Goal: Task Accomplishment & Management: Use online tool/utility

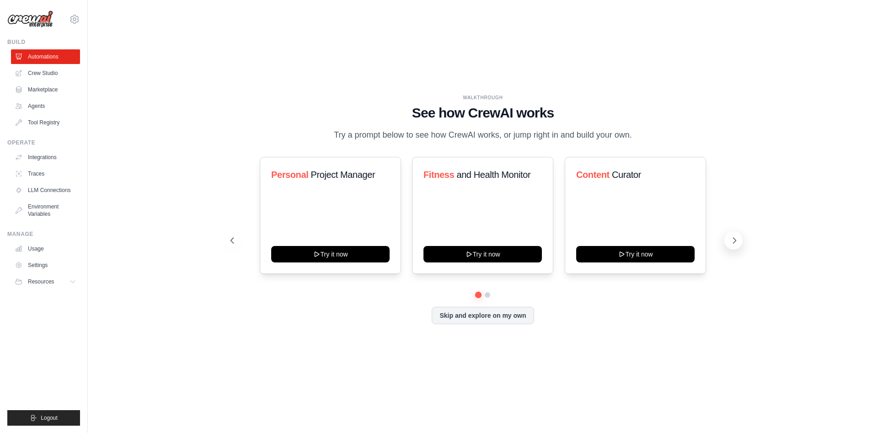
click at [730, 241] on icon at bounding box center [734, 240] width 9 height 9
click at [729, 238] on button at bounding box center [734, 240] width 18 height 18
click at [472, 315] on button "Skip and explore on my own" at bounding box center [483, 314] width 102 height 17
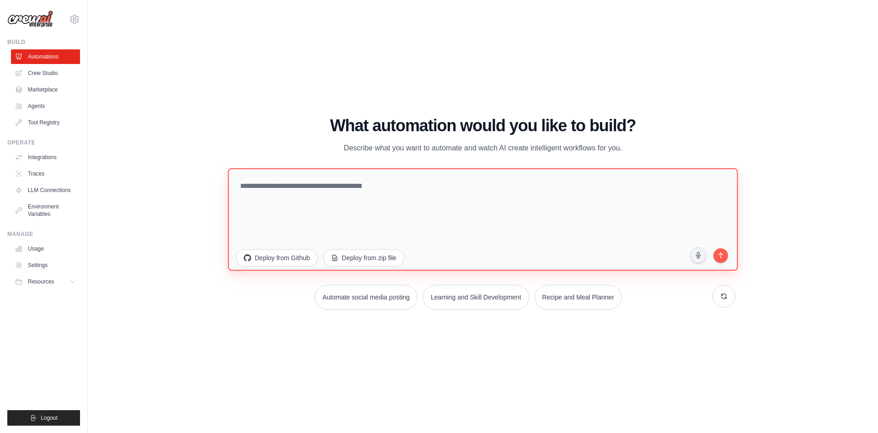
click at [440, 216] on textarea at bounding box center [483, 219] width 510 height 102
type textarea "**********"
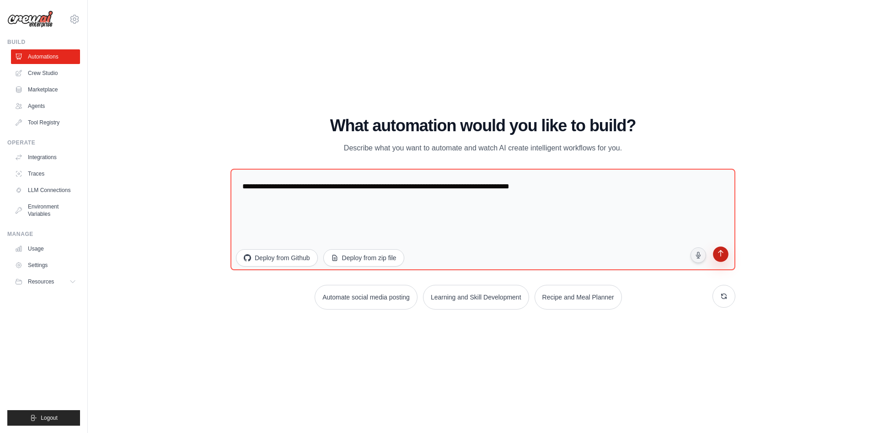
click at [725, 254] on button "submit" at bounding box center [721, 256] width 18 height 18
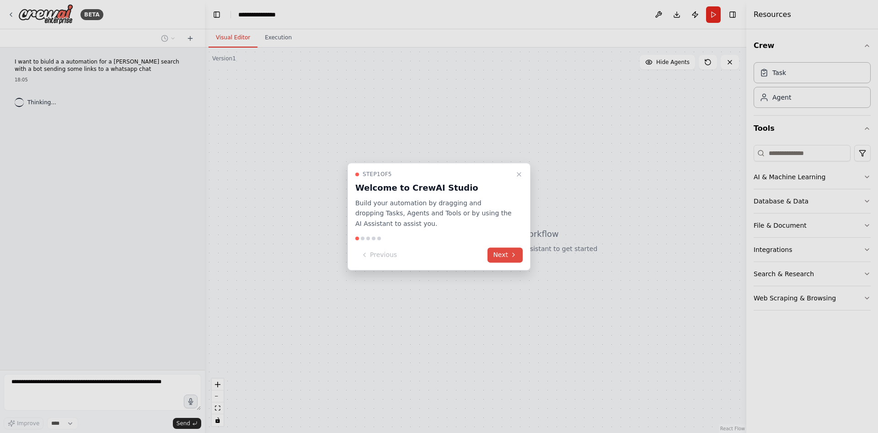
click at [499, 256] on button "Next" at bounding box center [505, 254] width 35 height 15
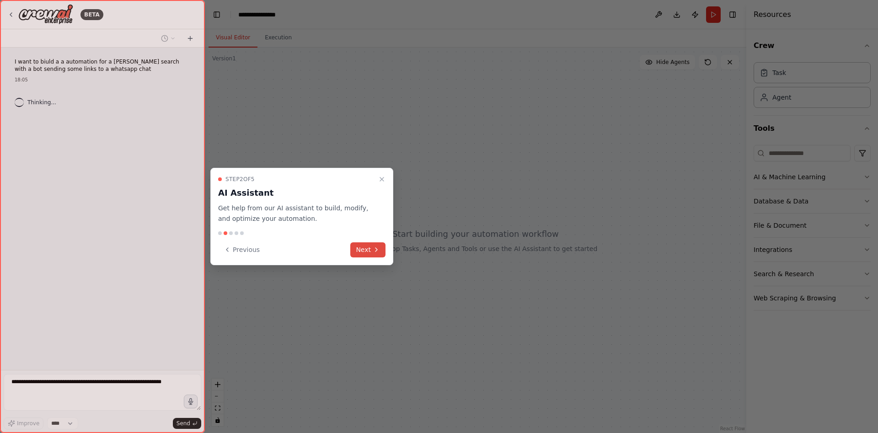
click at [373, 249] on icon at bounding box center [376, 249] width 7 height 7
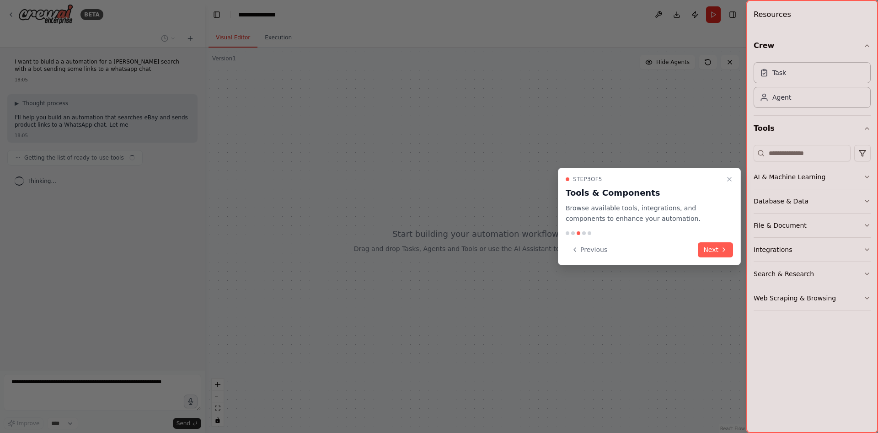
drag, startPoint x: 724, startPoint y: 251, endPoint x: 713, endPoint y: 253, distance: 10.7
click at [721, 250] on icon at bounding box center [723, 249] width 7 height 7
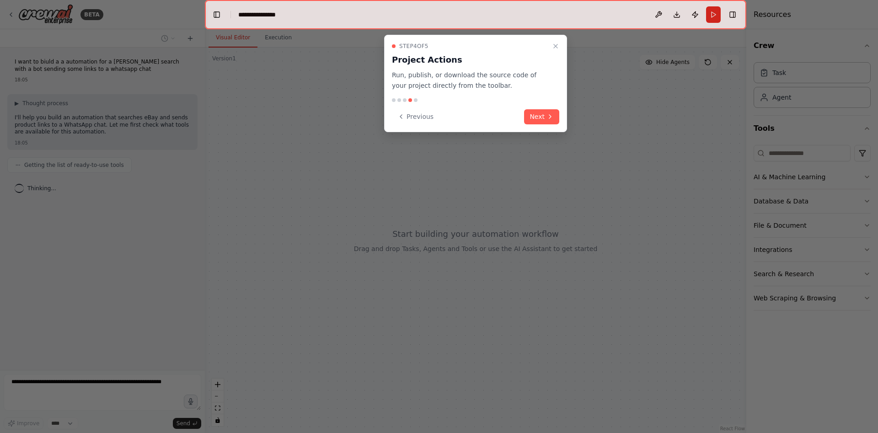
click at [541, 115] on button "Next" at bounding box center [541, 116] width 35 height 15
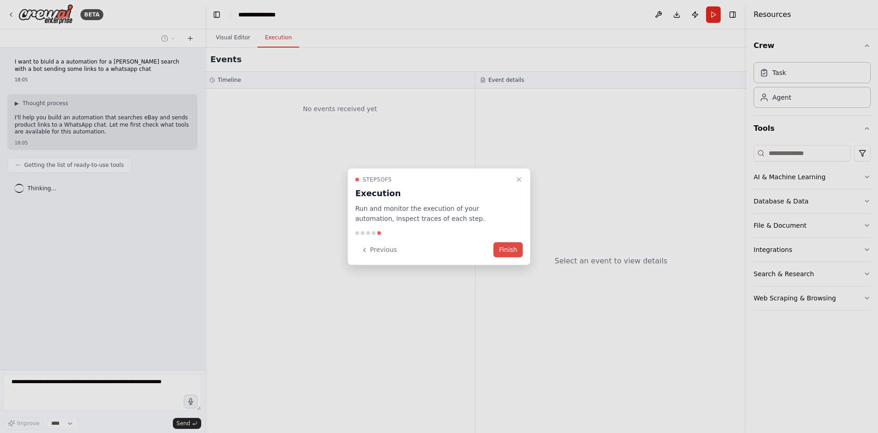
click at [514, 248] on button "Finish" at bounding box center [508, 249] width 29 height 15
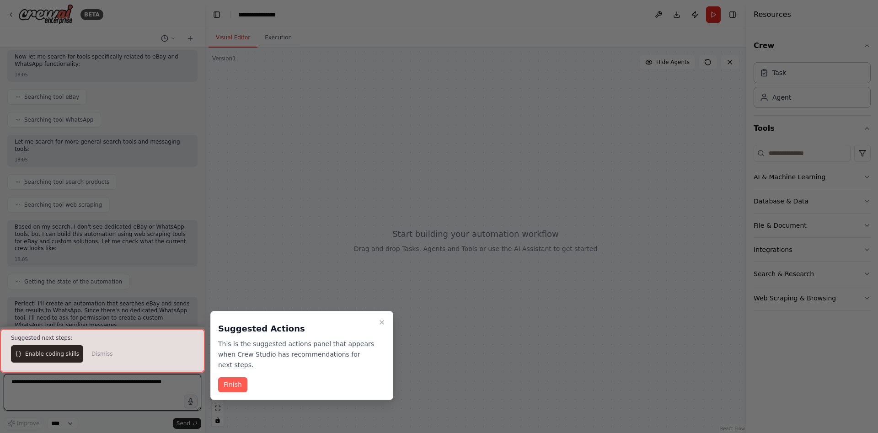
scroll to position [138, 0]
click at [230, 377] on button "Finish" at bounding box center [232, 384] width 29 height 15
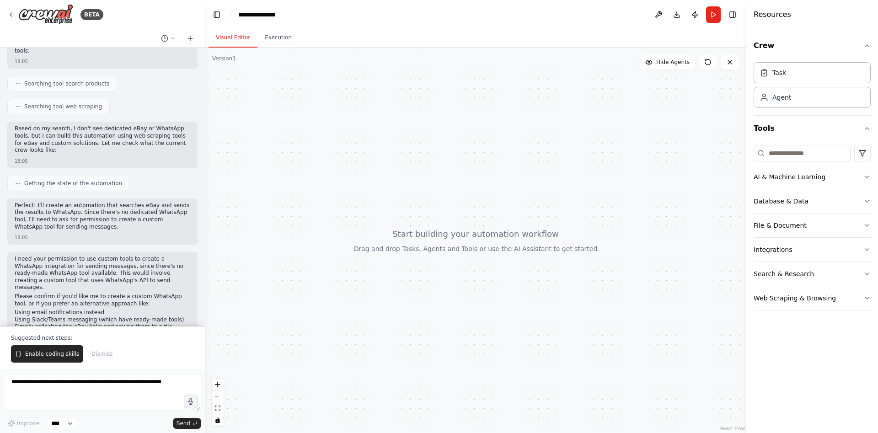
scroll to position [238, 0]
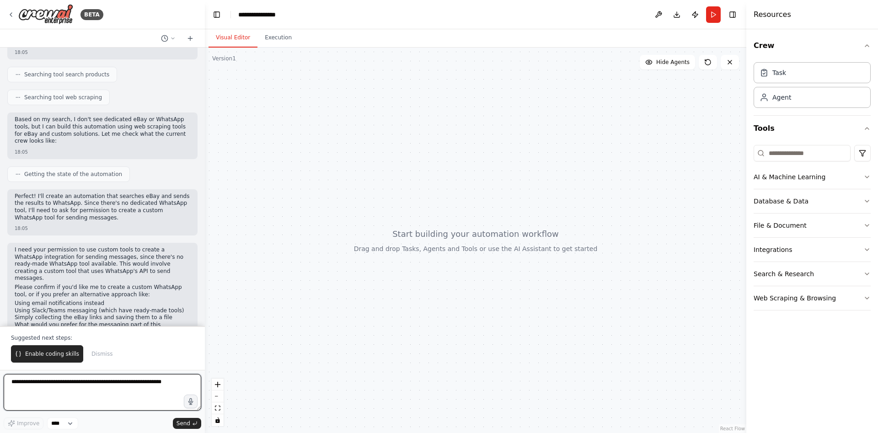
drag, startPoint x: 54, startPoint y: 382, endPoint x: 57, endPoint y: 375, distance: 8.0
click at [55, 384] on textarea at bounding box center [103, 392] width 198 height 37
type textarea "**********"
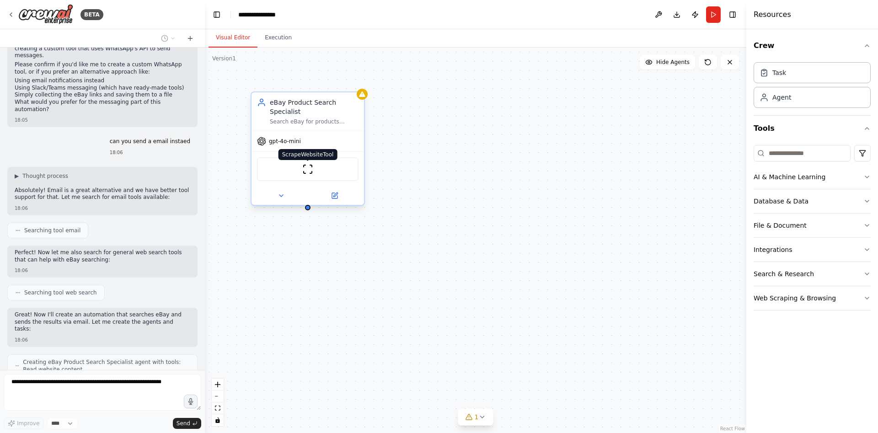
scroll to position [491, 0]
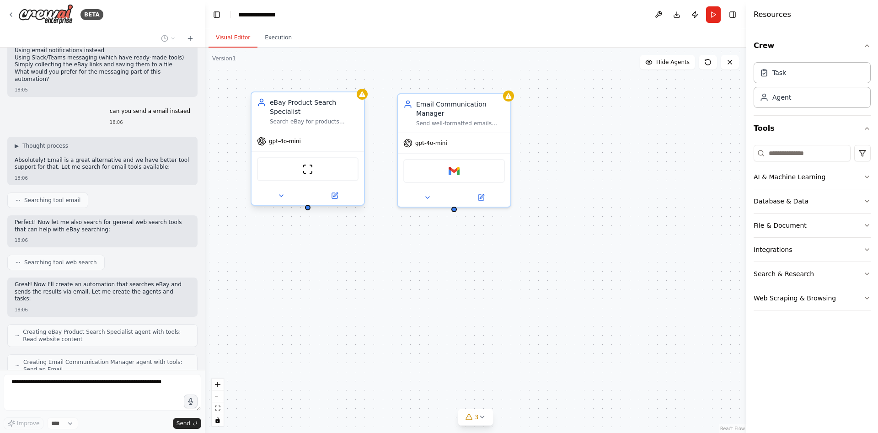
click at [305, 166] on div "ScrapeWebsiteTool" at bounding box center [308, 169] width 102 height 24
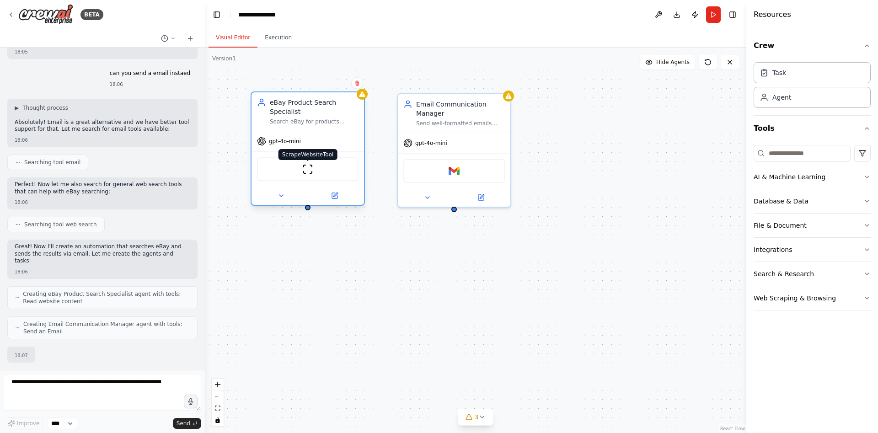
click at [307, 164] on img at bounding box center [307, 169] width 11 height 11
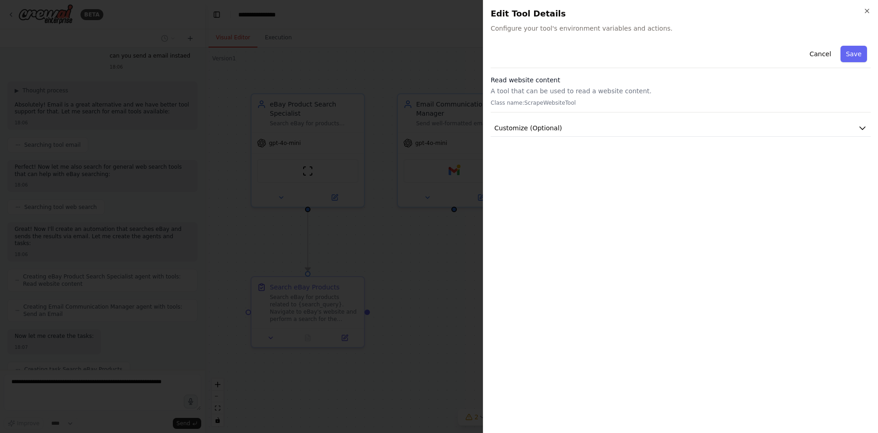
click at [255, 224] on div at bounding box center [439, 216] width 878 height 433
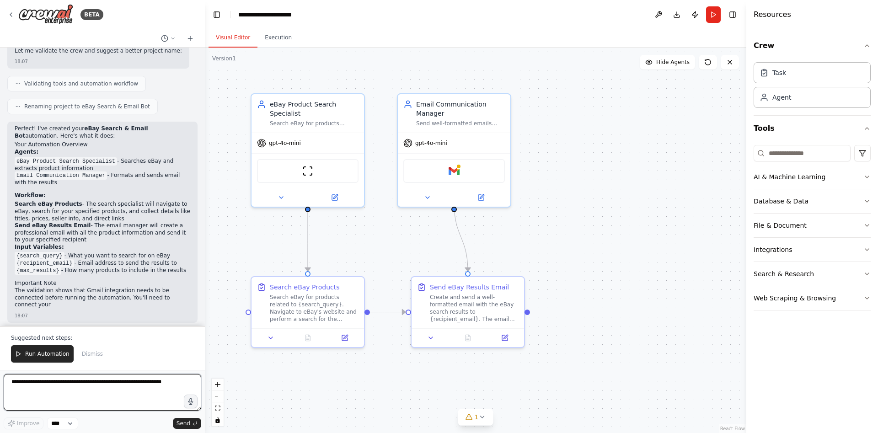
scroll to position [924, 0]
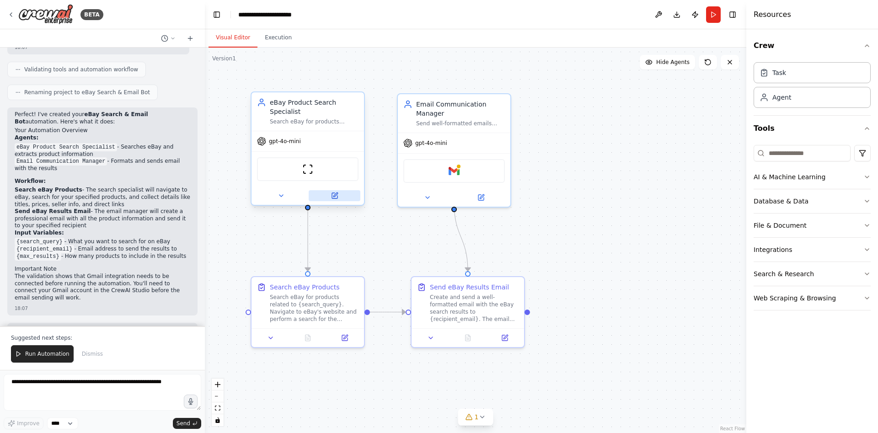
click at [333, 193] on icon at bounding box center [334, 195] width 5 height 5
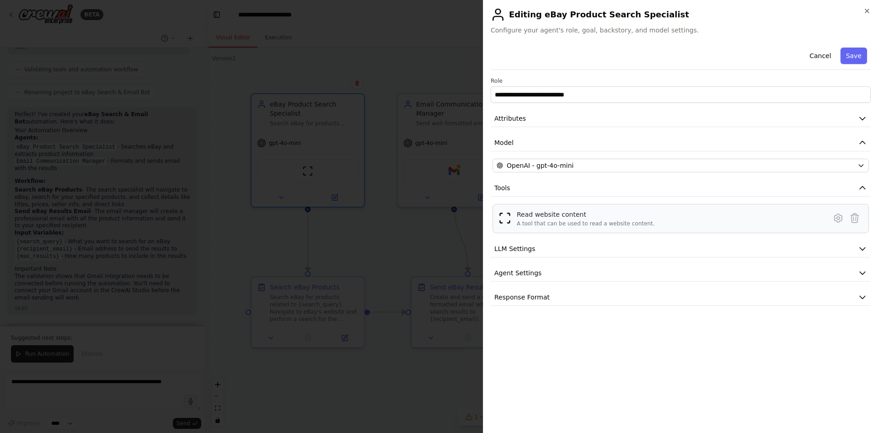
click at [571, 225] on div "A tool that can be used to read a website content." at bounding box center [586, 223] width 138 height 7
click at [505, 221] on img at bounding box center [505, 218] width 13 height 13
click at [331, 180] on div at bounding box center [439, 216] width 878 height 433
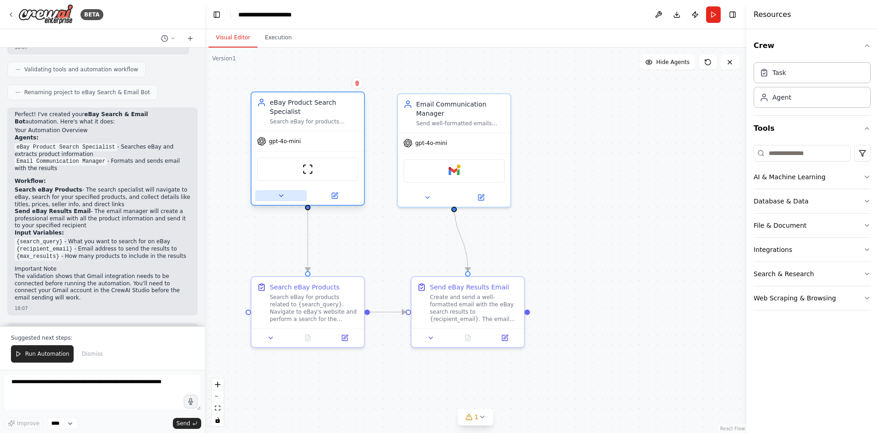
click at [285, 192] on icon at bounding box center [281, 195] width 7 height 7
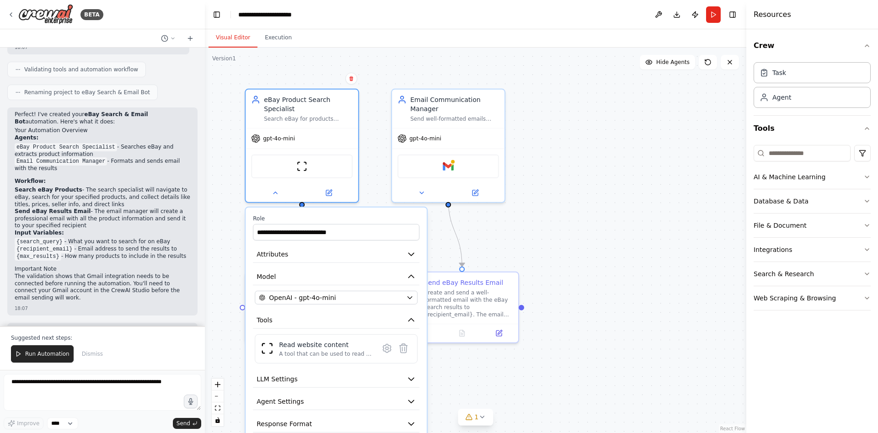
click at [232, 319] on div ".deletable-edge-delete-btn { width: 20px; height: 20px; border: 0px solid #ffff…" at bounding box center [476, 241] width 542 height 386
drag, startPoint x: 81, startPoint y: 187, endPoint x: 71, endPoint y: 170, distance: 19.5
click at [81, 208] on li "Send eBay Results Email - The email manager will create a professional email wi…" at bounding box center [103, 219] width 176 height 22
click at [323, 102] on div "eBay Product Search Specialist" at bounding box center [308, 102] width 89 height 18
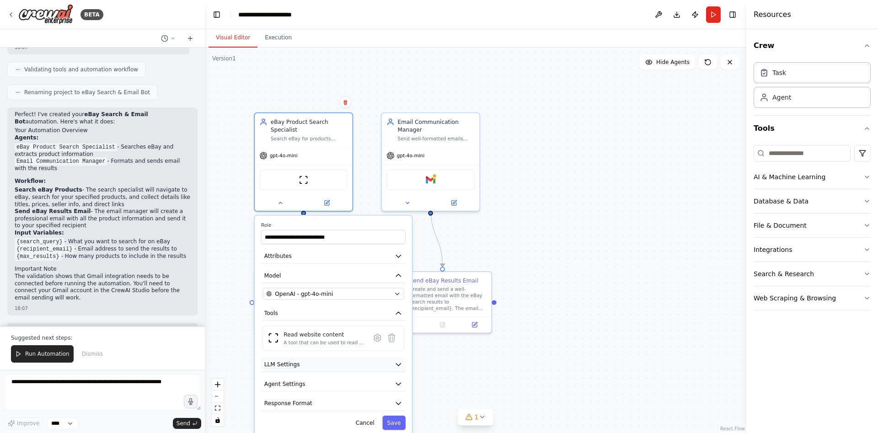
click at [309, 359] on button "LLM Settings" at bounding box center [333, 364] width 145 height 15
drag, startPoint x: 314, startPoint y: 357, endPoint x: 367, endPoint y: 361, distance: 52.8
click at [315, 357] on button "LLM Settings" at bounding box center [333, 364] width 145 height 15
click at [400, 360] on icon "button" at bounding box center [399, 364] width 8 height 8
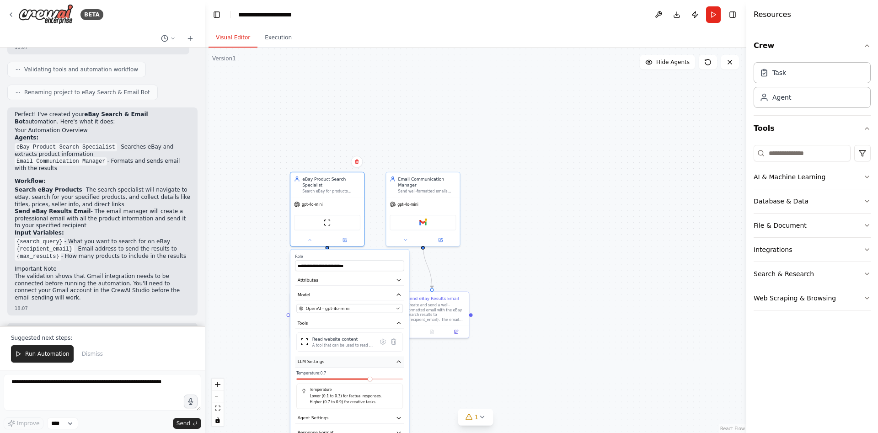
click at [398, 359] on icon "button" at bounding box center [399, 362] width 6 height 6
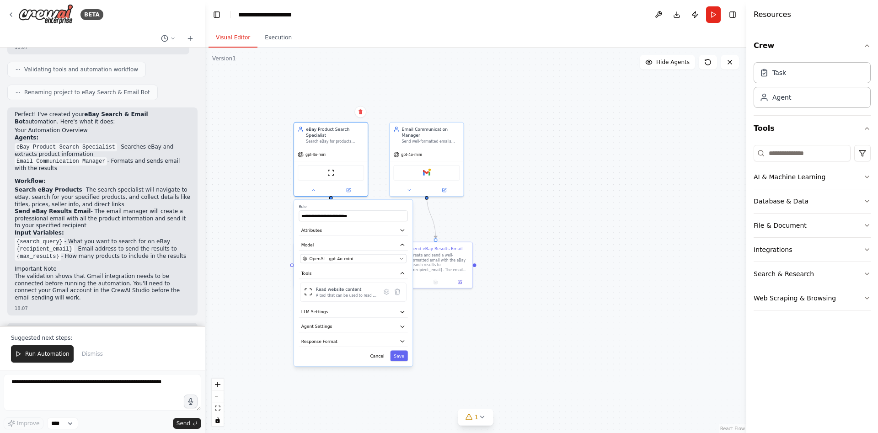
drag, startPoint x: 472, startPoint y: 370, endPoint x: 497, endPoint y: 220, distance: 152.1
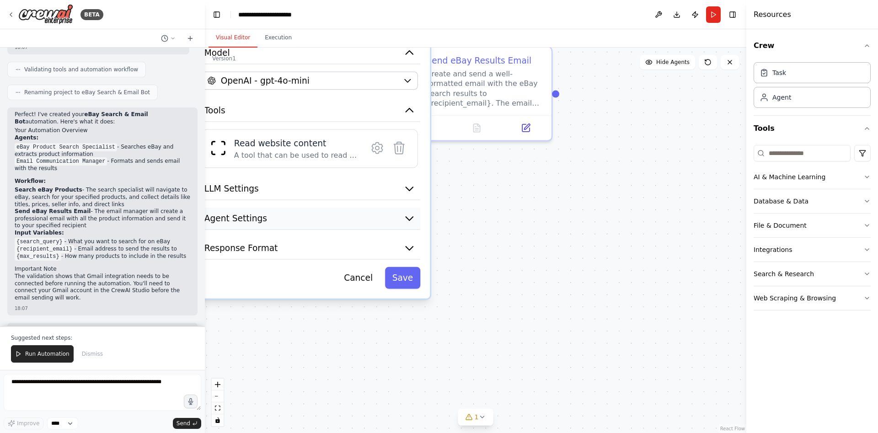
click at [413, 208] on button "Agent Settings" at bounding box center [309, 219] width 221 height 22
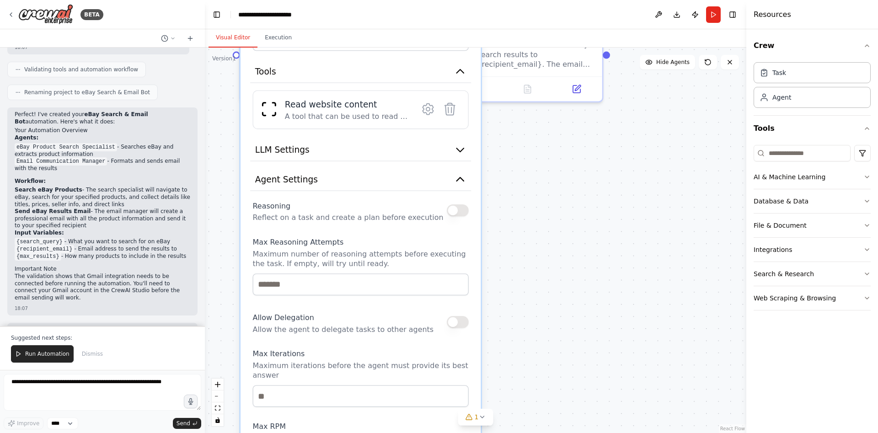
drag, startPoint x: 473, startPoint y: 258, endPoint x: 524, endPoint y: 220, distance: 63.6
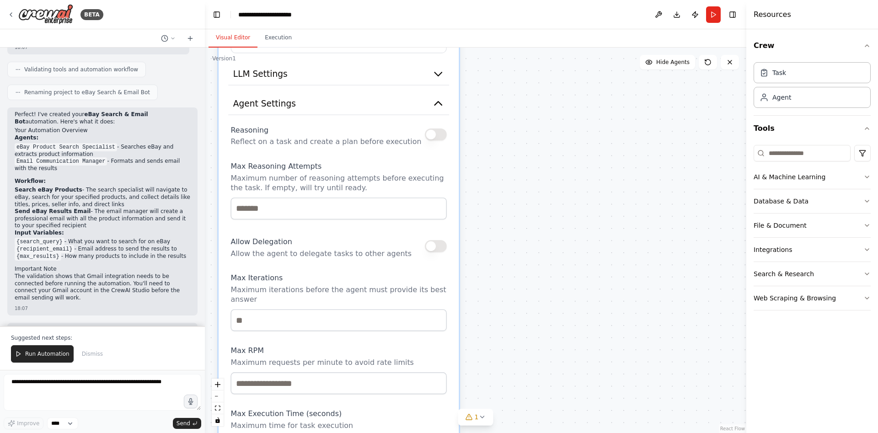
drag, startPoint x: 529, startPoint y: 269, endPoint x: 508, endPoint y: 195, distance: 77.0
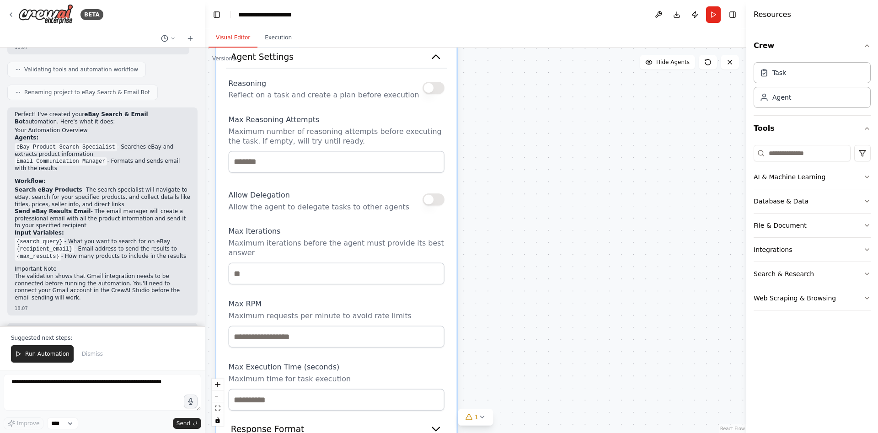
drag, startPoint x: 517, startPoint y: 236, endPoint x: 515, endPoint y: 192, distance: 44.0
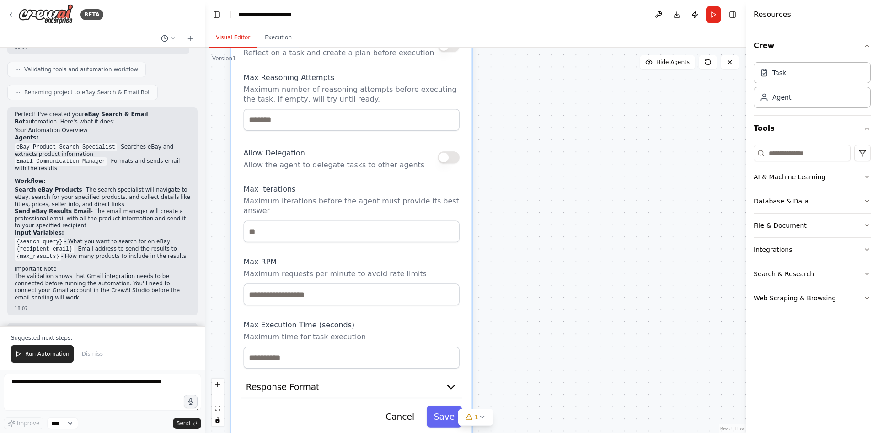
drag, startPoint x: 493, startPoint y: 280, endPoint x: 508, endPoint y: 239, distance: 44.3
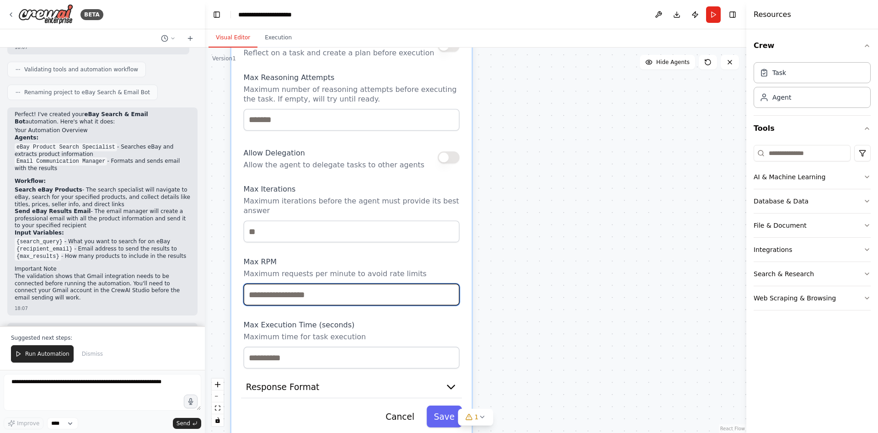
click at [349, 284] on input "number" at bounding box center [352, 295] width 216 height 22
type input "*"
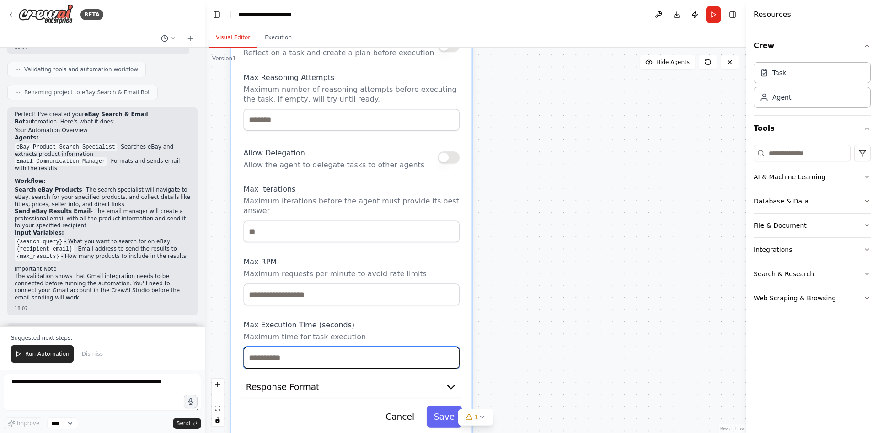
click at [371, 347] on input "number" at bounding box center [352, 358] width 216 height 22
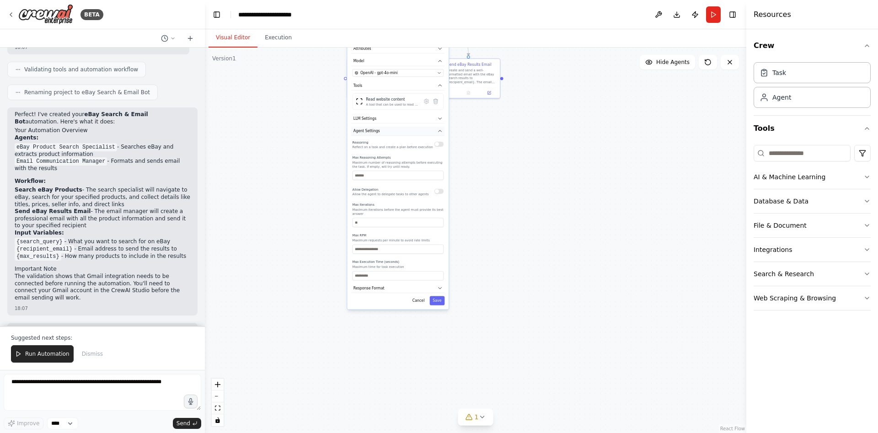
click at [407, 127] on button "Agent Settings" at bounding box center [397, 132] width 93 height 10
click at [439, 129] on icon "button" at bounding box center [440, 131] width 5 height 5
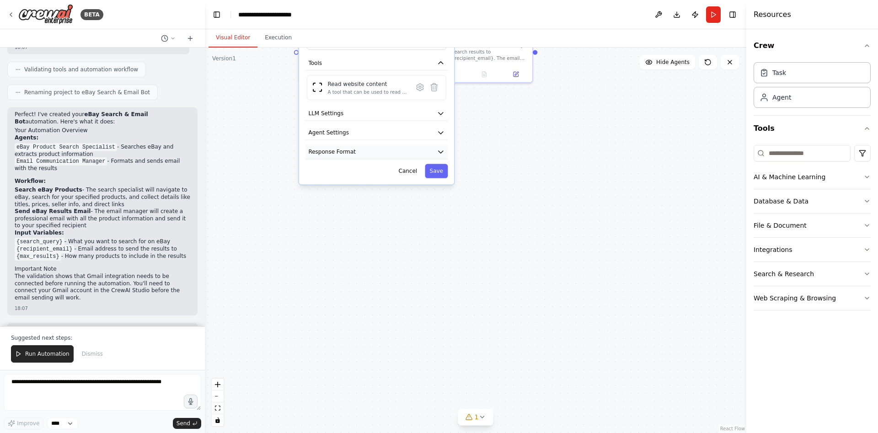
click at [415, 145] on button "Response Format" at bounding box center [377, 152] width 143 height 15
click at [417, 145] on button "Response Format" at bounding box center [377, 152] width 143 height 15
click at [75, 391] on textarea at bounding box center [103, 392] width 198 height 37
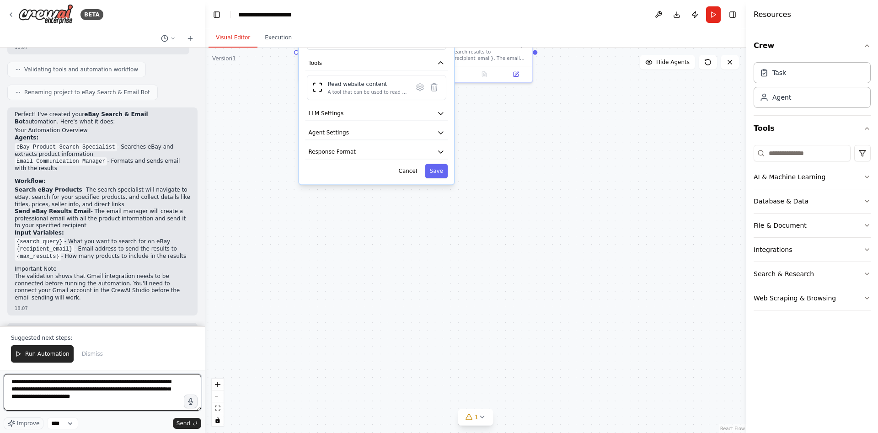
type textarea "**********"
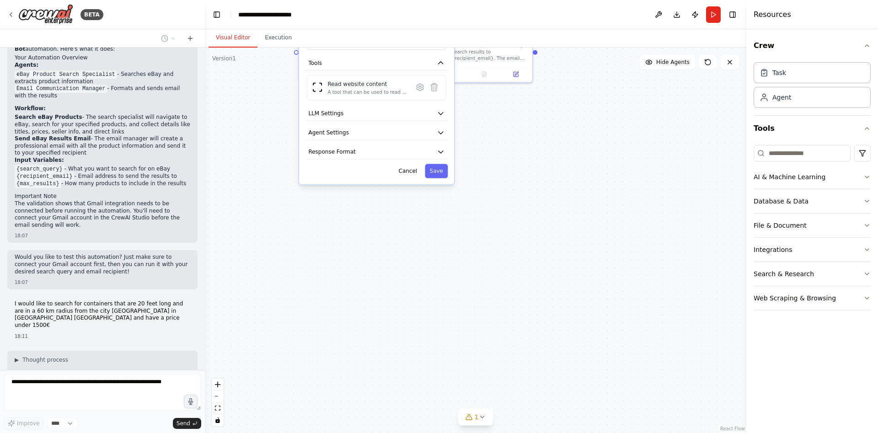
scroll to position [1076, 0]
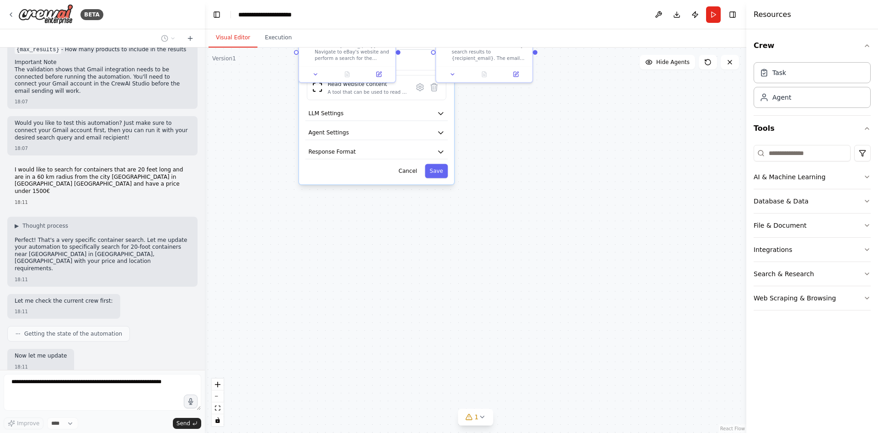
type input "**********"
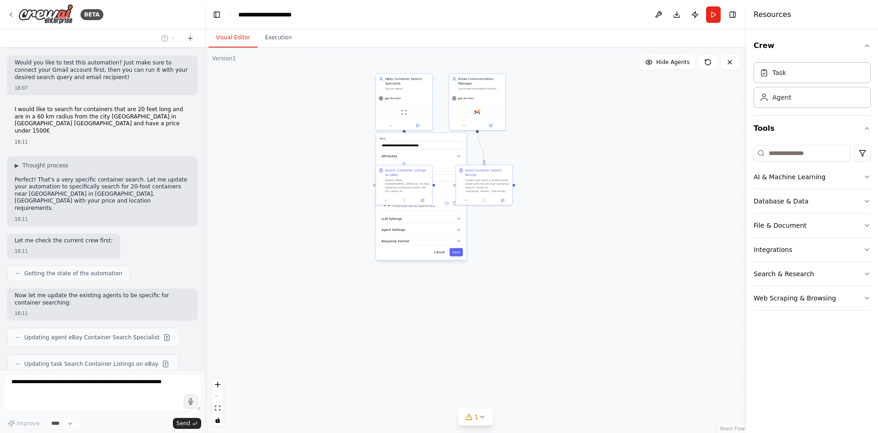
scroll to position [1218, 0]
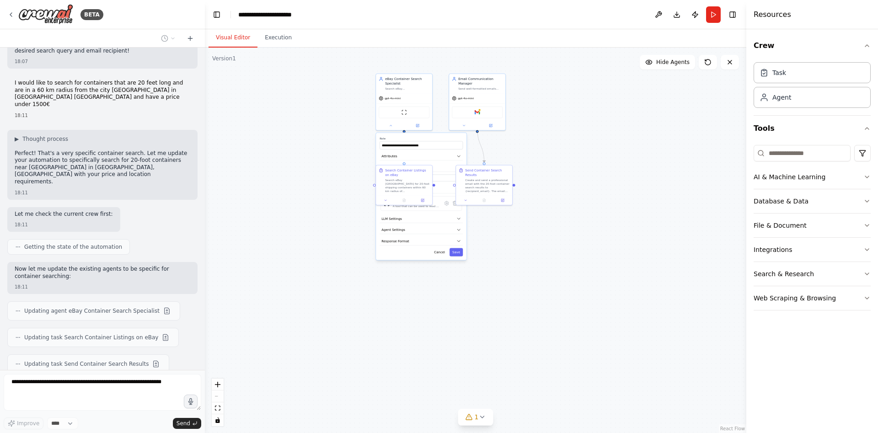
drag, startPoint x: 537, startPoint y: 185, endPoint x: 530, endPoint y: 246, distance: 61.3
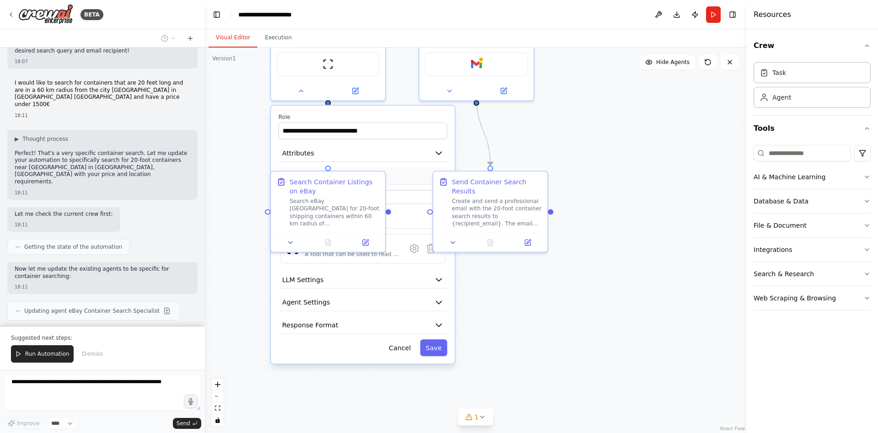
click at [405, 172] on button "Model" at bounding box center [363, 175] width 169 height 17
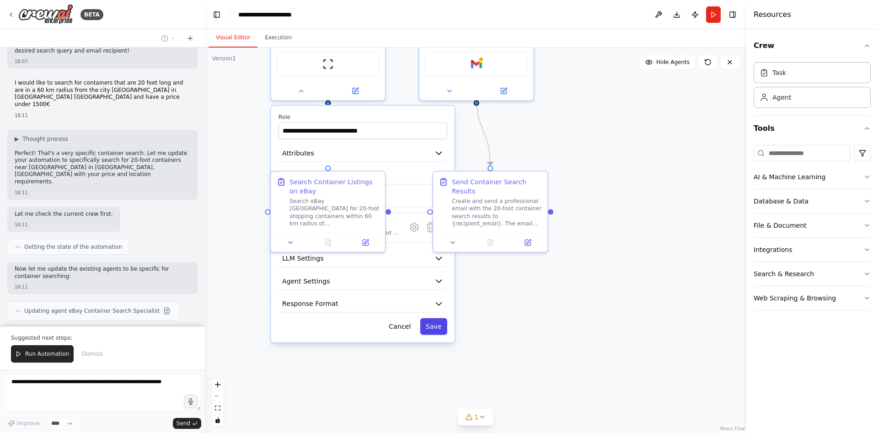
click at [437, 327] on button "Save" at bounding box center [433, 326] width 27 height 17
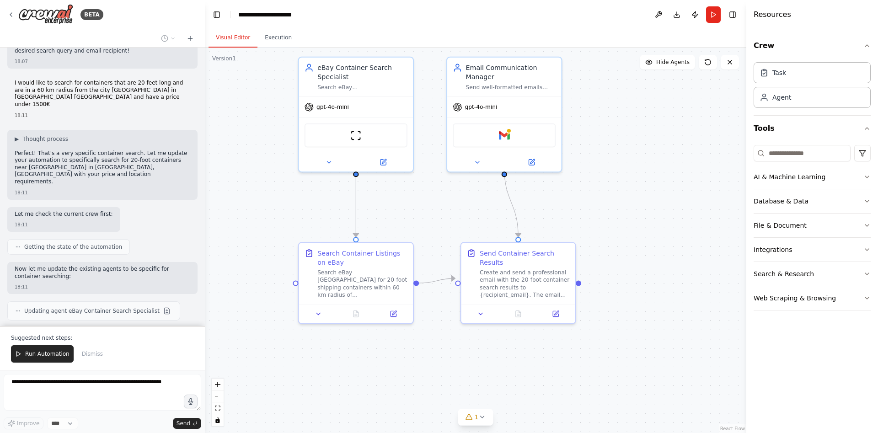
drag, startPoint x: 393, startPoint y: 273, endPoint x: 421, endPoint y: 344, distance: 76.6
click at [421, 344] on div ".deletable-edge-delete-btn { width: 20px; height: 20px; border: 0px solid #ffff…" at bounding box center [476, 241] width 542 height 386
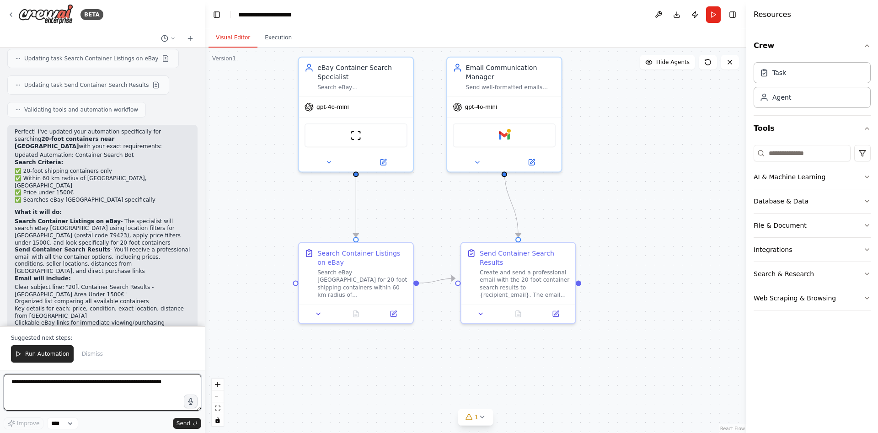
scroll to position [1504, 0]
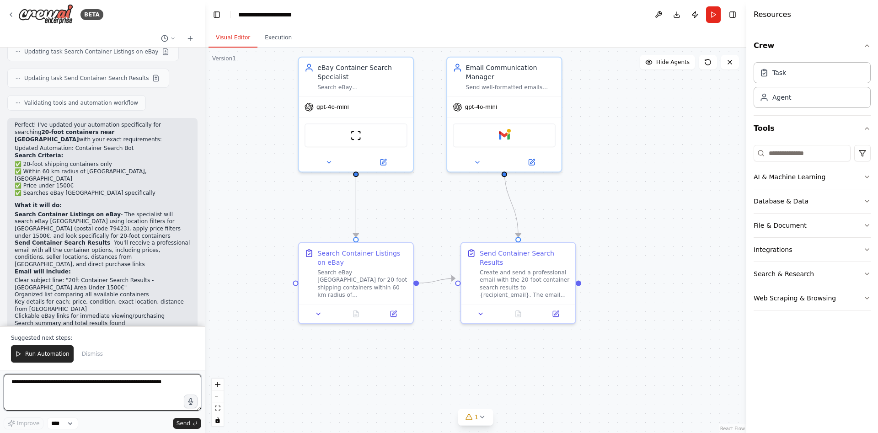
click at [68, 393] on textarea at bounding box center [103, 392] width 198 height 37
type textarea "**********"
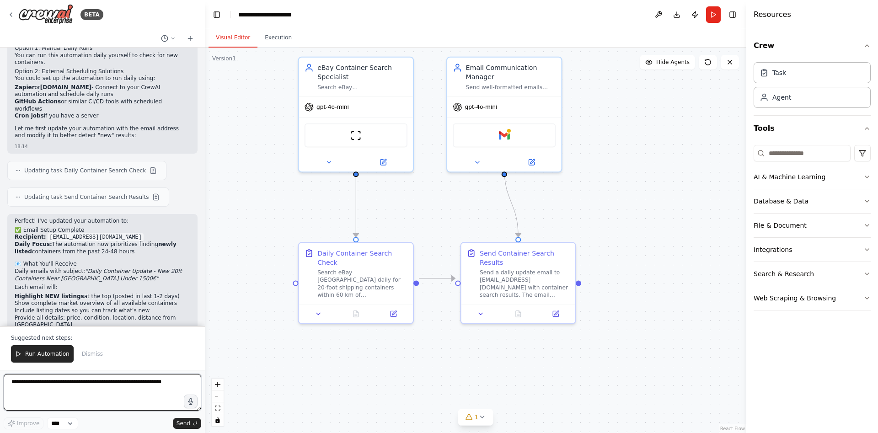
scroll to position [1983, 0]
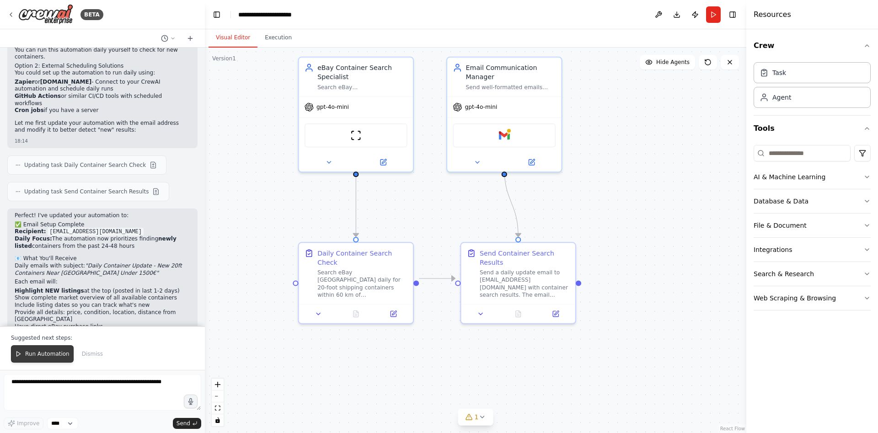
click at [43, 358] on span "Run Automation" at bounding box center [47, 353] width 44 height 7
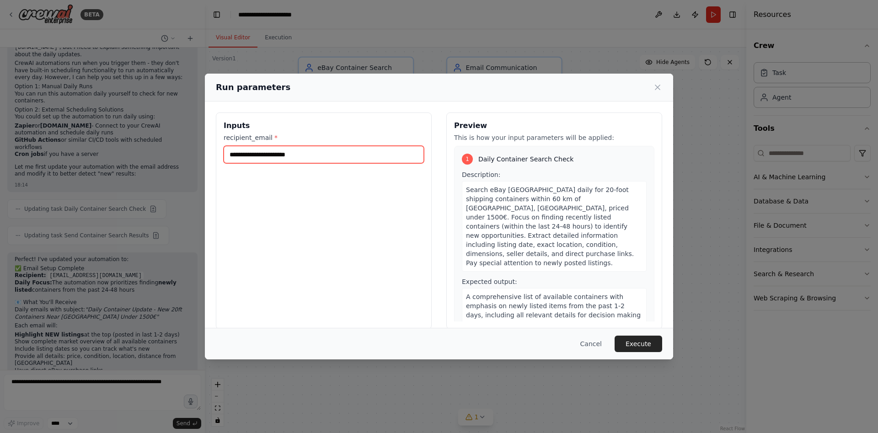
click at [288, 158] on input "recipient_email *" at bounding box center [324, 154] width 200 height 17
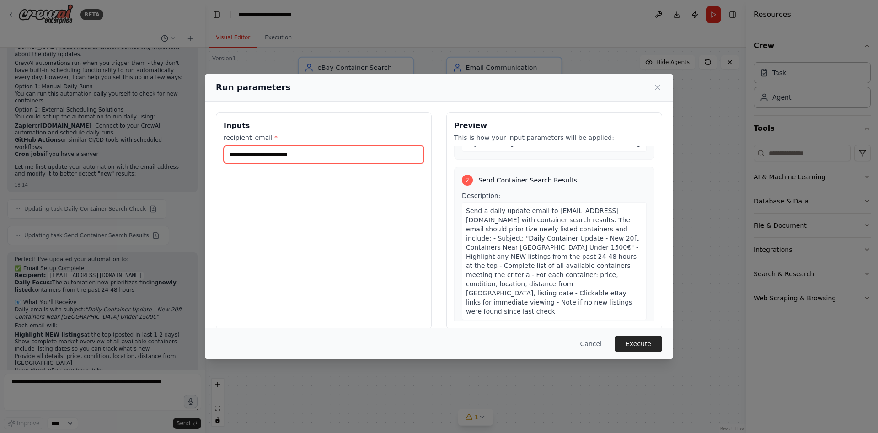
scroll to position [194, 0]
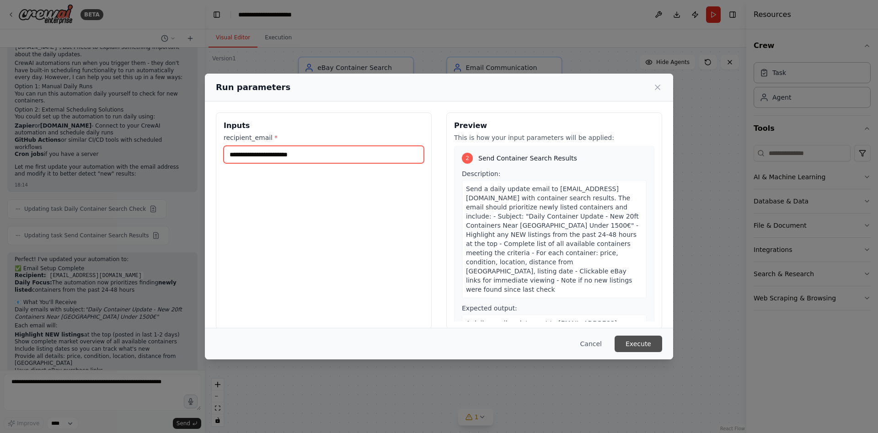
type input "**********"
click at [640, 341] on button "Execute" at bounding box center [639, 344] width 48 height 16
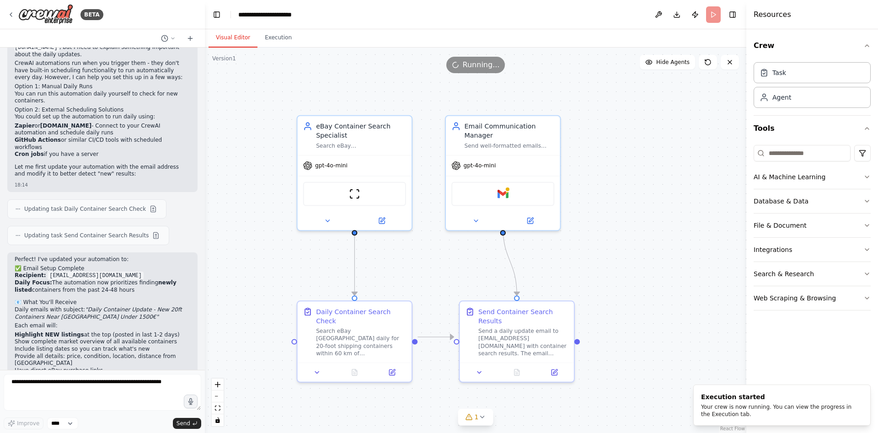
drag, startPoint x: 620, startPoint y: 245, endPoint x: 620, endPoint y: 300, distance: 54.9
click at [275, 42] on button "Execution" at bounding box center [279, 37] width 42 height 19
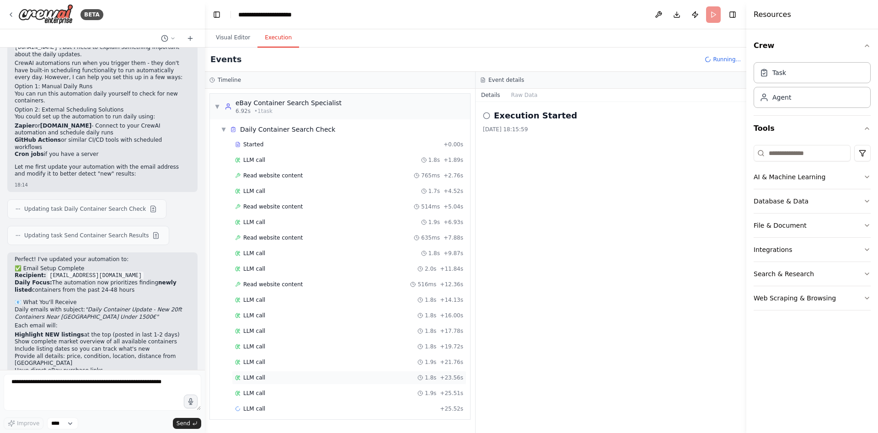
click at [261, 376] on span "LLM call" at bounding box center [254, 377] width 22 height 7
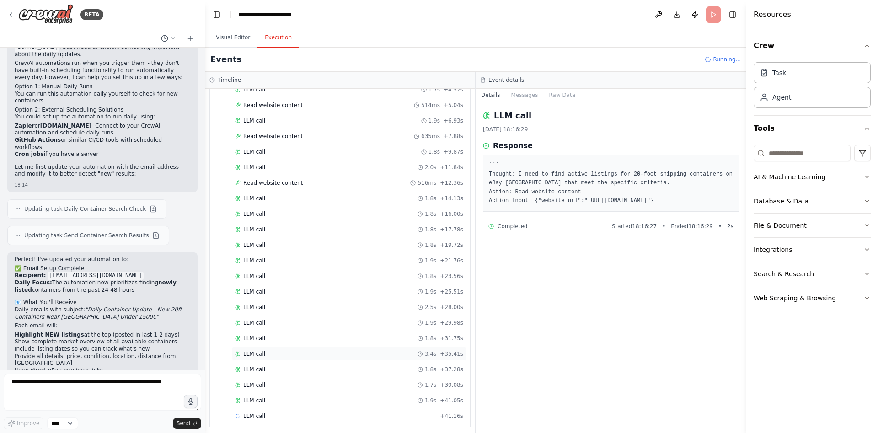
scroll to position [106, 0]
click at [342, 400] on div "LLM call 1.9s + 41.05s" at bounding box center [349, 397] width 235 height 14
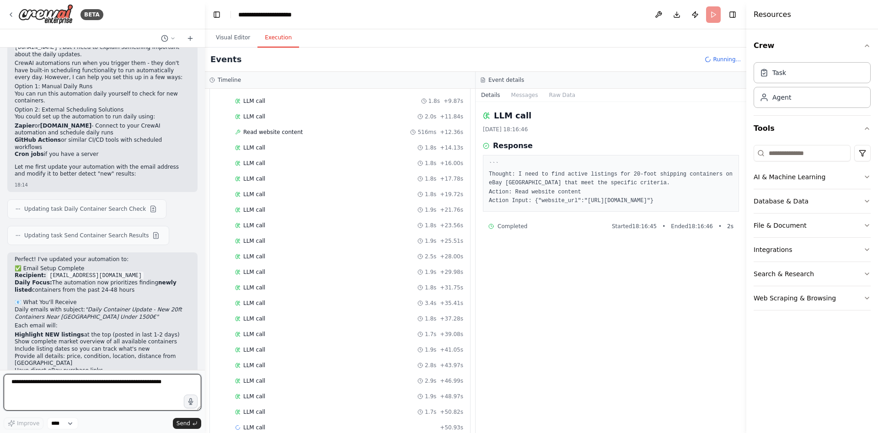
click at [95, 391] on textarea at bounding box center [103, 392] width 198 height 37
click at [124, 385] on textarea "**********" at bounding box center [103, 392] width 198 height 37
type textarea "**********"
click at [185, 422] on span "Send" at bounding box center [184, 423] width 14 height 7
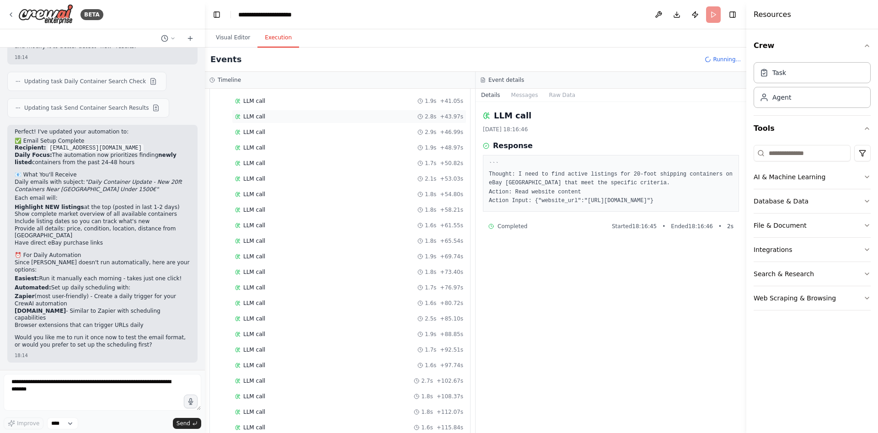
scroll to position [2113, 0]
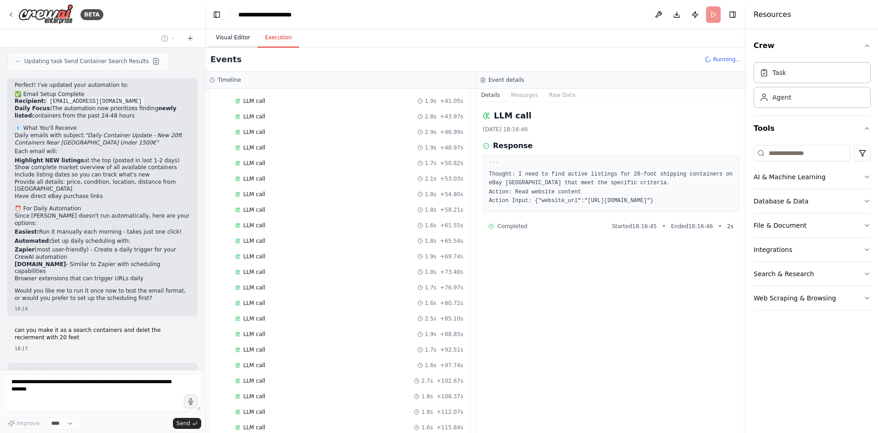
click at [224, 37] on button "Visual Editor" at bounding box center [233, 37] width 49 height 19
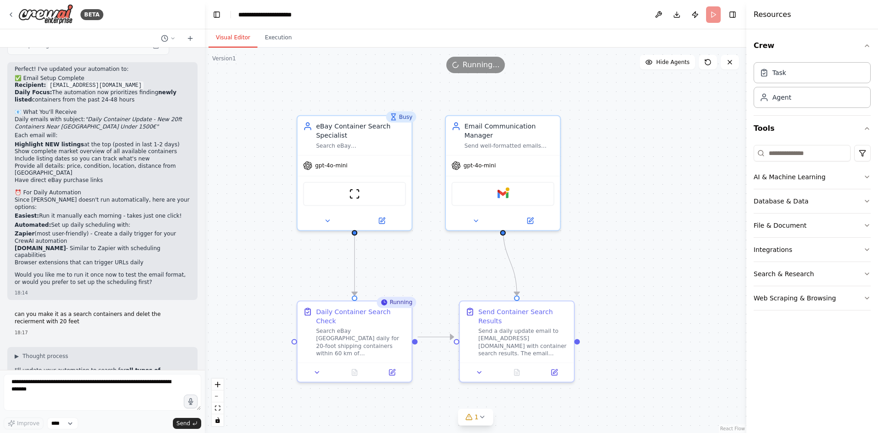
scroll to position [2176, 0]
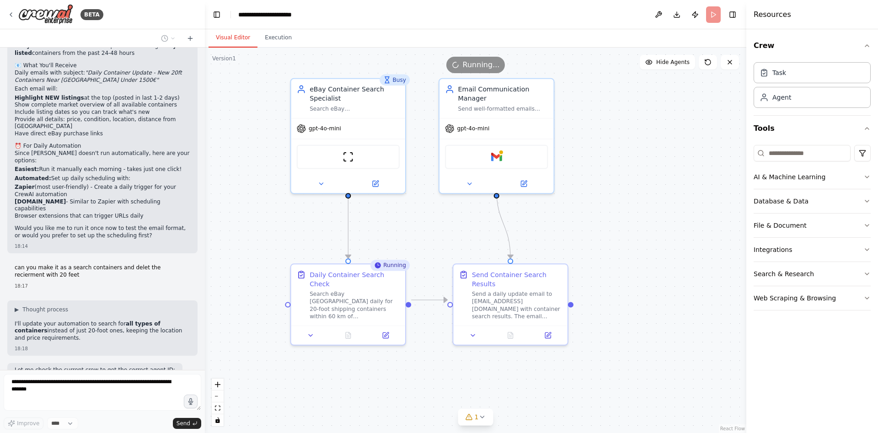
drag, startPoint x: 431, startPoint y: 290, endPoint x: 425, endPoint y: 254, distance: 36.7
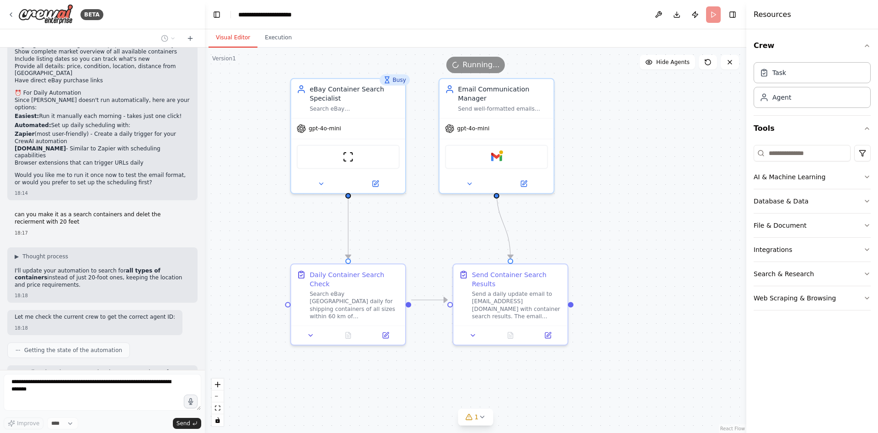
scroll to position [2255, 0]
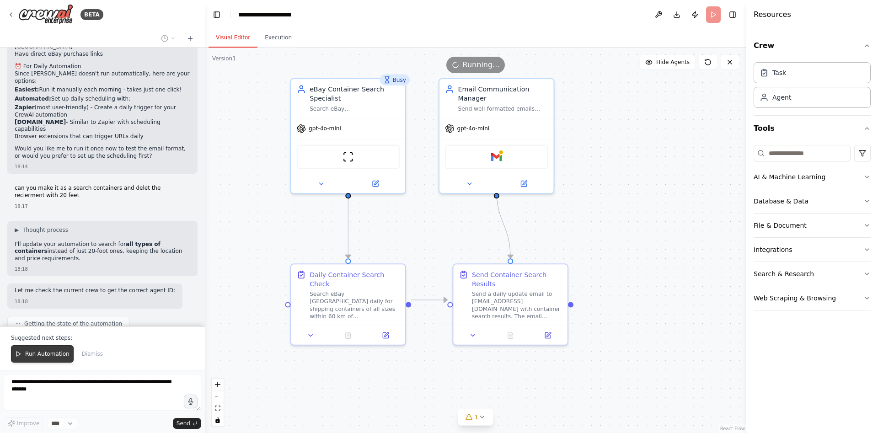
click at [38, 352] on button "Run Automation" at bounding box center [42, 353] width 63 height 17
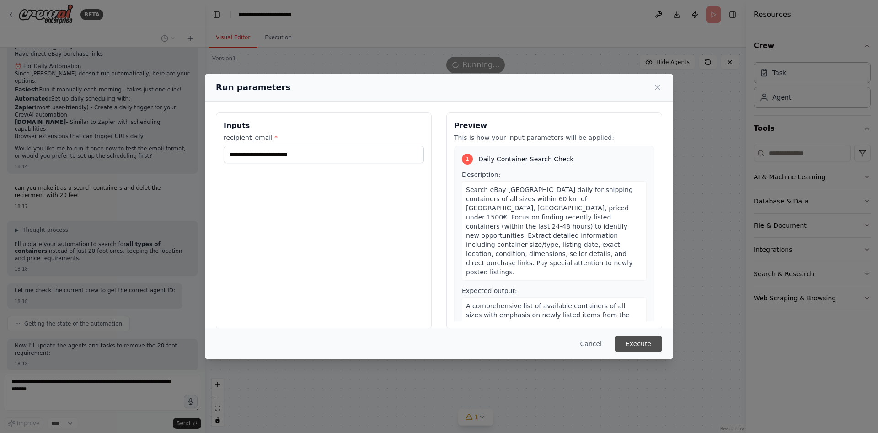
click at [644, 345] on button "Execute" at bounding box center [639, 344] width 48 height 16
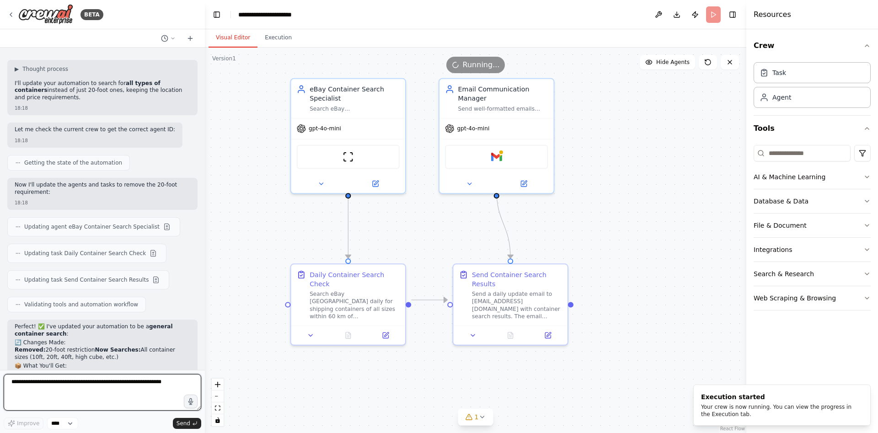
scroll to position [2425, 0]
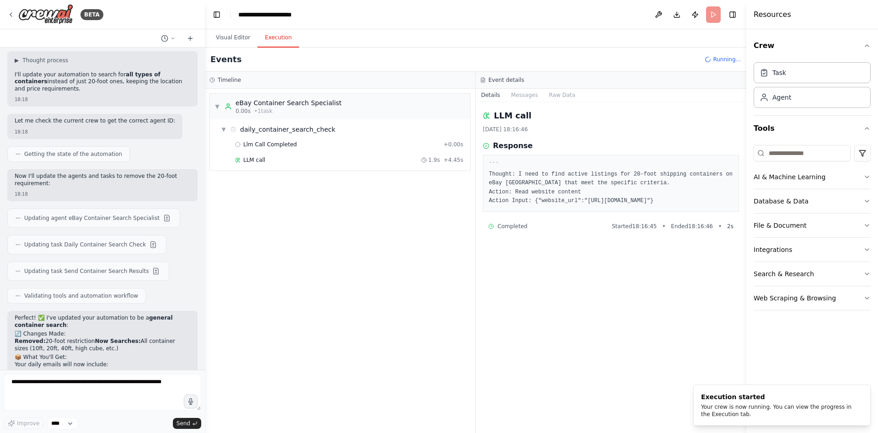
click at [269, 40] on button "Execution" at bounding box center [279, 37] width 42 height 19
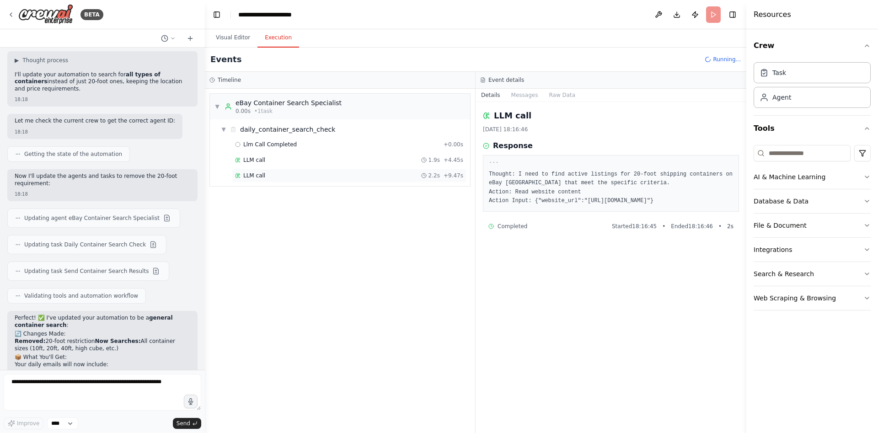
click at [327, 176] on div "LLM call 2.2s + 9.47s" at bounding box center [349, 175] width 228 height 7
drag, startPoint x: 581, startPoint y: 202, endPoint x: 516, endPoint y: 209, distance: 64.9
click at [516, 206] on pre "``` Thought: I need to search for 20-foot shipping containers within 60 km of […" at bounding box center [611, 183] width 244 height 45
copy pre "[URL][DOMAIN_NAME]"
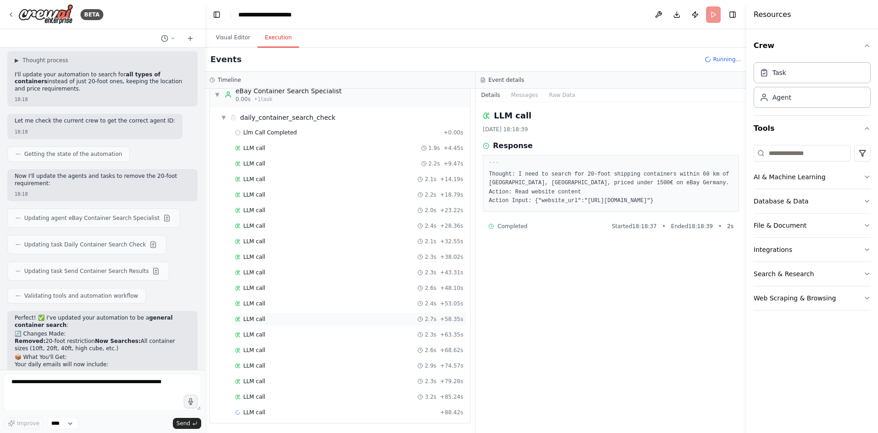
scroll to position [12, 0]
click at [403, 406] on div "LLM call + 88.42s" at bounding box center [349, 412] width 235 height 14
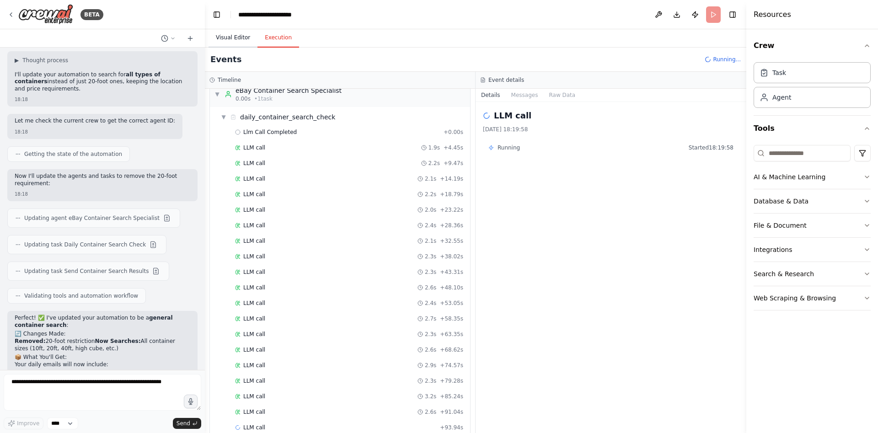
click at [231, 35] on button "Visual Editor" at bounding box center [233, 37] width 49 height 19
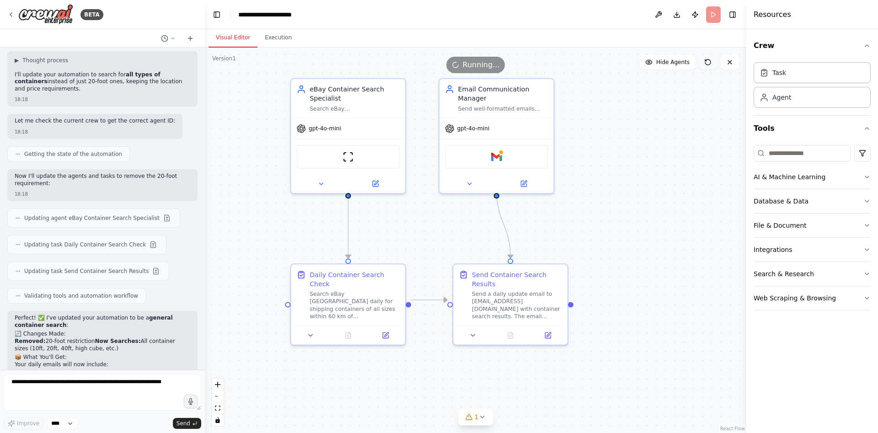
click at [707, 59] on icon at bounding box center [707, 62] width 7 height 7
click at [345, 157] on img at bounding box center [348, 155] width 11 height 11
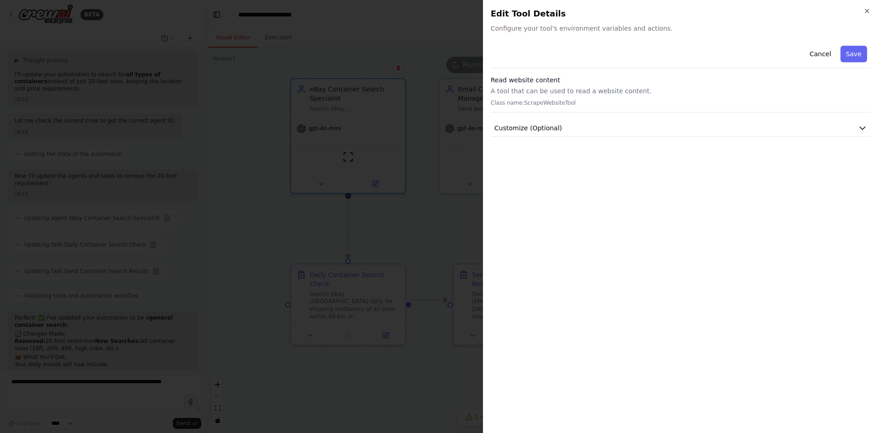
click at [667, 139] on div "Cancel Save Read website content A tool that can be used to read a website cont…" at bounding box center [681, 234] width 380 height 384
click at [666, 131] on button "Customize (Optional)" at bounding box center [681, 128] width 380 height 17
click at [373, 65] on div at bounding box center [439, 216] width 878 height 433
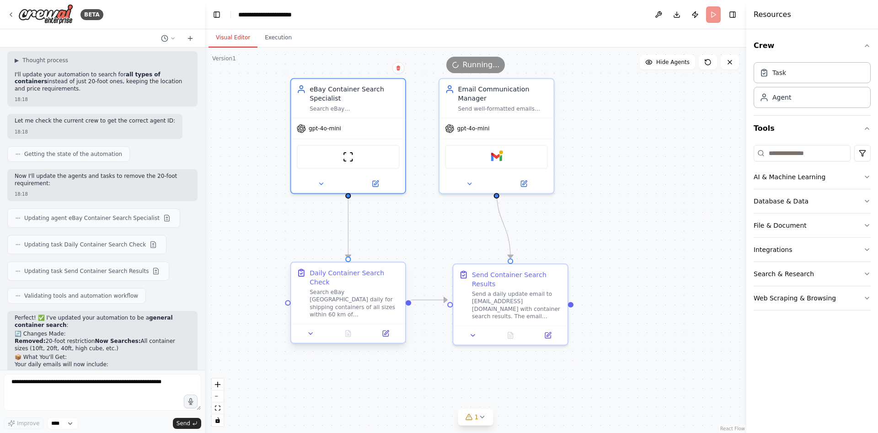
click at [356, 296] on div "Search eBay [GEOGRAPHIC_DATA] daily for shipping containers of all sizes within…" at bounding box center [355, 304] width 90 height 30
click at [513, 295] on div "Send a daily update email to [EMAIL_ADDRESS][DOMAIN_NAME] with container search…" at bounding box center [522, 304] width 90 height 30
drag, startPoint x: 516, startPoint y: 304, endPoint x: 506, endPoint y: 303, distance: 9.6
click at [506, 303] on div "Send a daily update email to [EMAIL_ADDRESS][DOMAIN_NAME] with container search…" at bounding box center [503, 304] width 90 height 30
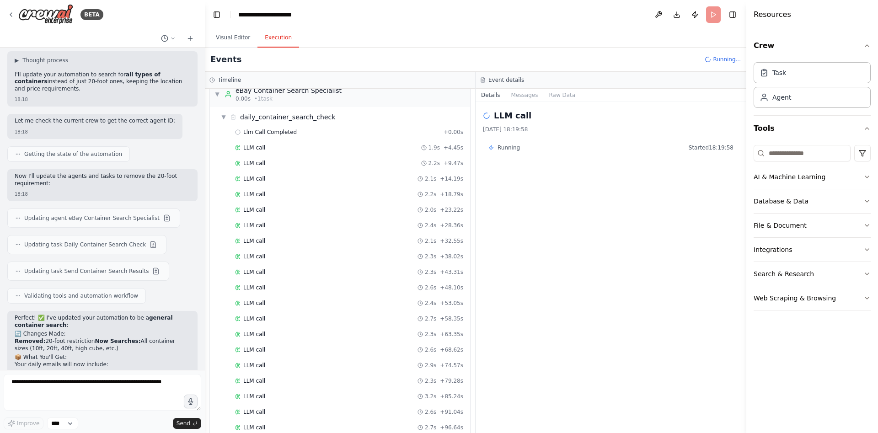
click at [282, 35] on button "Execution" at bounding box center [279, 37] width 42 height 19
click at [363, 409] on div "LLM call 2.3s + 124.04s" at bounding box center [349, 412] width 228 height 7
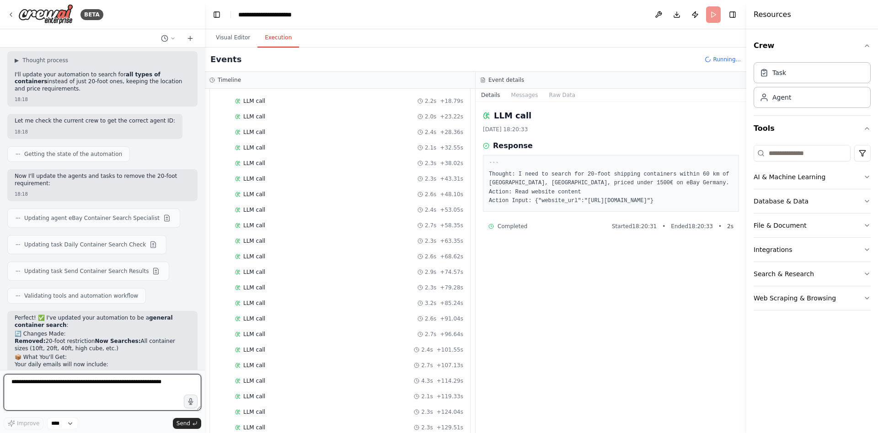
click at [110, 386] on textarea at bounding box center [103, 392] width 198 height 37
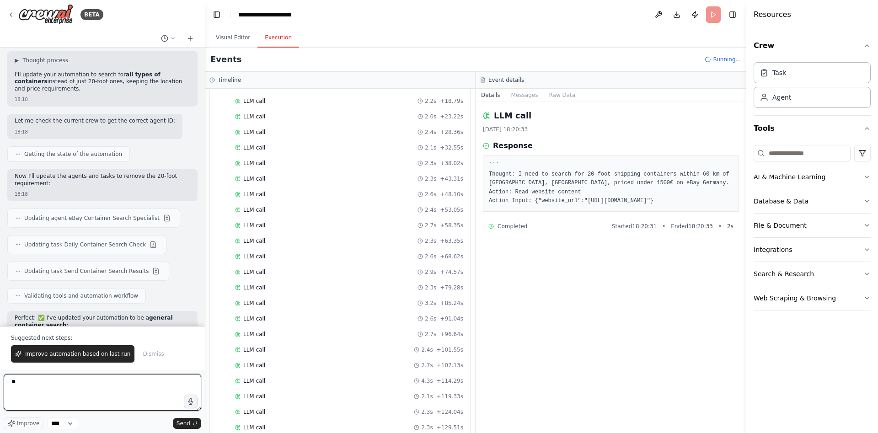
type textarea "*"
type textarea "**********"
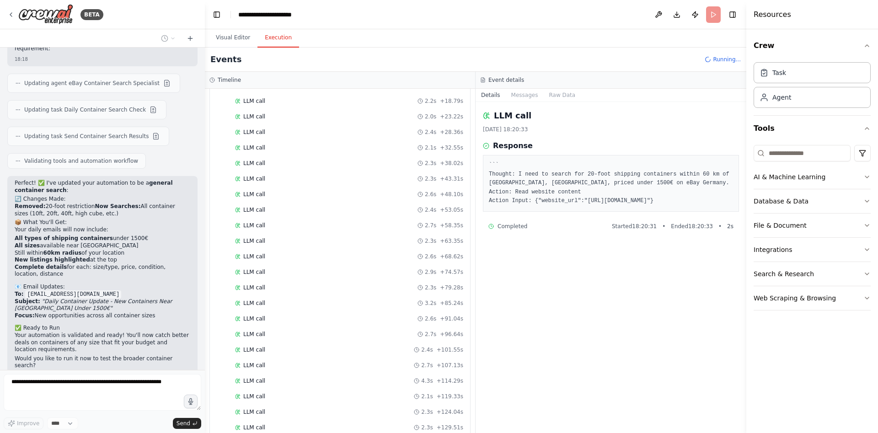
scroll to position [2586, 0]
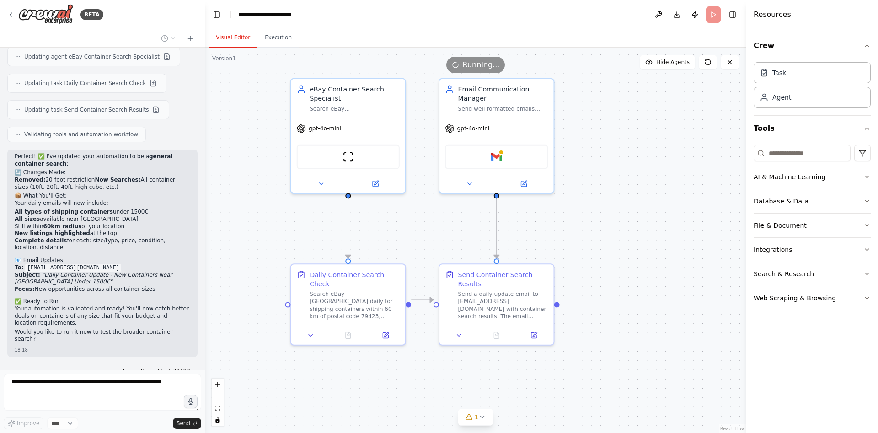
click at [221, 37] on button "Visual Editor" at bounding box center [233, 37] width 49 height 19
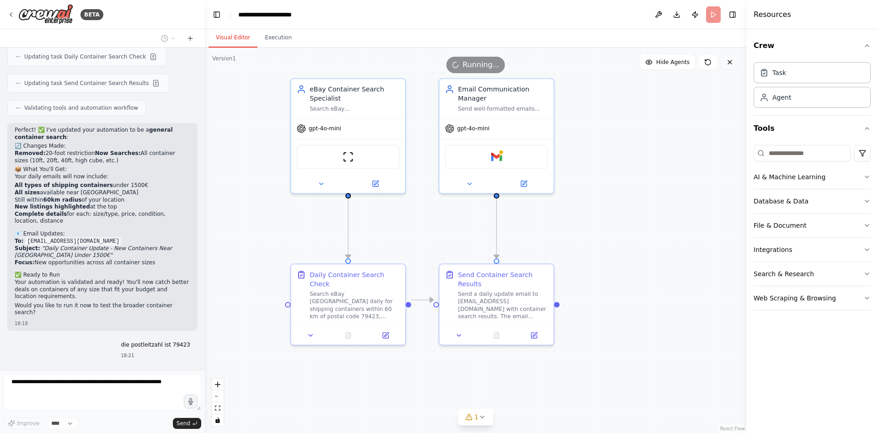
scroll to position [2640, 0]
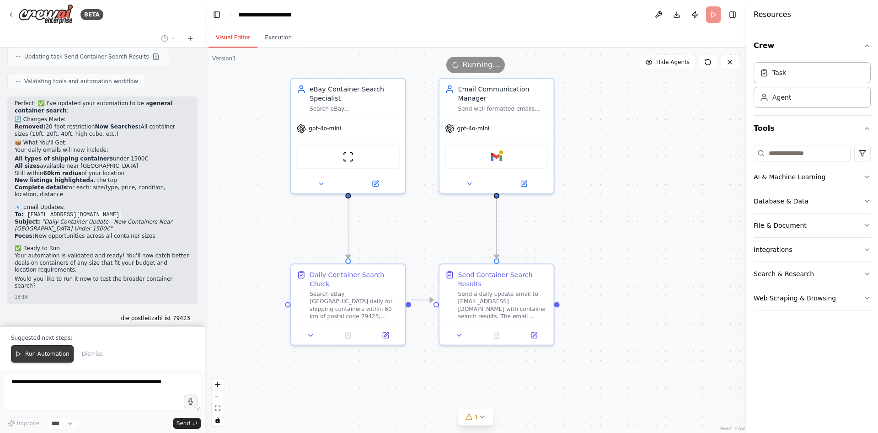
click at [39, 356] on span "Run Automation" at bounding box center [47, 353] width 44 height 7
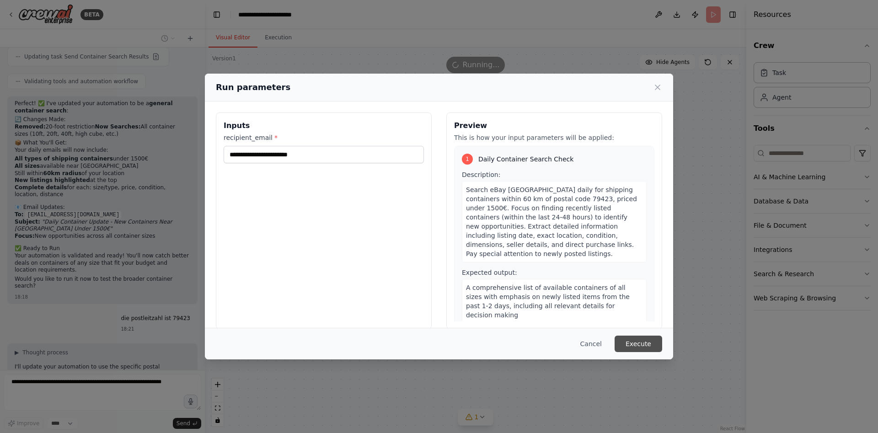
click at [645, 344] on button "Execute" at bounding box center [639, 344] width 48 height 16
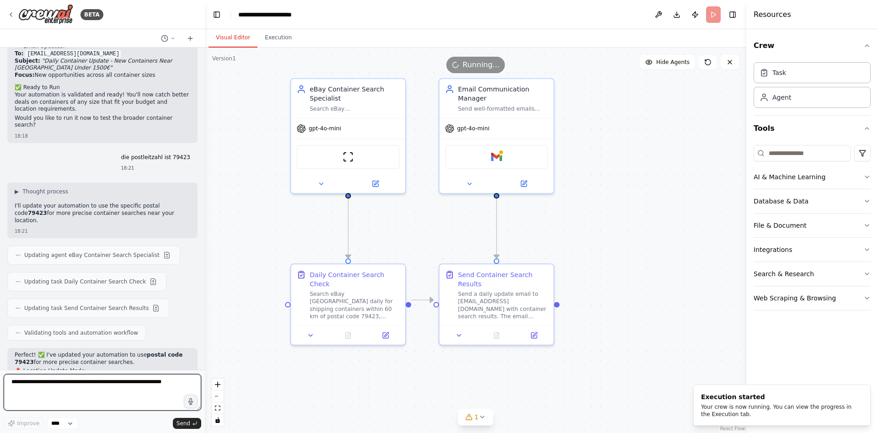
scroll to position [2808, 0]
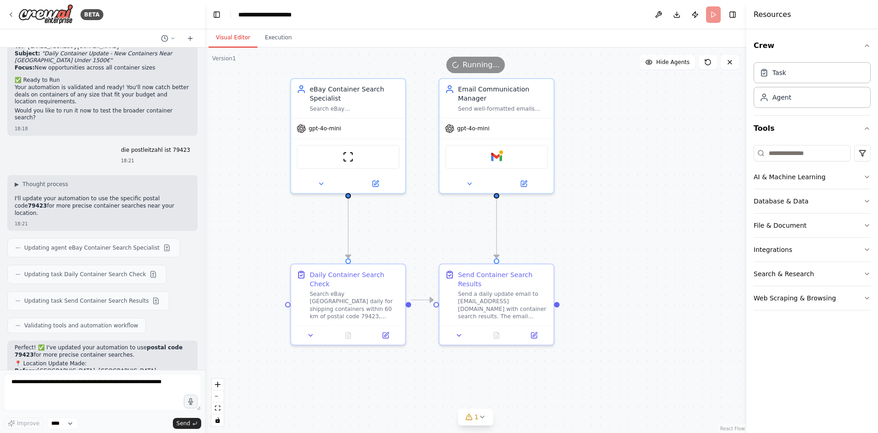
click at [293, 35] on div "Visual Editor Execution" at bounding box center [476, 38] width 542 height 18
click at [282, 38] on button "Execution" at bounding box center [279, 37] width 42 height 19
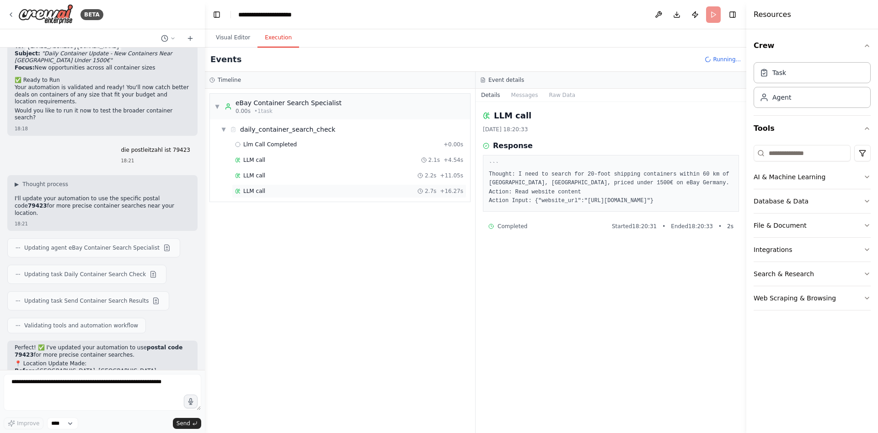
click at [286, 188] on div "LLM call 2.7s + 16.27s" at bounding box center [349, 191] width 228 height 7
click at [288, 203] on div "LLM call + 19.20s" at bounding box center [349, 206] width 228 height 7
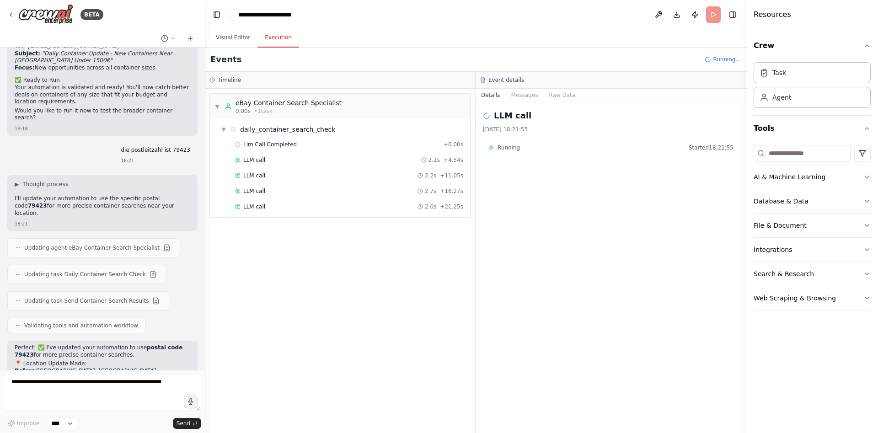
click at [288, 203] on div "LLM call 2.0s + 21.25s" at bounding box center [349, 206] width 228 height 7
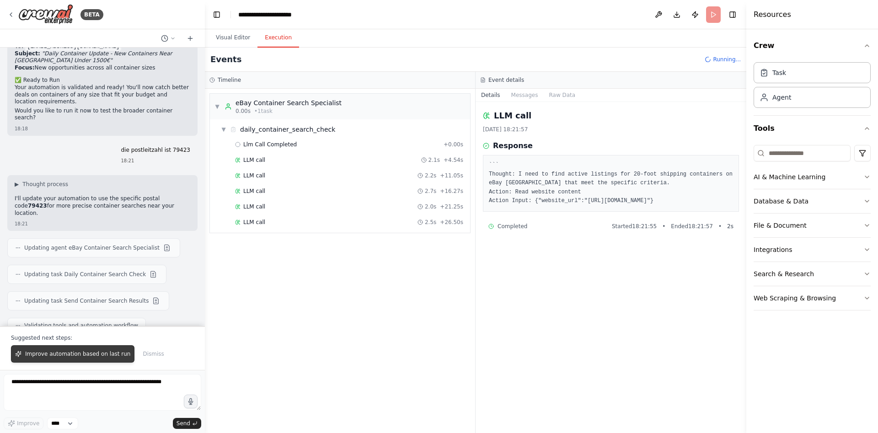
click at [81, 357] on span "Improve automation based on last run" at bounding box center [77, 353] width 105 height 7
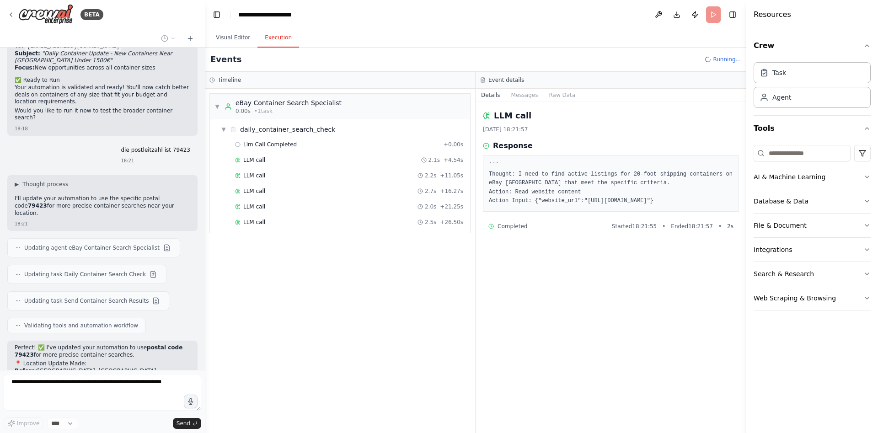
scroll to position [2832, 0]
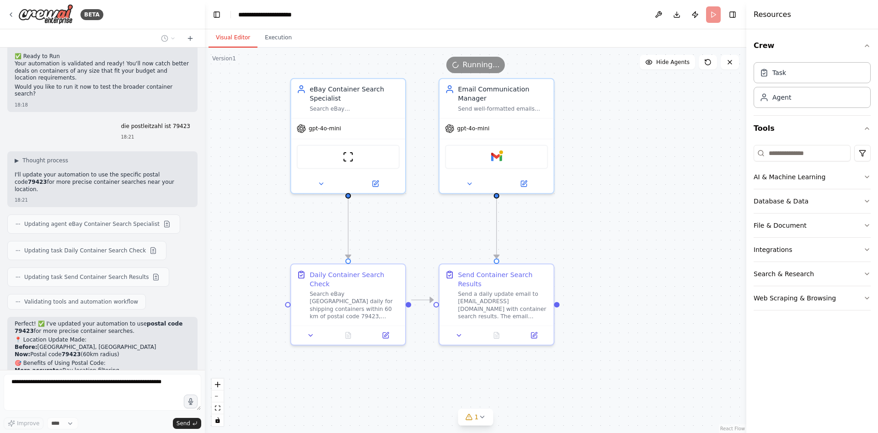
click at [229, 37] on button "Visual Editor" at bounding box center [233, 37] width 49 height 19
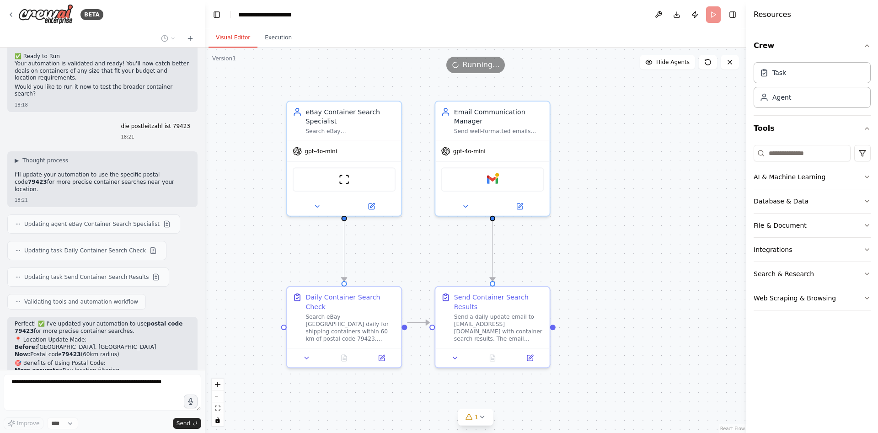
drag, startPoint x: 296, startPoint y: 226, endPoint x: 301, endPoint y: 253, distance: 27.0
click at [792, 73] on div "Task" at bounding box center [812, 72] width 117 height 21
click at [865, 43] on icon "button" at bounding box center [867, 45] width 7 height 7
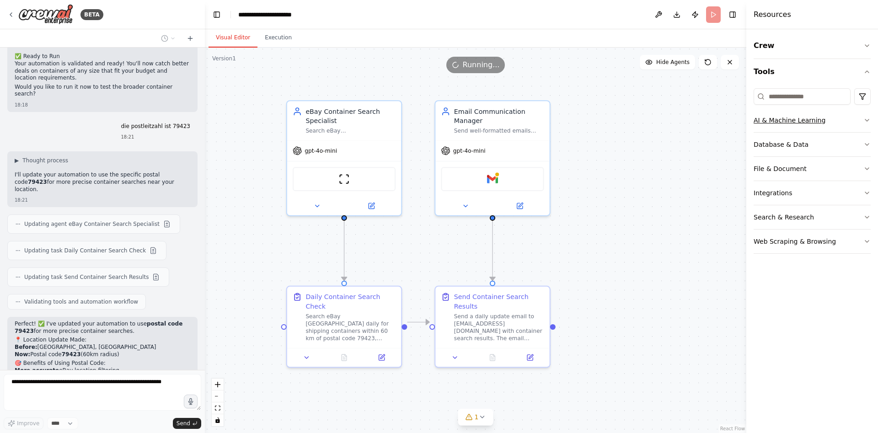
click at [796, 115] on button "AI & Machine Learning" at bounding box center [812, 120] width 117 height 24
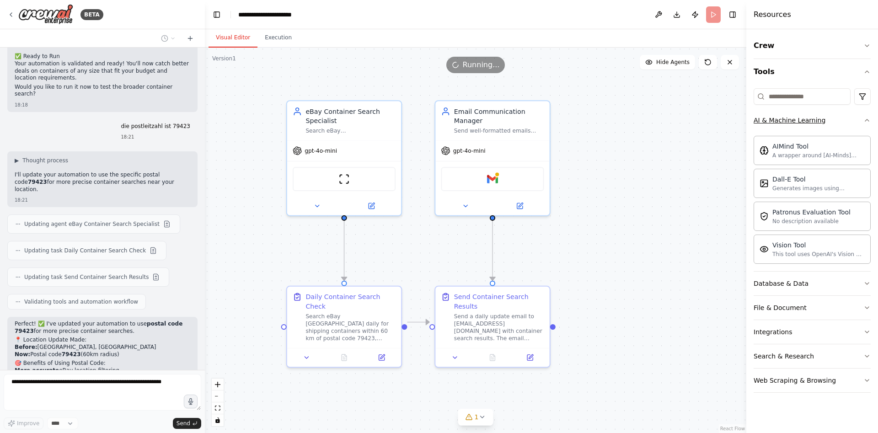
click at [796, 115] on button "AI & Machine Learning" at bounding box center [812, 120] width 117 height 24
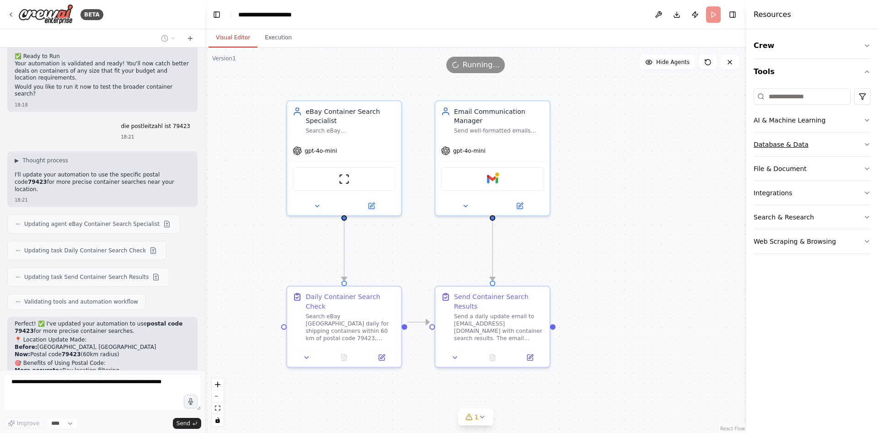
click at [802, 153] on button "Database & Data" at bounding box center [812, 145] width 117 height 24
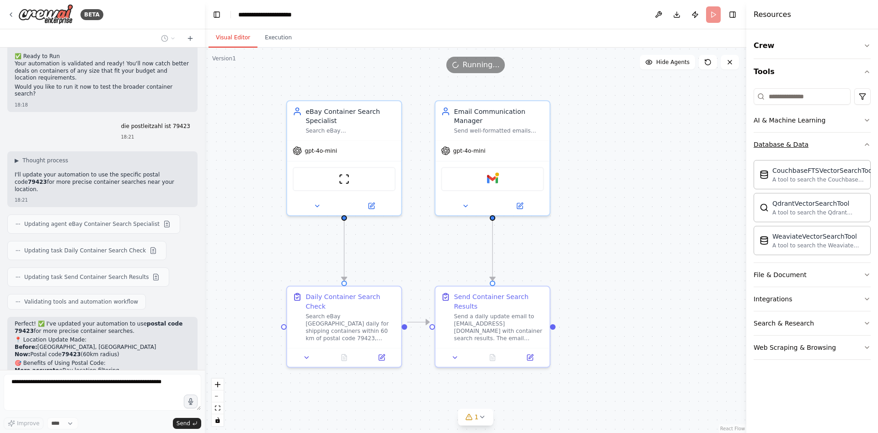
click at [802, 153] on button "Database & Data" at bounding box center [812, 145] width 117 height 24
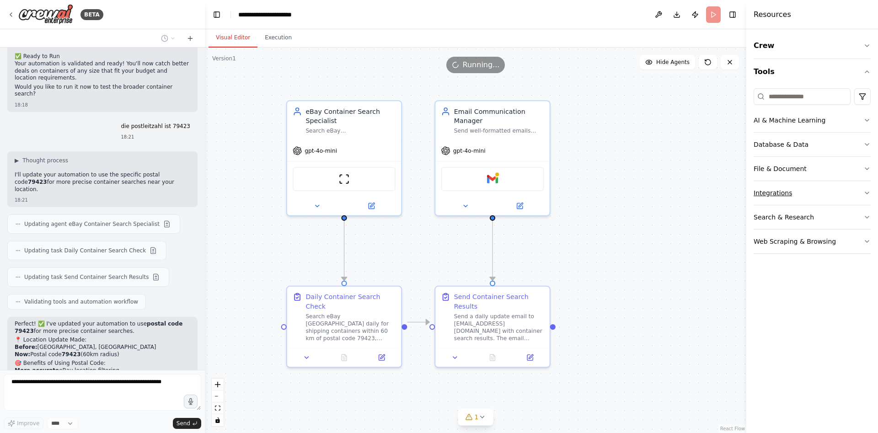
click at [794, 196] on button "Integrations" at bounding box center [812, 193] width 117 height 24
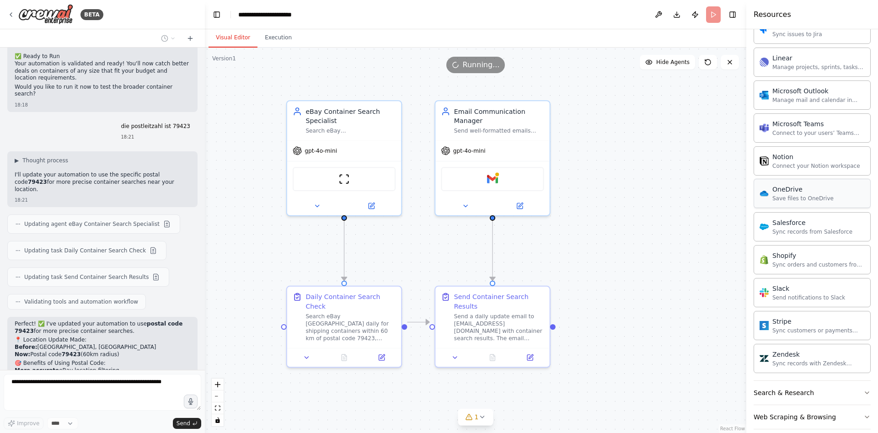
scroll to position [534, 0]
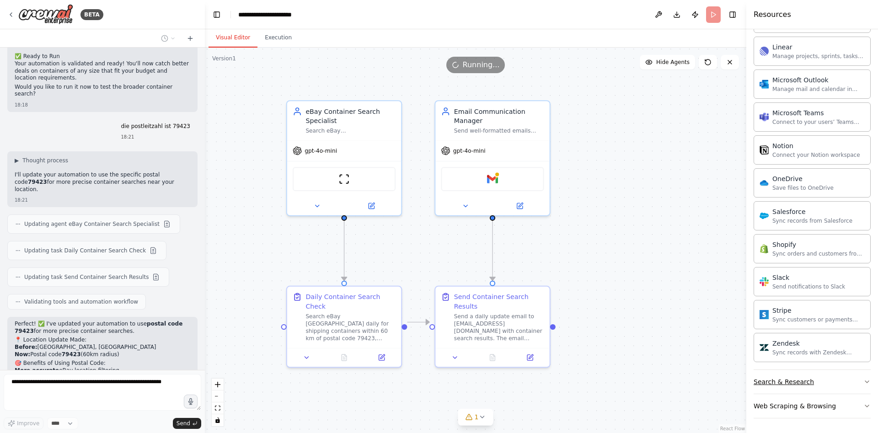
click at [799, 382] on div "Search & Research" at bounding box center [784, 381] width 60 height 9
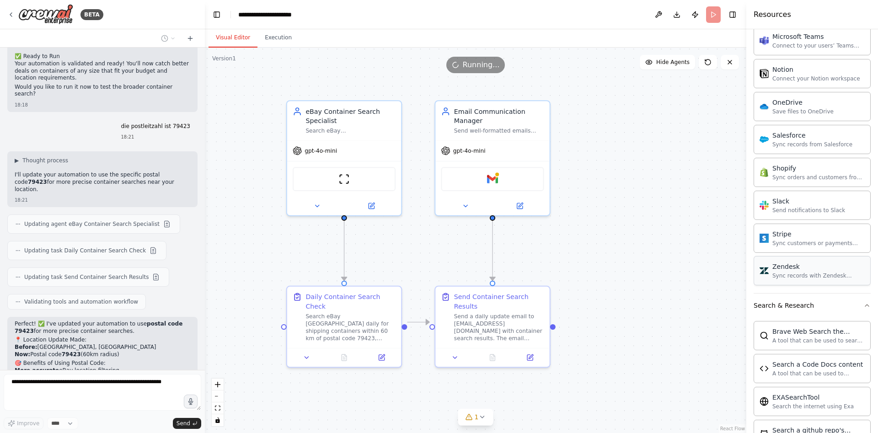
scroll to position [599, 0]
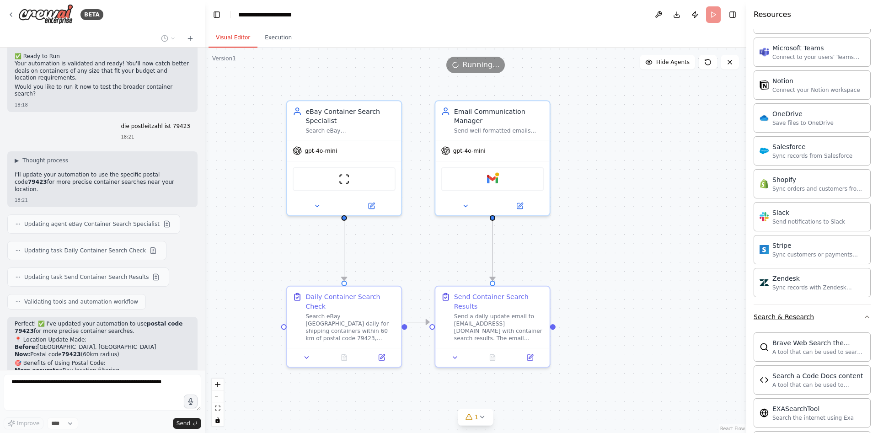
click at [812, 320] on button "Search & Research" at bounding box center [812, 317] width 117 height 24
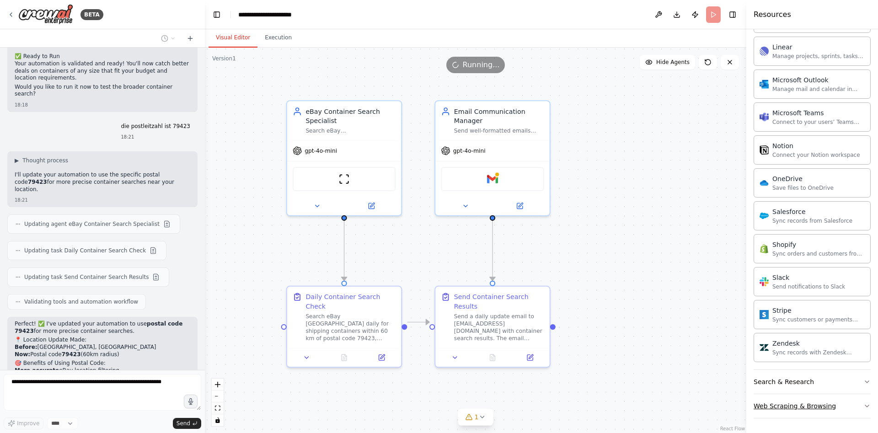
click at [814, 410] on button "Web Scraping & Browsing" at bounding box center [812, 406] width 117 height 24
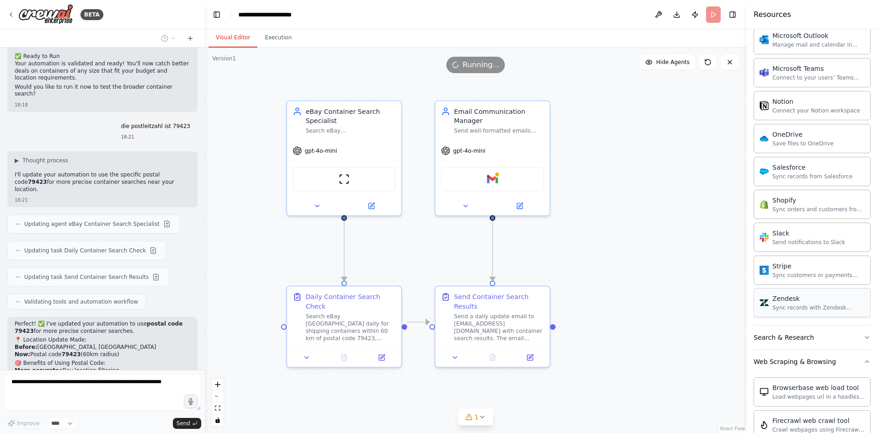
scroll to position [575, 0]
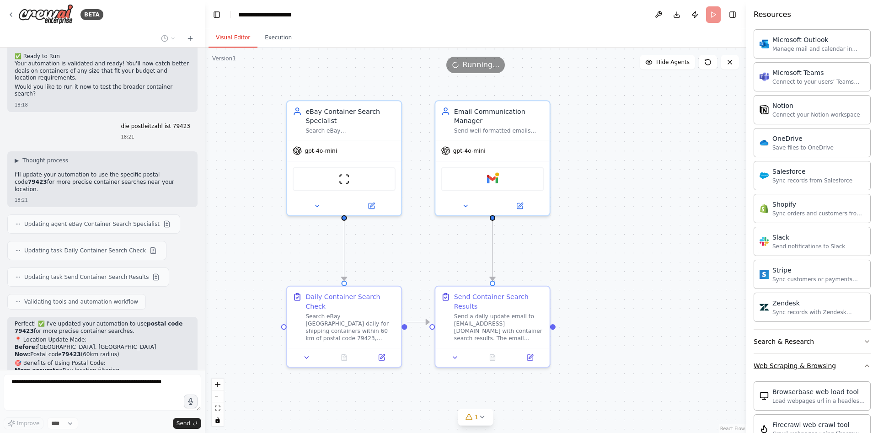
click at [816, 363] on div "Web Scraping & Browsing" at bounding box center [795, 365] width 82 height 9
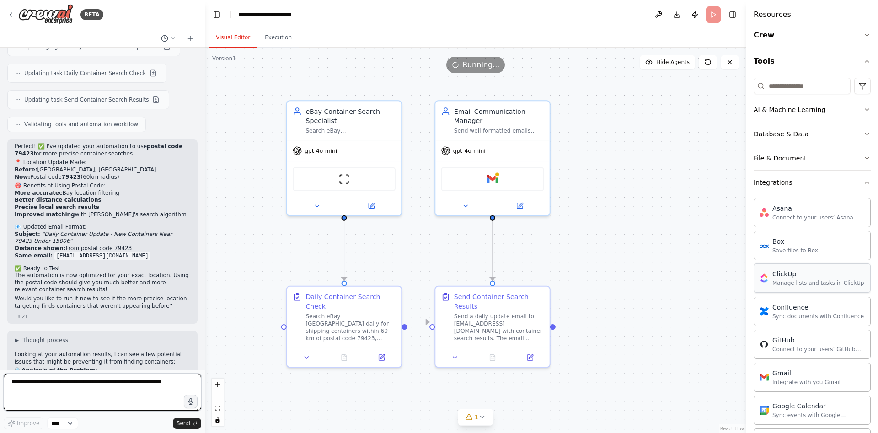
scroll to position [0, 0]
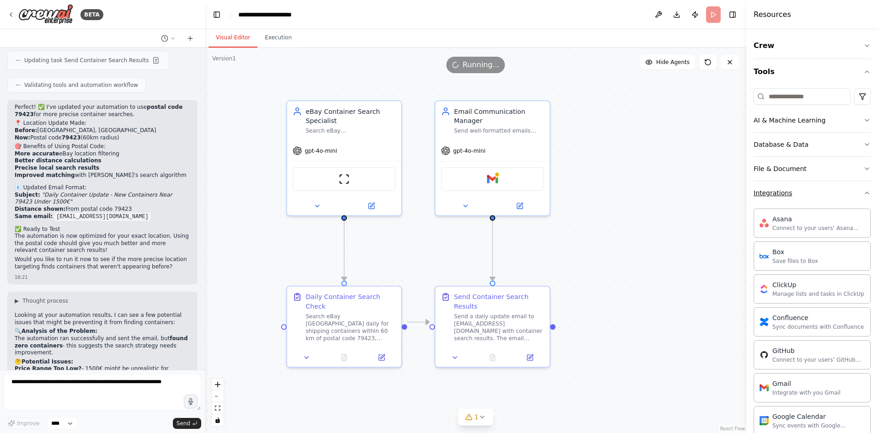
click at [826, 196] on button "Integrations" at bounding box center [812, 193] width 117 height 24
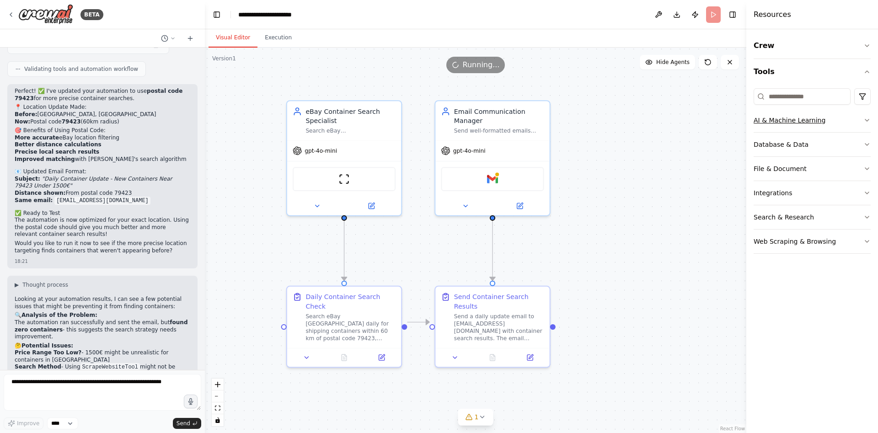
click at [840, 125] on button "AI & Machine Learning" at bounding box center [812, 120] width 117 height 24
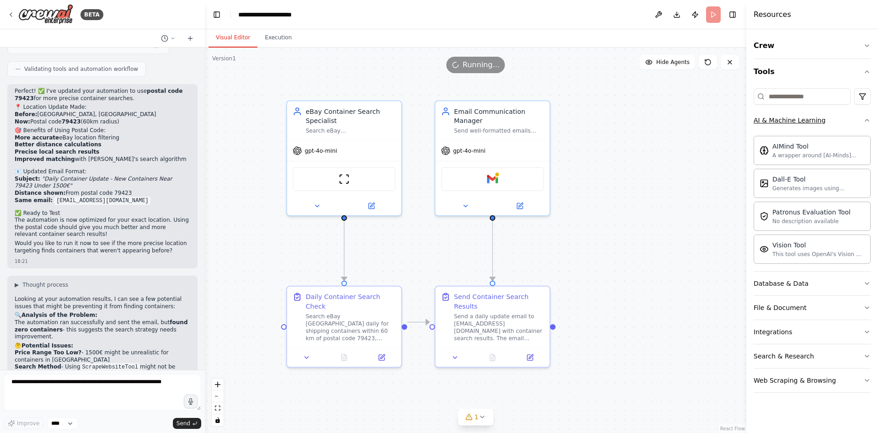
click at [833, 122] on button "AI & Machine Learning" at bounding box center [812, 120] width 117 height 24
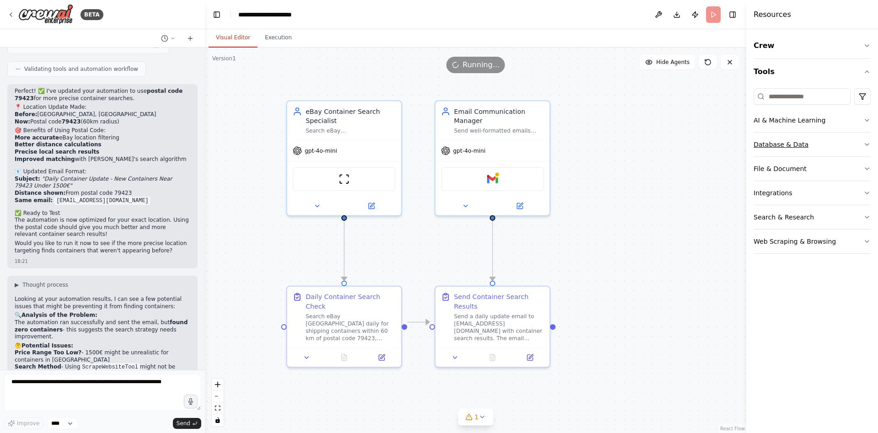
click at [825, 144] on button "Database & Data" at bounding box center [812, 145] width 117 height 24
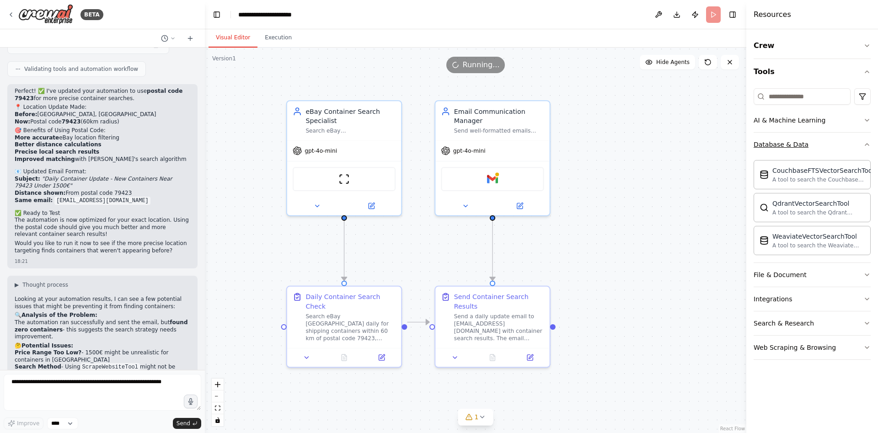
click at [824, 143] on button "Database & Data" at bounding box center [812, 145] width 117 height 24
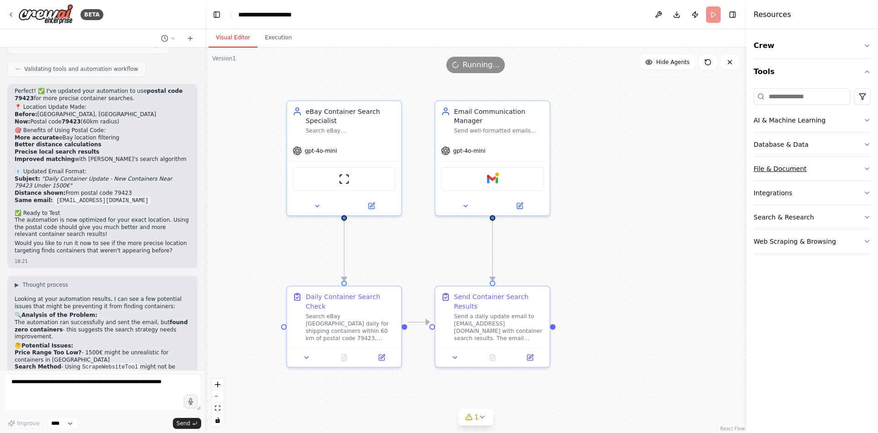
click at [820, 175] on button "File & Document" at bounding box center [812, 169] width 117 height 24
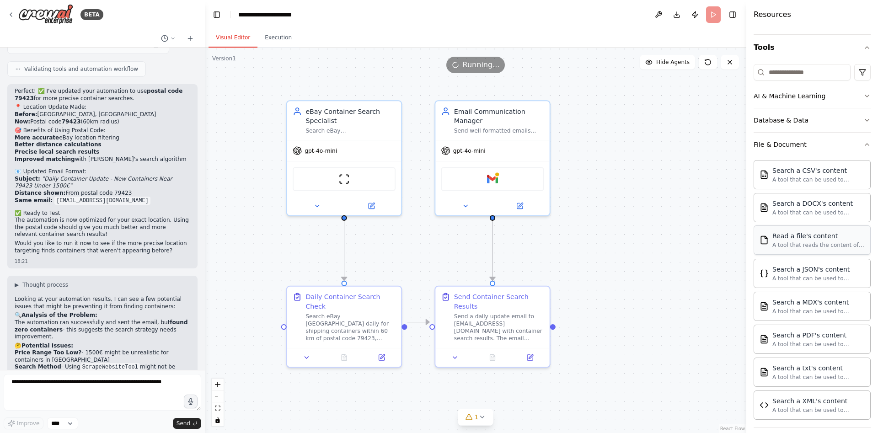
scroll to position [0, 0]
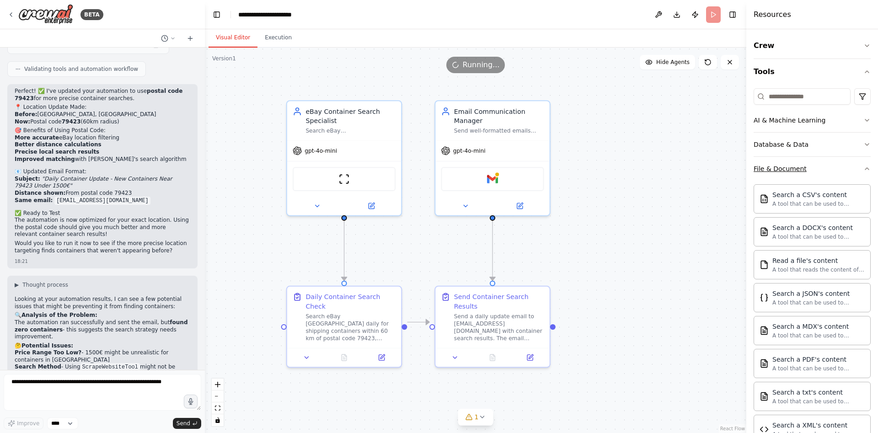
click at [803, 169] on button "File & Document" at bounding box center [812, 169] width 117 height 24
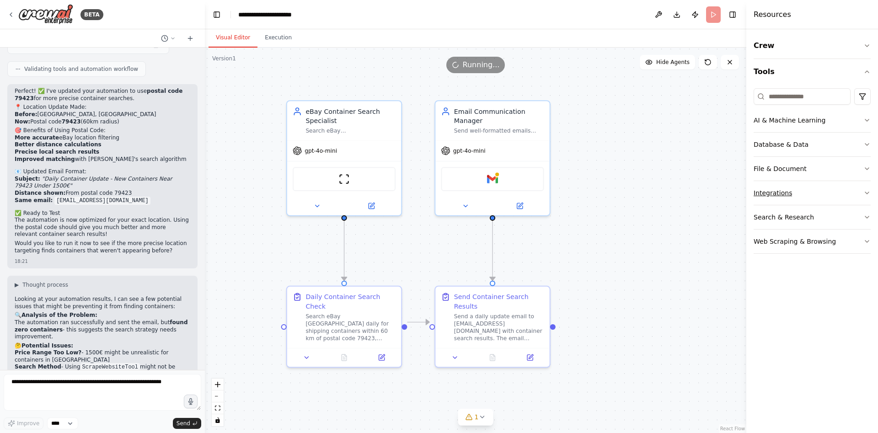
click at [794, 188] on button "Integrations" at bounding box center [812, 193] width 117 height 24
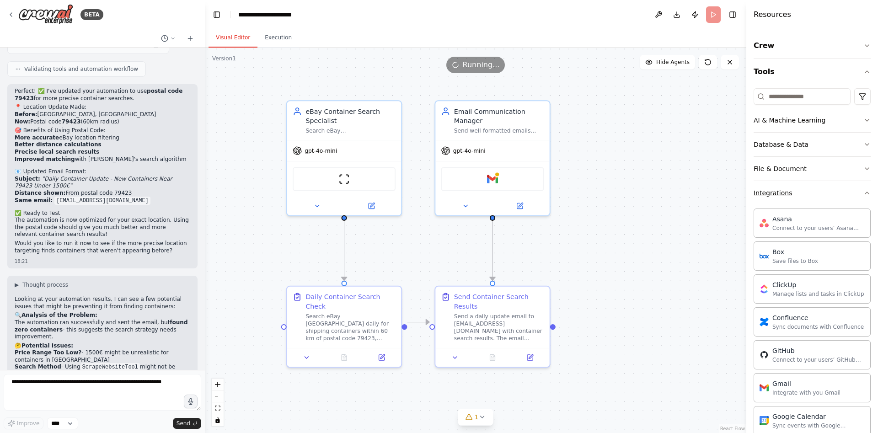
click at [796, 203] on button "Integrations" at bounding box center [812, 193] width 117 height 24
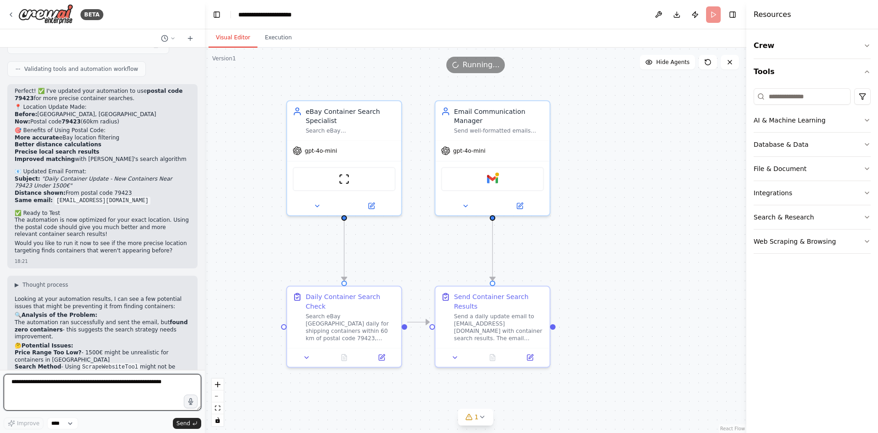
click at [86, 392] on textarea at bounding box center [103, 392] width 198 height 37
type textarea "**********"
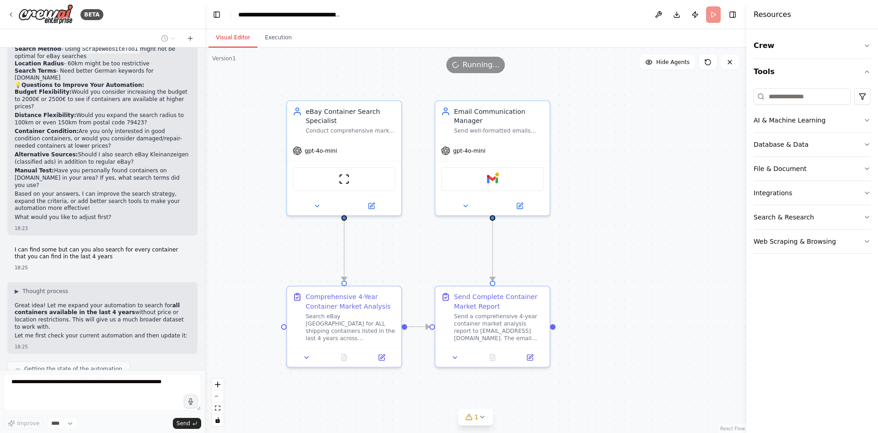
scroll to position [3405, 0]
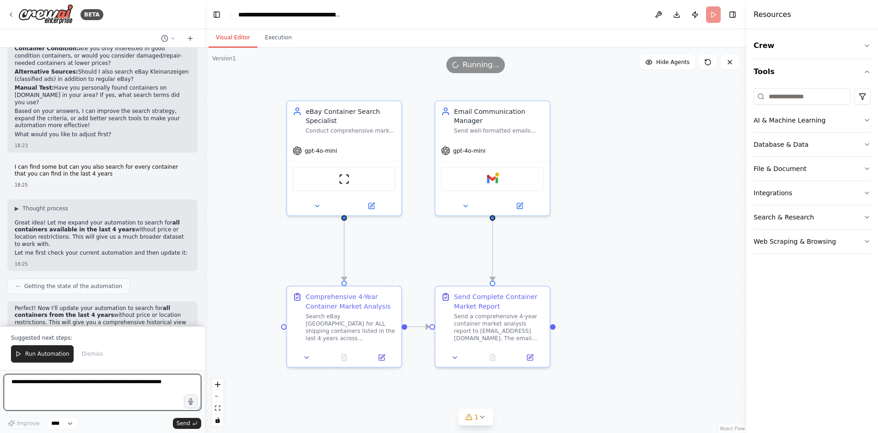
click at [78, 398] on textarea at bounding box center [103, 392] width 198 height 37
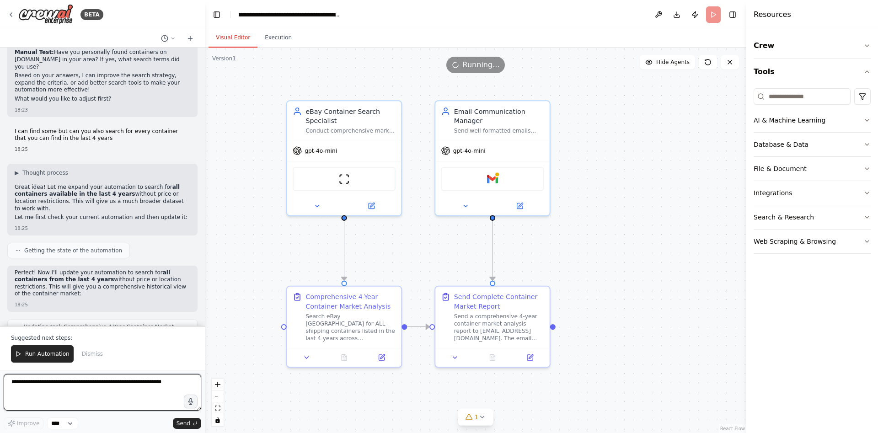
click at [78, 398] on textarea at bounding box center [103, 392] width 198 height 37
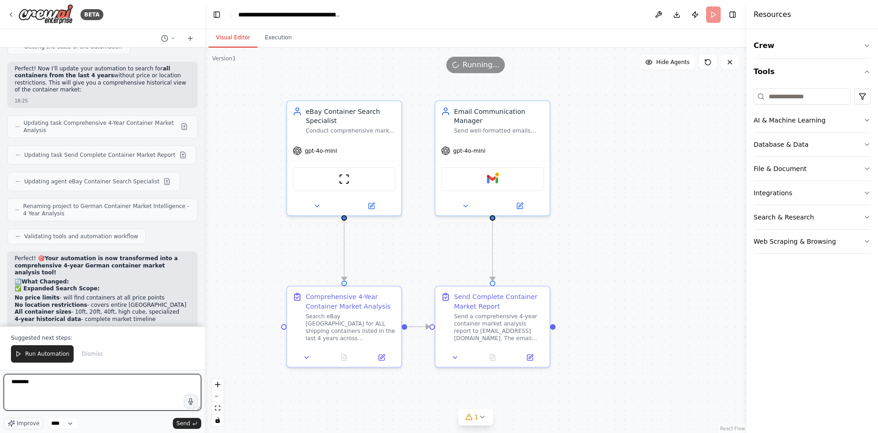
scroll to position [3712, 0]
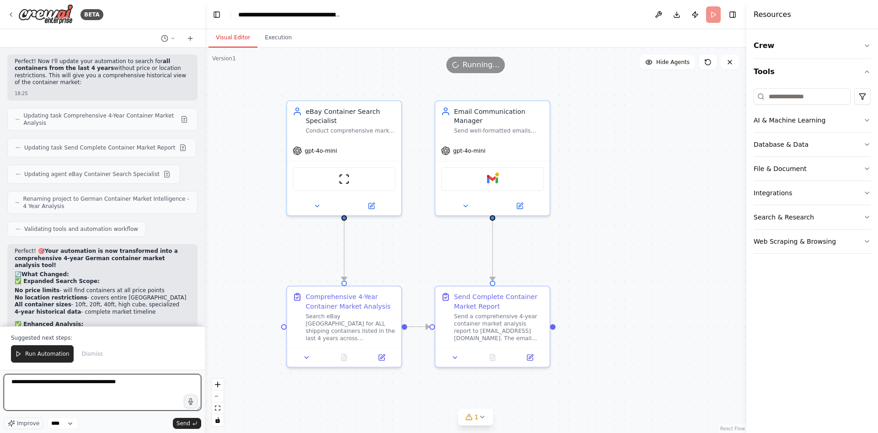
click at [143, 386] on textarea "**********" at bounding box center [103, 392] width 198 height 37
type textarea "**********"
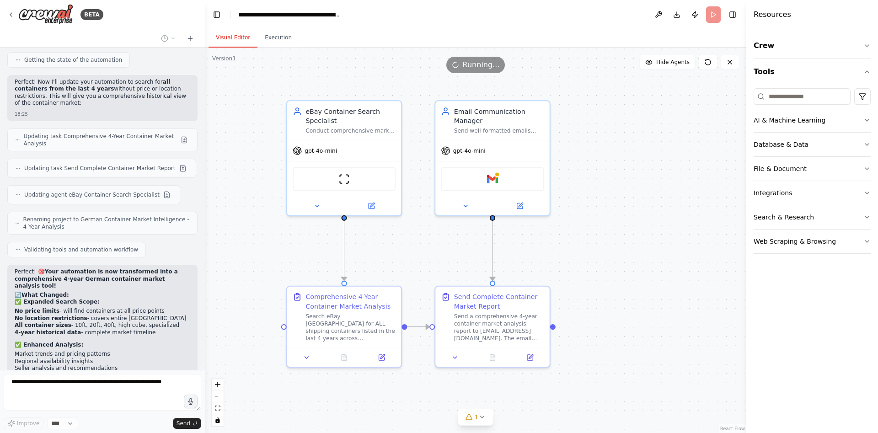
scroll to position [3724, 0]
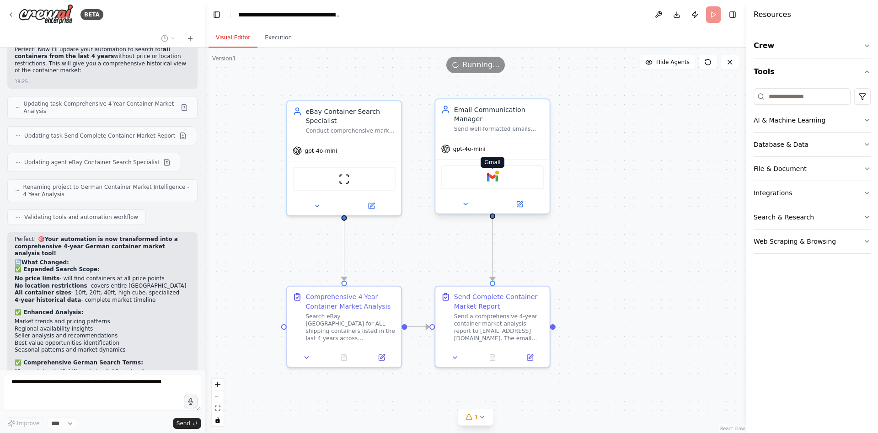
click at [492, 172] on img at bounding box center [492, 177] width 11 height 11
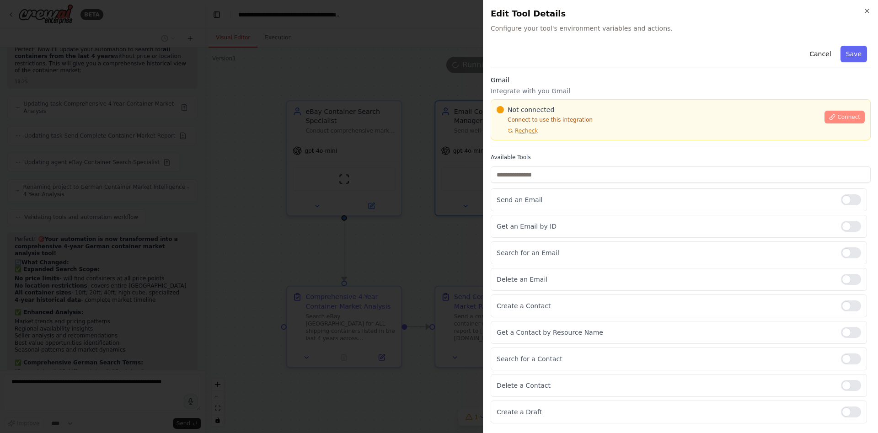
click at [855, 115] on span "Connect" at bounding box center [849, 116] width 23 height 7
click at [844, 114] on span "Connect" at bounding box center [849, 116] width 23 height 7
click at [529, 132] on span "Recheck" at bounding box center [526, 130] width 23 height 7
click at [545, 136] on div "Not connected Connect to use this integration Recheck Connect" at bounding box center [681, 119] width 380 height 41
click at [556, 145] on div "Gmail Integrate with you Gmail Not connected Connect to use this integration Re…" at bounding box center [681, 110] width 380 height 71
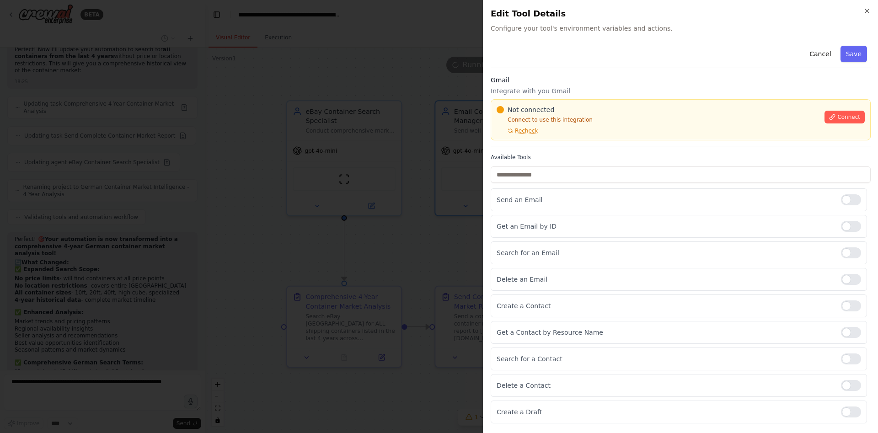
click at [500, 139] on div "Not connected Connect to use this integration Recheck Connect" at bounding box center [681, 119] width 380 height 41
click at [502, 139] on div "Not connected Connect to use this integration Recheck Connect" at bounding box center [681, 119] width 380 height 41
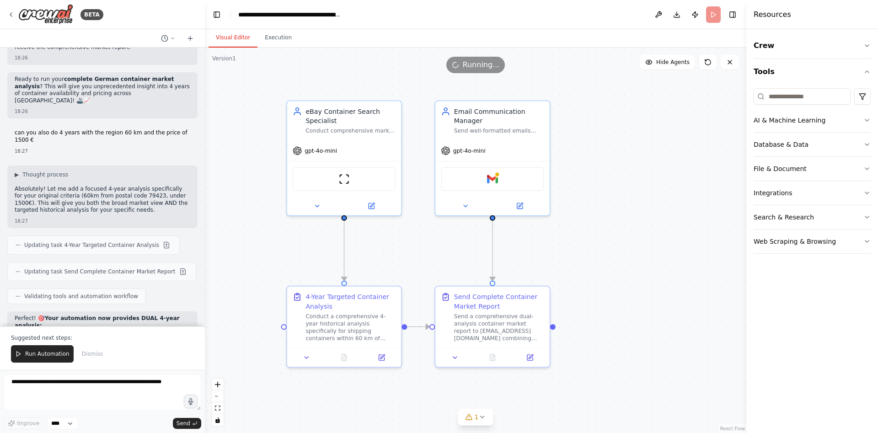
scroll to position [4139, 0]
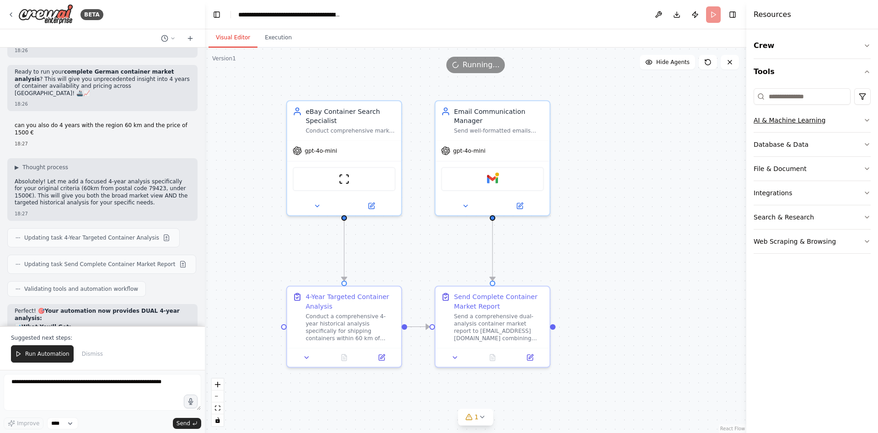
click at [804, 118] on div "AI & Machine Learning" at bounding box center [790, 120] width 72 height 9
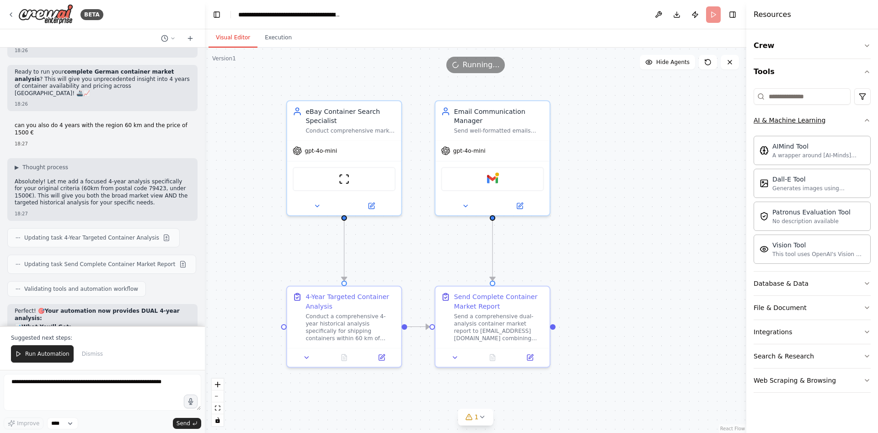
click at [804, 119] on div "AI & Machine Learning" at bounding box center [790, 120] width 72 height 9
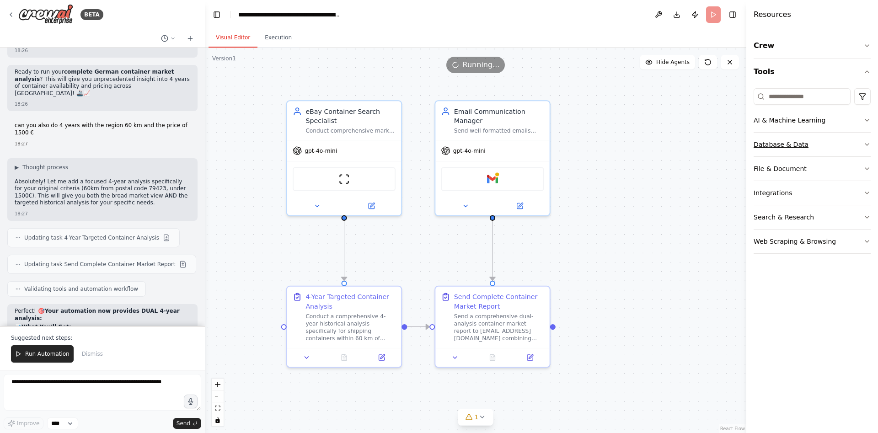
click at [799, 145] on div "Database & Data" at bounding box center [781, 144] width 55 height 9
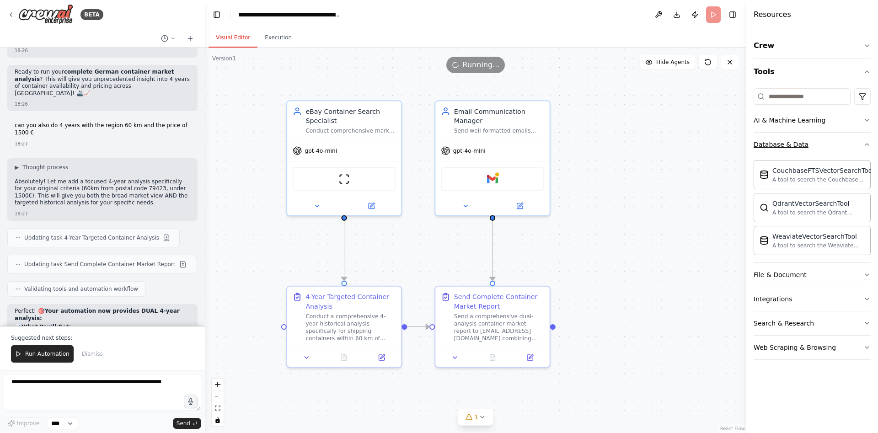
drag, startPoint x: 801, startPoint y: 140, endPoint x: 798, endPoint y: 161, distance: 20.3
click at [801, 141] on div "Database & Data" at bounding box center [781, 144] width 55 height 9
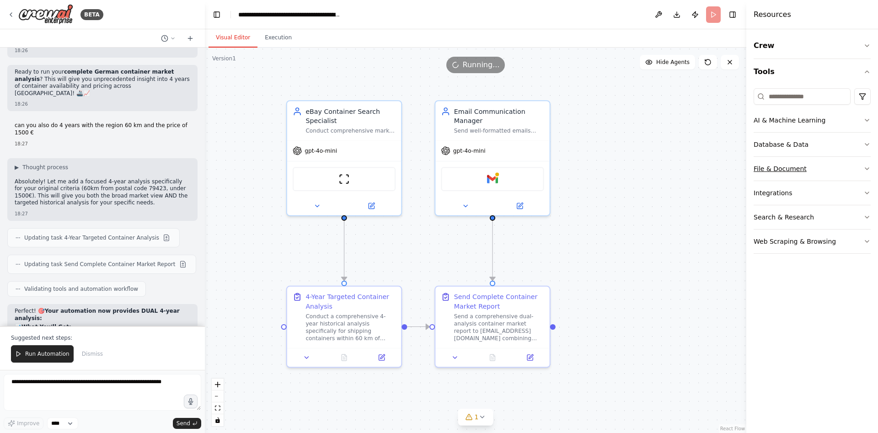
click at [796, 170] on div "File & Document" at bounding box center [780, 168] width 53 height 9
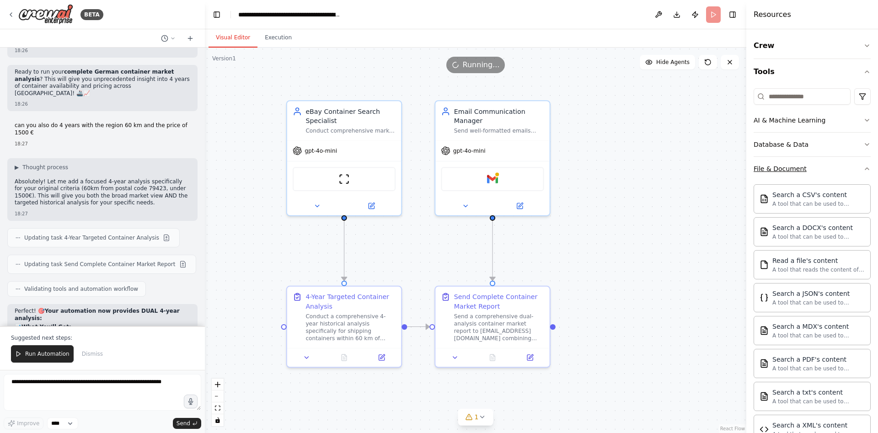
click at [793, 167] on div "File & Document" at bounding box center [780, 168] width 53 height 9
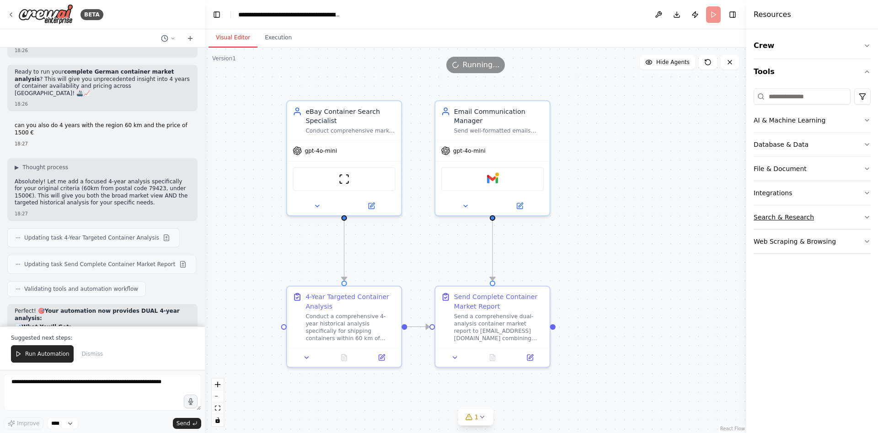
click at [786, 213] on div "Search & Research" at bounding box center [784, 217] width 60 height 9
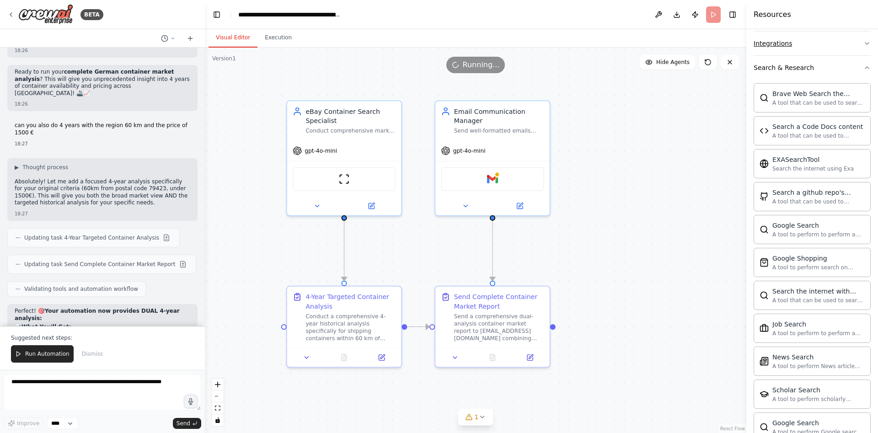
scroll to position [0, 0]
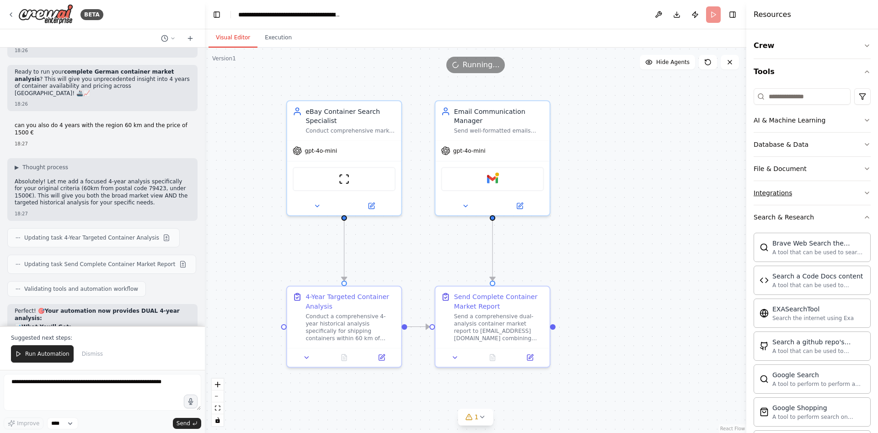
click at [783, 197] on div "Integrations" at bounding box center [773, 192] width 38 height 9
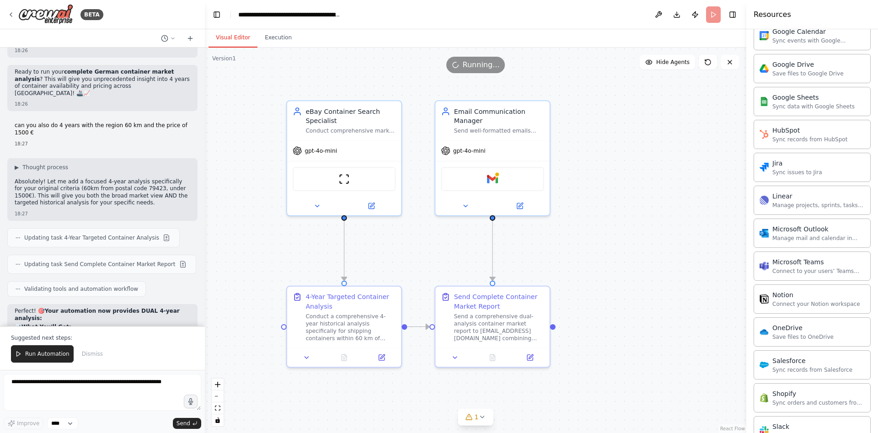
scroll to position [346, 0]
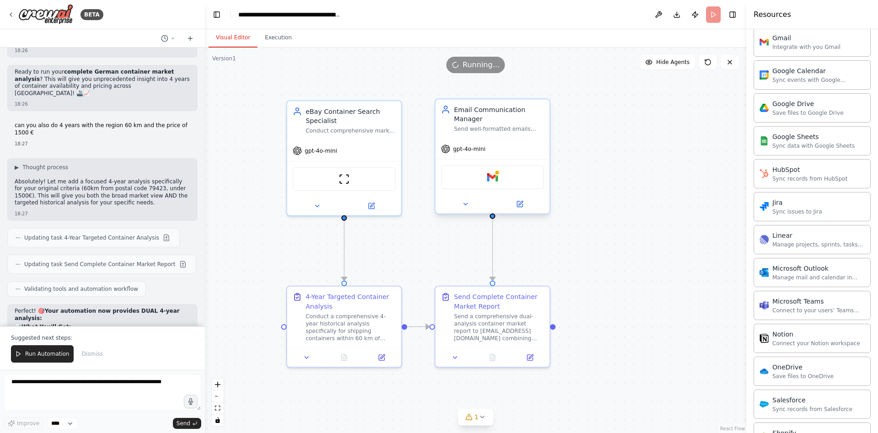
click at [499, 175] on div "Gmail" at bounding box center [492, 177] width 103 height 24
click at [485, 165] on div "Gmail" at bounding box center [492, 177] width 103 height 24
click at [468, 200] on icon at bounding box center [465, 203] width 7 height 7
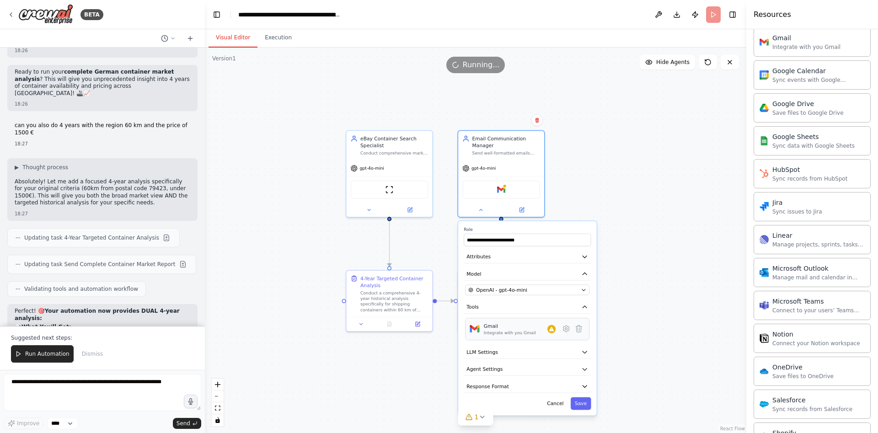
click at [553, 327] on div "Gmail Integrate with you Gmail" at bounding box center [520, 329] width 72 height 13
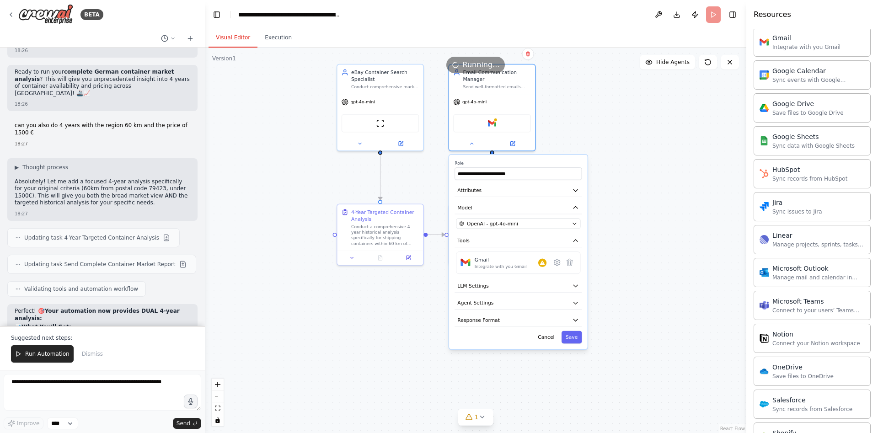
drag, startPoint x: 643, startPoint y: 347, endPoint x: 634, endPoint y: 280, distance: 67.4
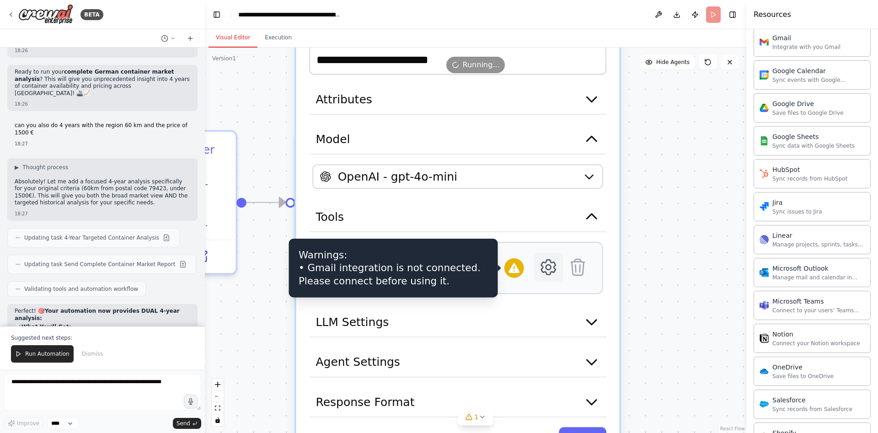
click at [552, 260] on icon at bounding box center [549, 267] width 14 height 15
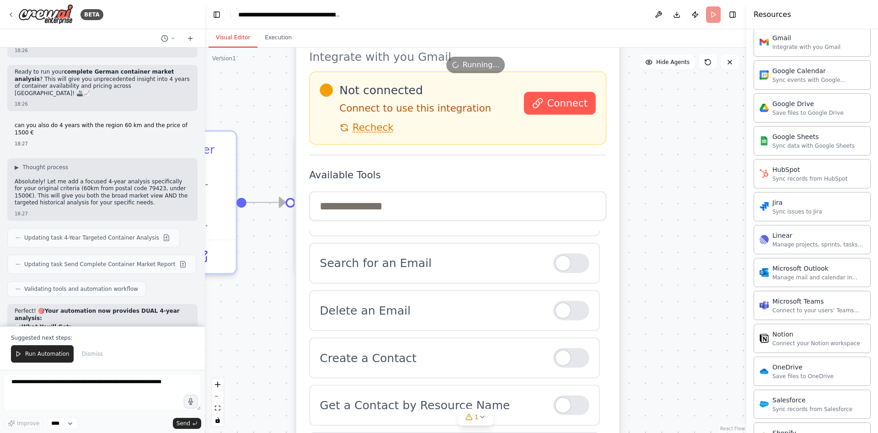
scroll to position [98, 0]
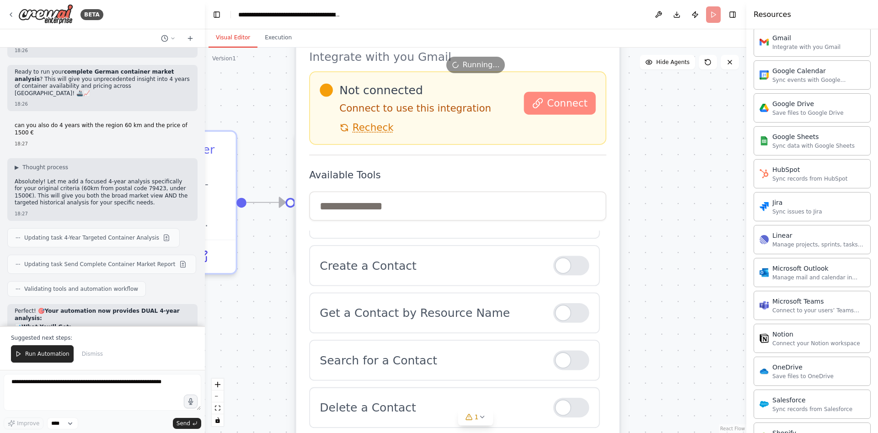
click at [569, 97] on span "Connect" at bounding box center [567, 103] width 41 height 13
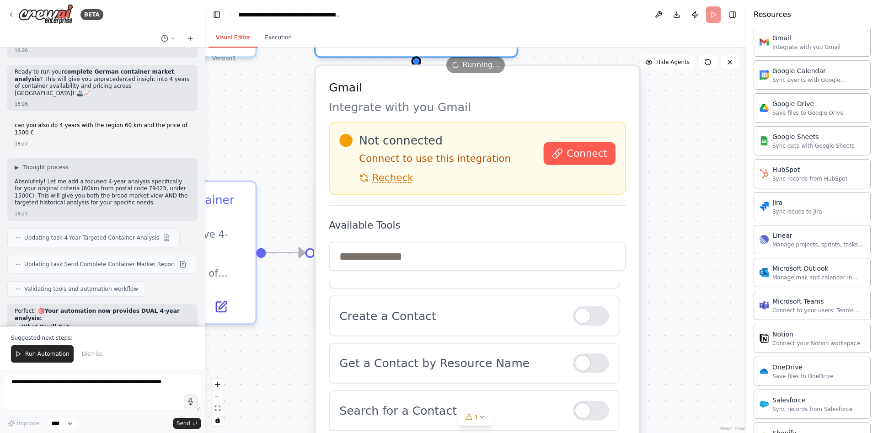
drag, startPoint x: 640, startPoint y: 150, endPoint x: 661, endPoint y: 204, distance: 57.9
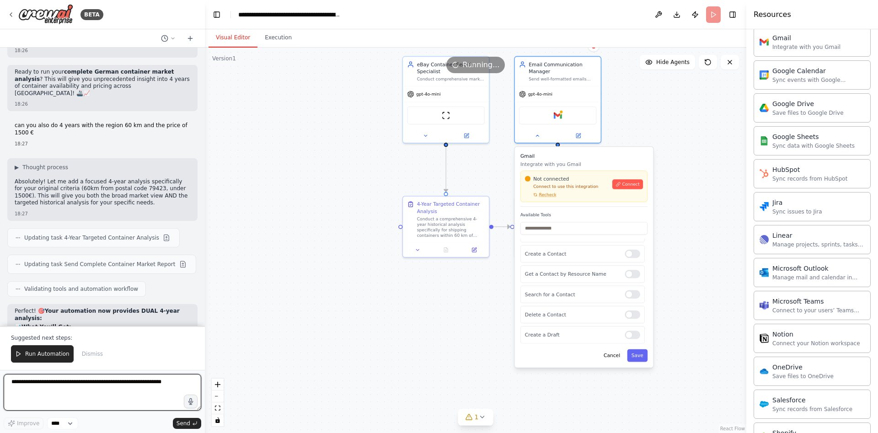
click at [105, 388] on textarea at bounding box center [103, 392] width 198 height 37
type textarea "**********"
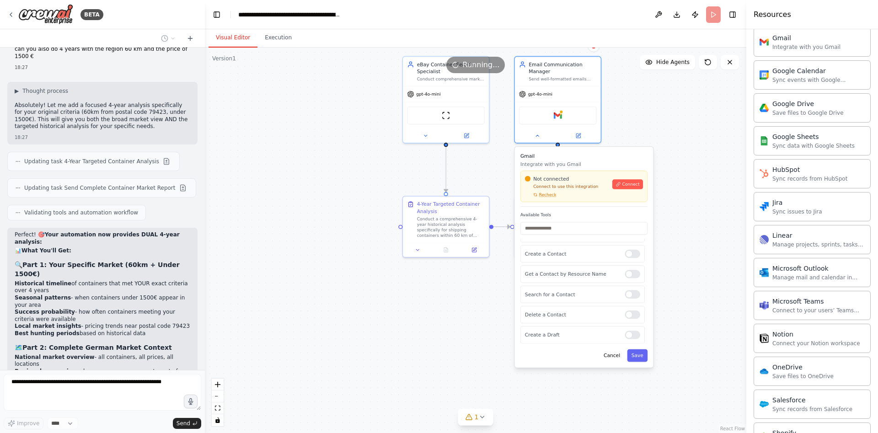
scroll to position [4262, 0]
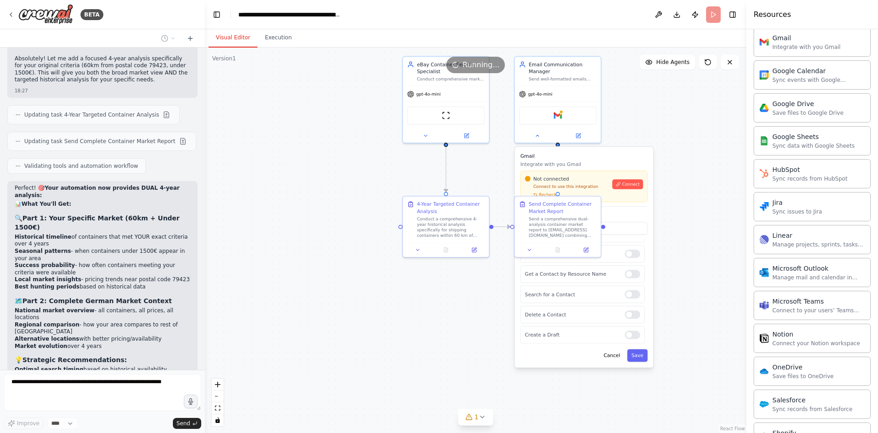
click at [592, 161] on p "Integrate with you Gmail" at bounding box center [584, 164] width 127 height 7
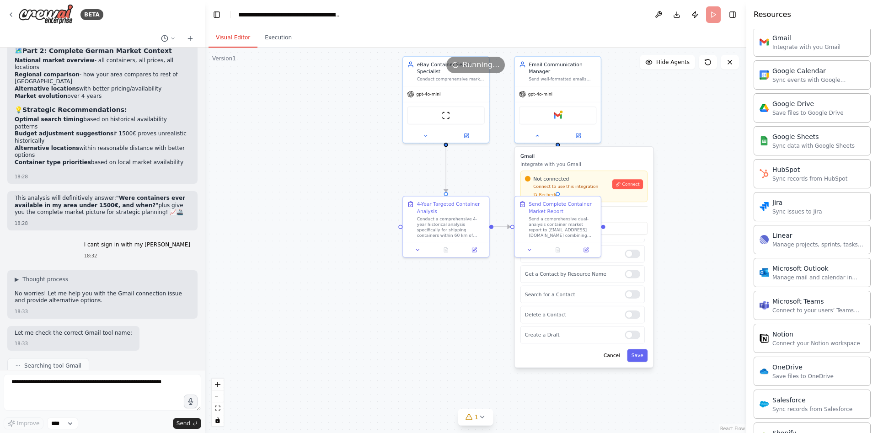
scroll to position [4545, 0]
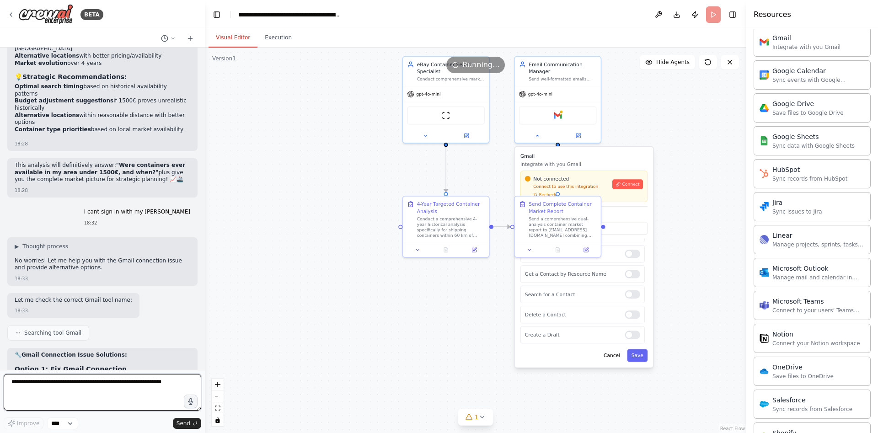
click at [75, 390] on textarea at bounding box center [103, 392] width 198 height 37
type textarea "**********"
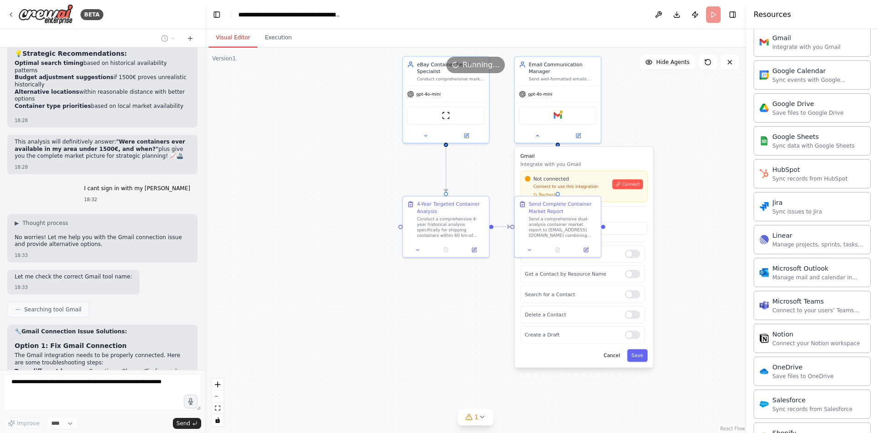
scroll to position [4601, 0]
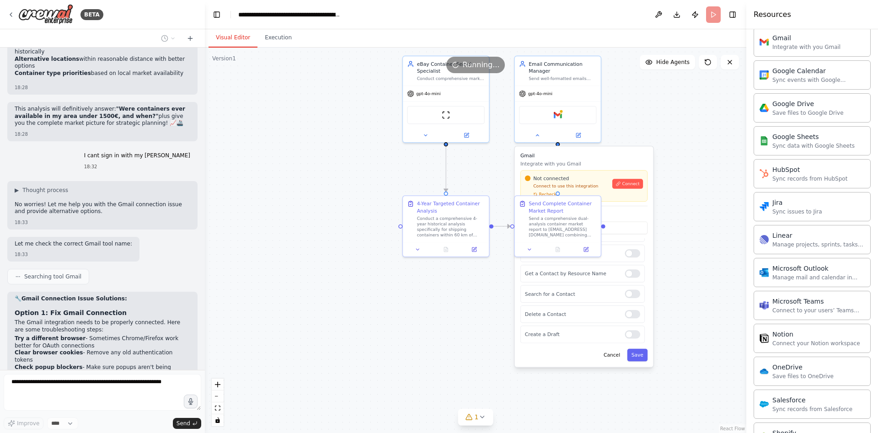
click at [684, 142] on div ".deletable-edge-delete-btn { width: 20px; height: 20px; border: 0px solid #ffff…" at bounding box center [476, 241] width 542 height 386
click at [672, 146] on div ".deletable-edge-delete-btn { width: 20px; height: 20px; border: 0px solid #ffff…" at bounding box center [476, 241] width 542 height 386
click at [722, 253] on div ".deletable-edge-delete-btn { width: 20px; height: 20px; border: 0px solid #ffff…" at bounding box center [476, 241] width 542 height 386
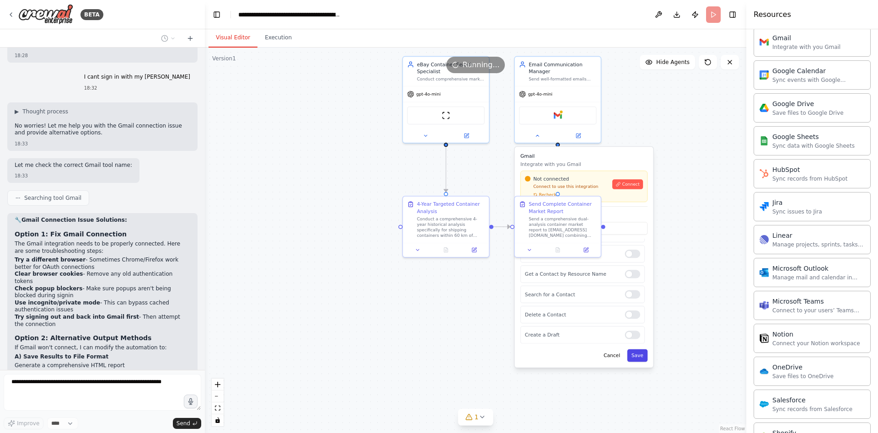
scroll to position [4687, 0]
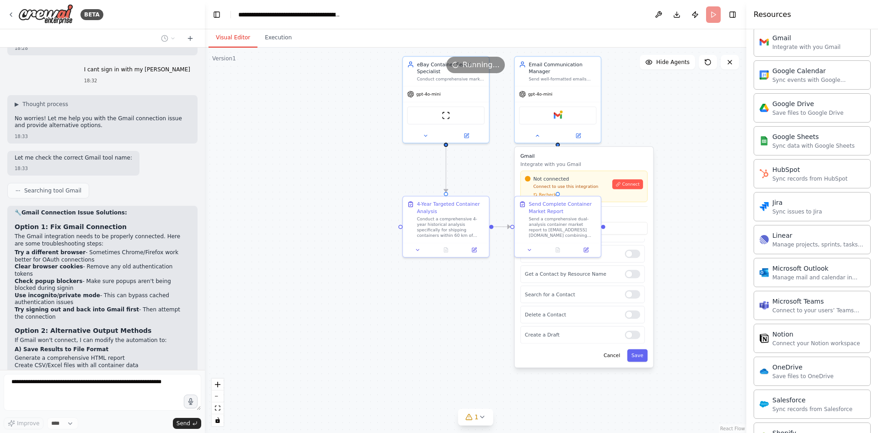
click at [540, 354] on div "Cancel Save" at bounding box center [584, 355] width 127 height 13
click at [542, 354] on div "Cancel Save" at bounding box center [584, 355] width 127 height 13
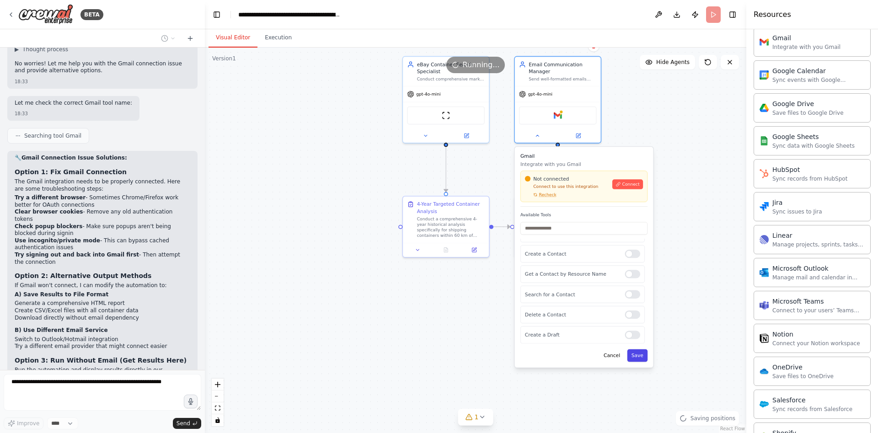
type input "**********"
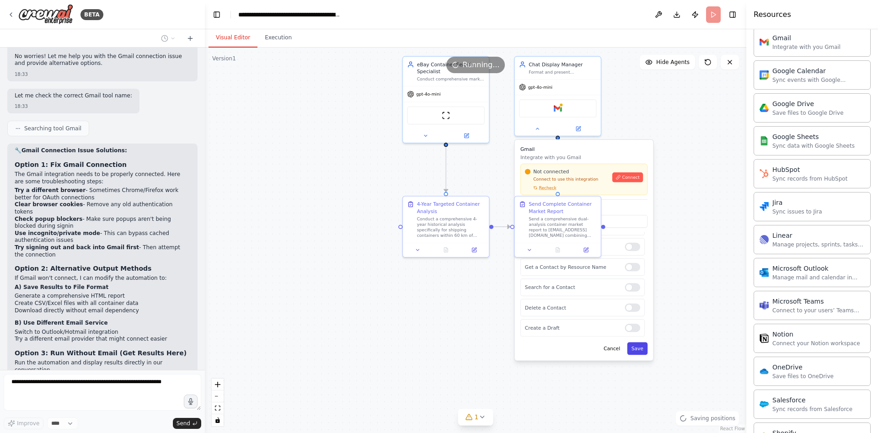
click at [638, 344] on button "Save" at bounding box center [637, 348] width 21 height 13
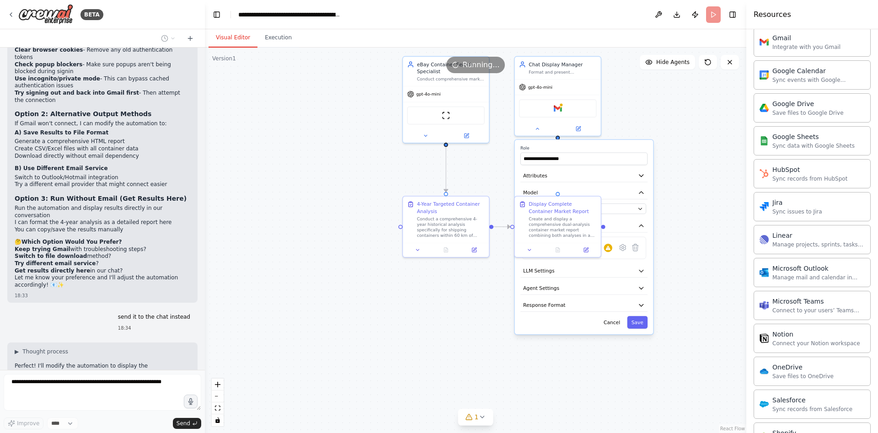
scroll to position [4911, 0]
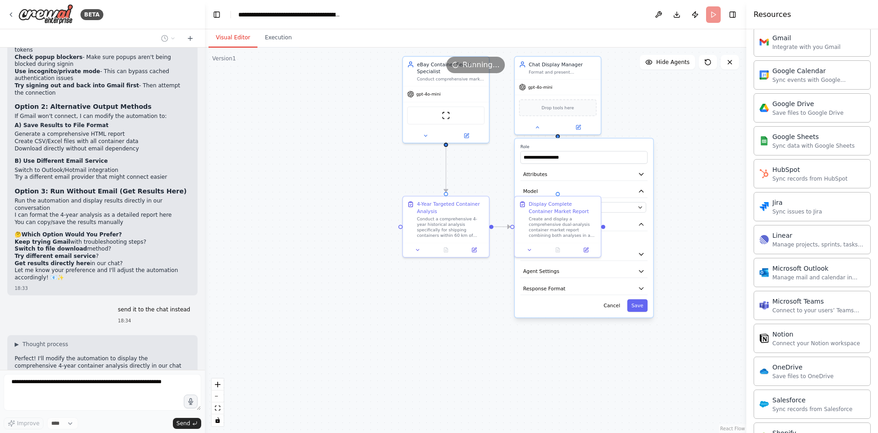
click at [406, 297] on div ".deletable-edge-delete-btn { width: 20px; height: 20px; border: 0px solid #ffff…" at bounding box center [476, 241] width 542 height 386
click at [645, 307] on button "Save" at bounding box center [637, 305] width 21 height 13
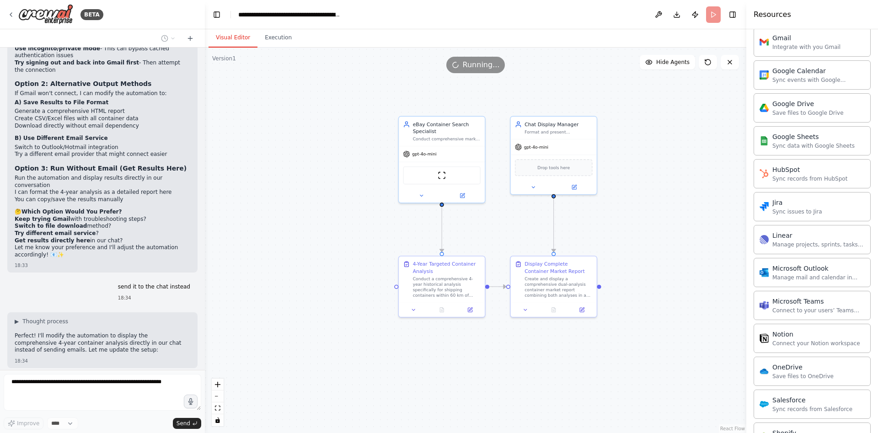
drag, startPoint x: 673, startPoint y: 239, endPoint x: 668, endPoint y: 303, distance: 64.2
click at [668, 303] on div ".deletable-edge-delete-btn { width: 20px; height: 20px; border: 0px solid #ffff…" at bounding box center [476, 241] width 542 height 386
click at [559, 173] on span "Drop tools here" at bounding box center [553, 170] width 32 height 7
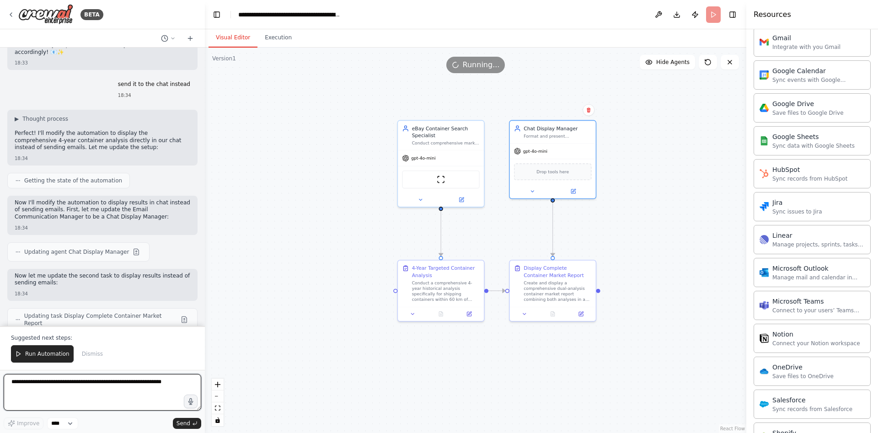
scroll to position [5146, 0]
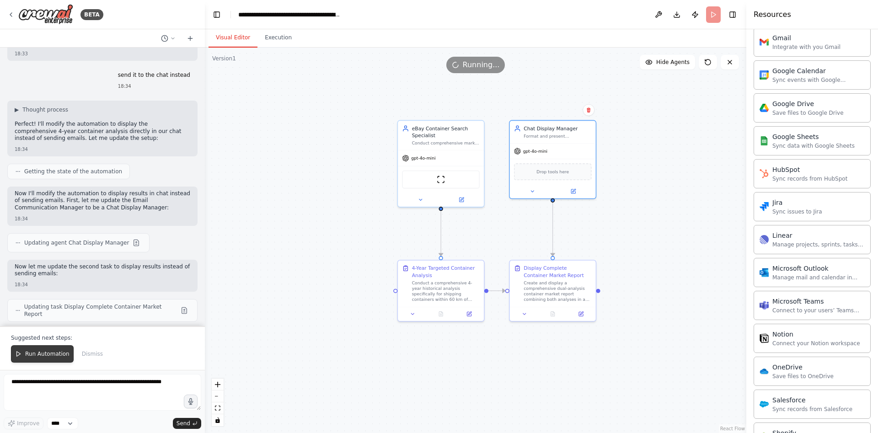
click at [28, 358] on span "Run Automation" at bounding box center [47, 353] width 44 height 7
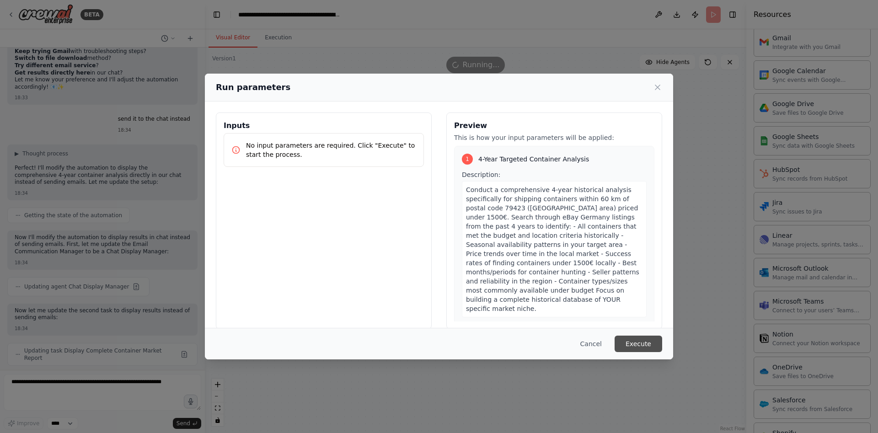
click at [641, 339] on button "Execute" at bounding box center [639, 344] width 48 height 16
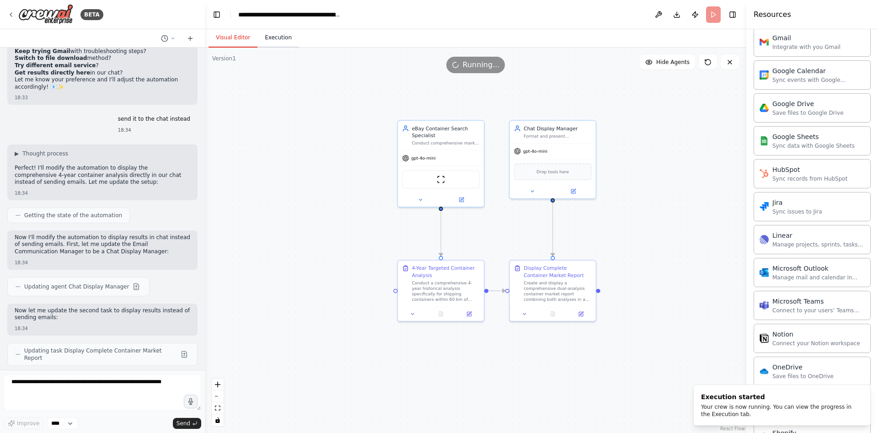
click at [269, 38] on button "Execution" at bounding box center [279, 37] width 42 height 19
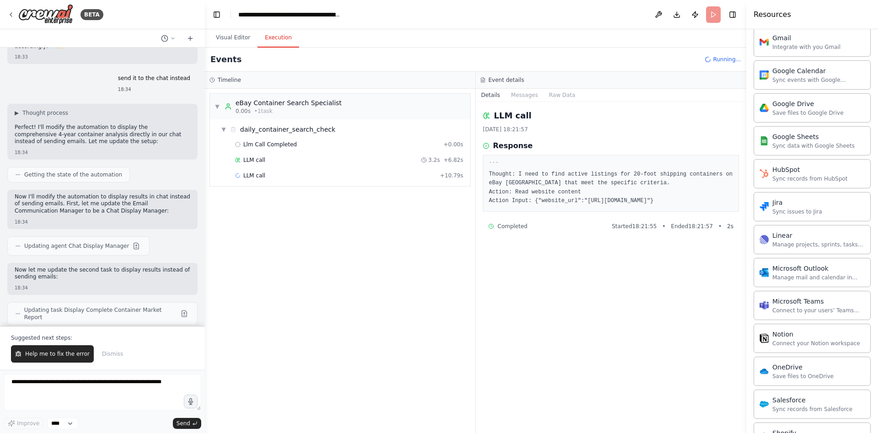
scroll to position [5146, 0]
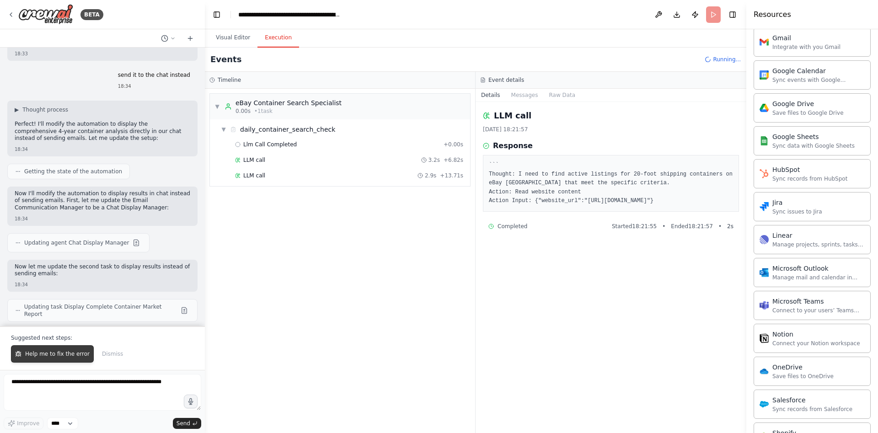
click at [56, 356] on span "Help me to fix the error" at bounding box center [57, 353] width 65 height 7
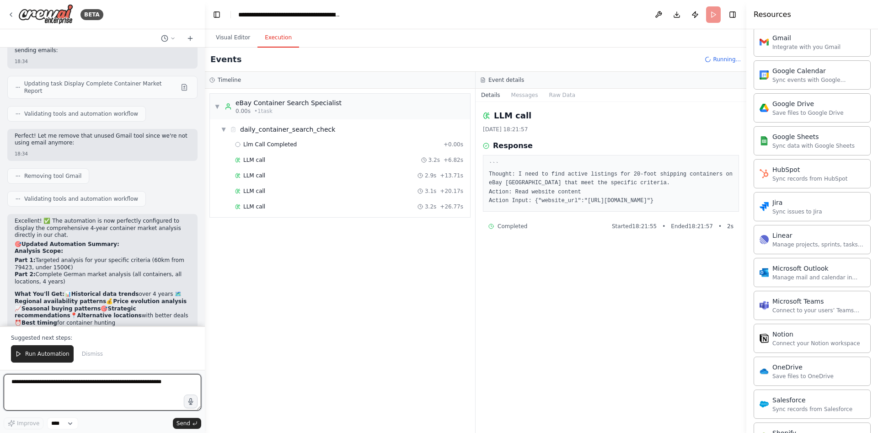
scroll to position [5378, 0]
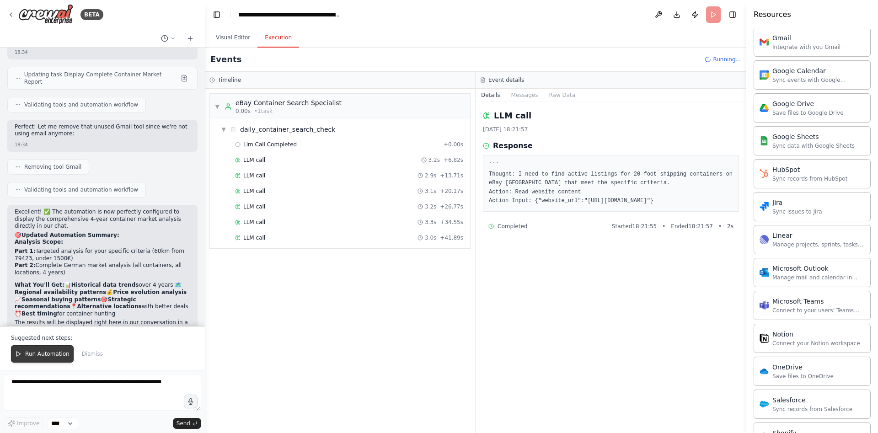
click at [34, 358] on span "Run Automation" at bounding box center [47, 353] width 44 height 7
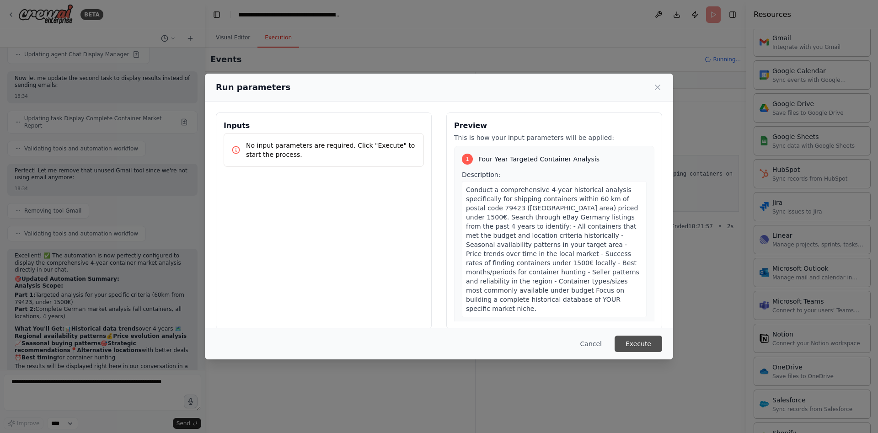
click at [644, 337] on button "Execute" at bounding box center [639, 344] width 48 height 16
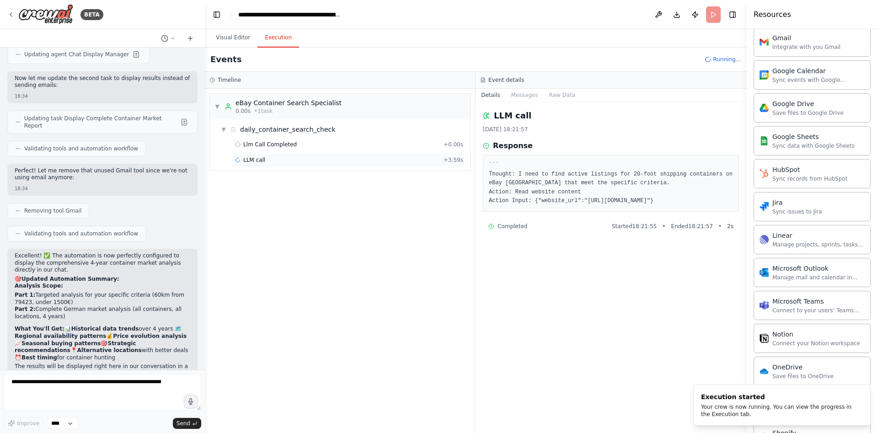
click at [285, 161] on div "LLM call + 3.59s" at bounding box center [349, 159] width 228 height 7
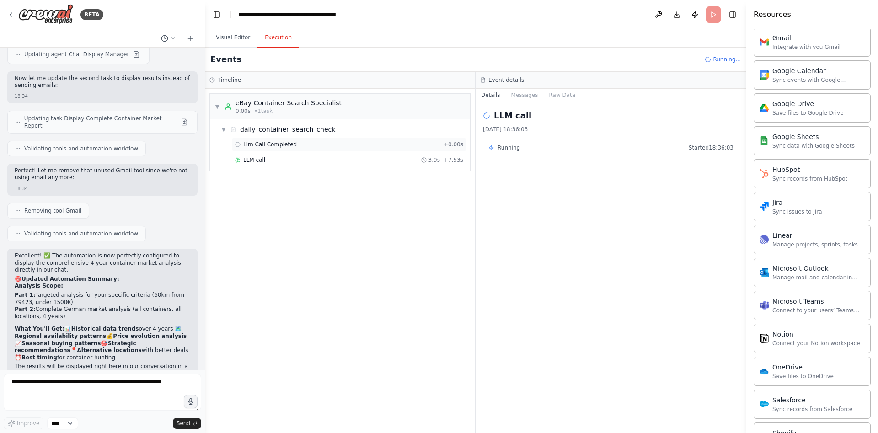
click at [281, 149] on div "Llm Call Completed + 0.00s" at bounding box center [349, 145] width 235 height 14
click at [282, 164] on div "LLM call 3.9s + 7.53s" at bounding box center [349, 160] width 235 height 14
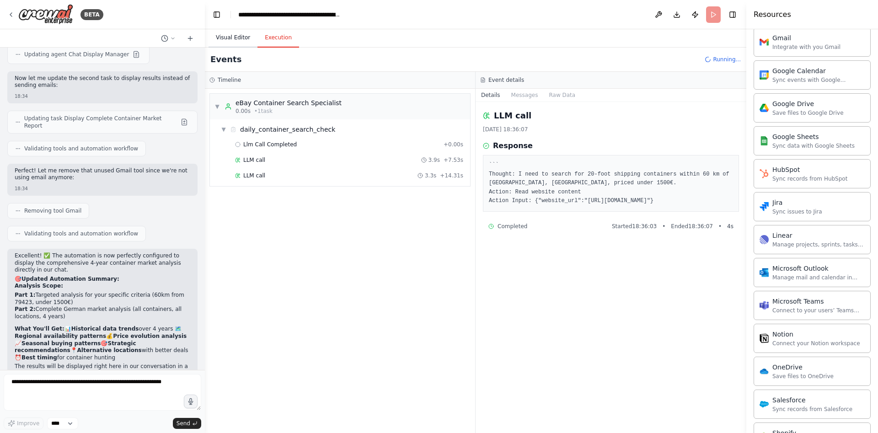
click at [240, 39] on button "Visual Editor" at bounding box center [233, 37] width 49 height 19
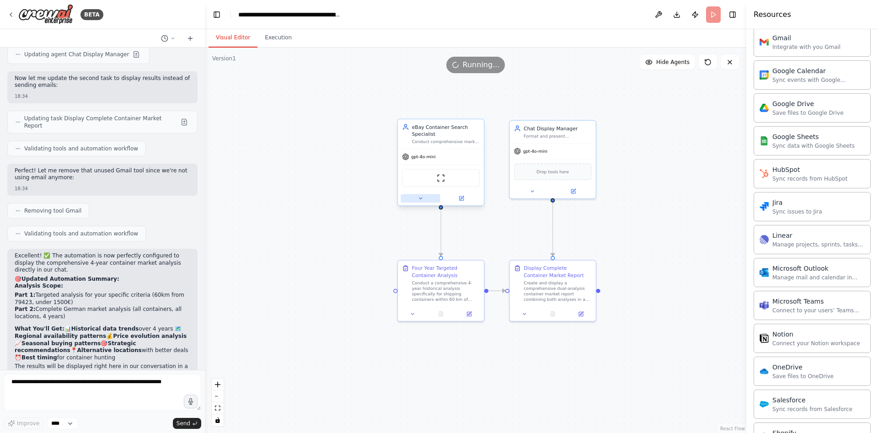
click at [426, 198] on button at bounding box center [420, 198] width 39 height 8
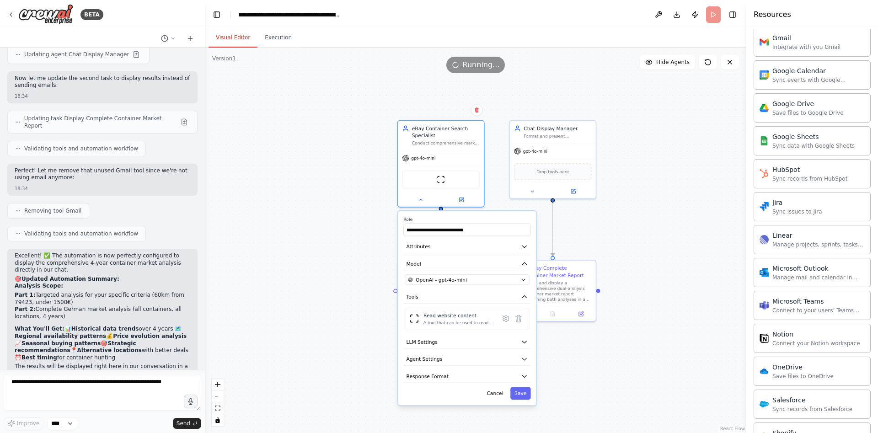
click at [383, 194] on div ".deletable-edge-delete-btn { width: 20px; height: 20px; border: 0px solid #ffff…" at bounding box center [476, 241] width 542 height 386
click at [351, 260] on div ".deletable-edge-delete-btn { width: 20px; height: 20px; border: 0px solid #ffff…" at bounding box center [476, 241] width 542 height 386
click at [522, 391] on button "Save" at bounding box center [521, 393] width 21 height 13
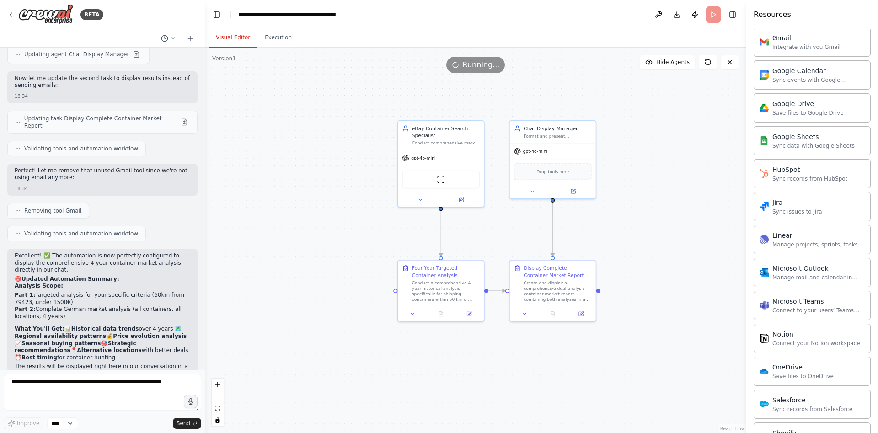
click at [630, 405] on div ".deletable-edge-delete-btn { width: 20px; height: 20px; border: 0px solid #ffff…" at bounding box center [476, 241] width 542 height 386
click at [439, 281] on div "Conduct a comprehensive 4-year historical analysis specifically for shipping co…" at bounding box center [446, 290] width 68 height 22
click at [411, 315] on icon at bounding box center [412, 312] width 5 height 5
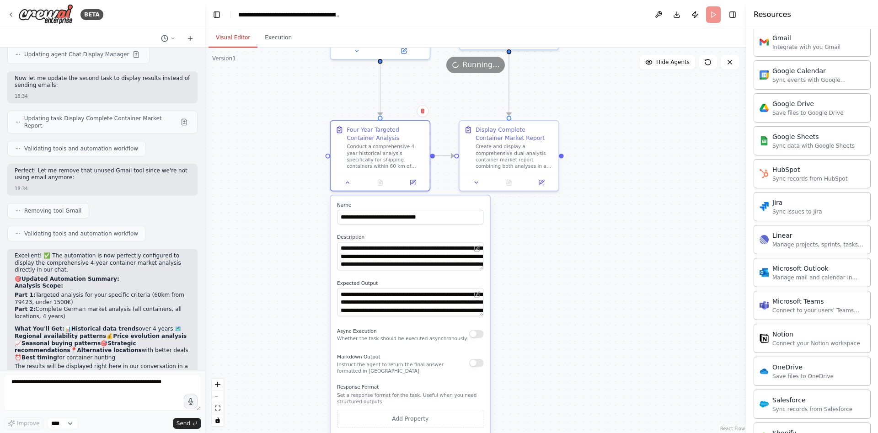
drag, startPoint x: 587, startPoint y: 387, endPoint x: 535, endPoint y: 260, distance: 137.2
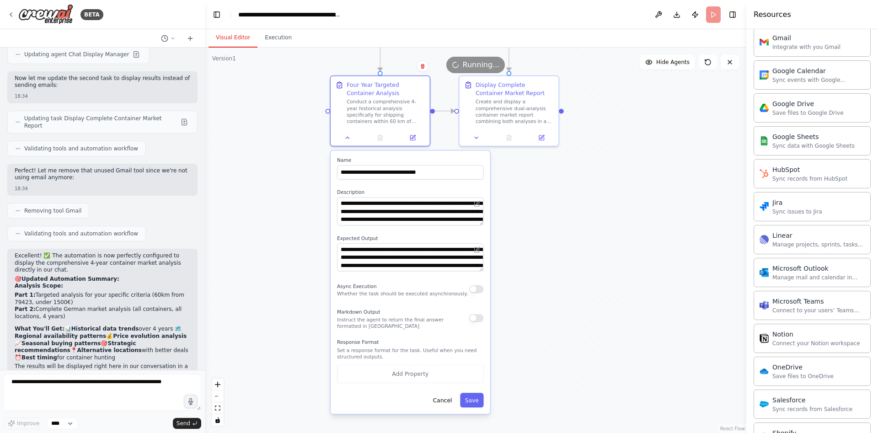
drag, startPoint x: 505, startPoint y: 349, endPoint x: 507, endPoint y: 311, distance: 39.0
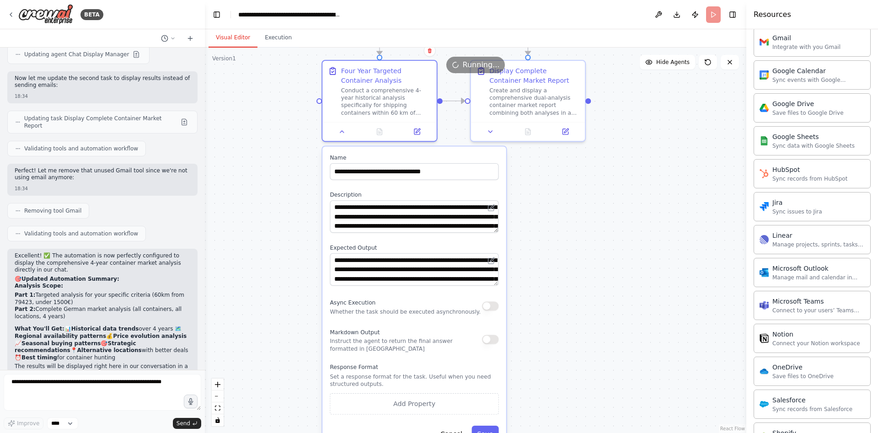
click at [498, 230] on textarea "**********" at bounding box center [414, 216] width 169 height 32
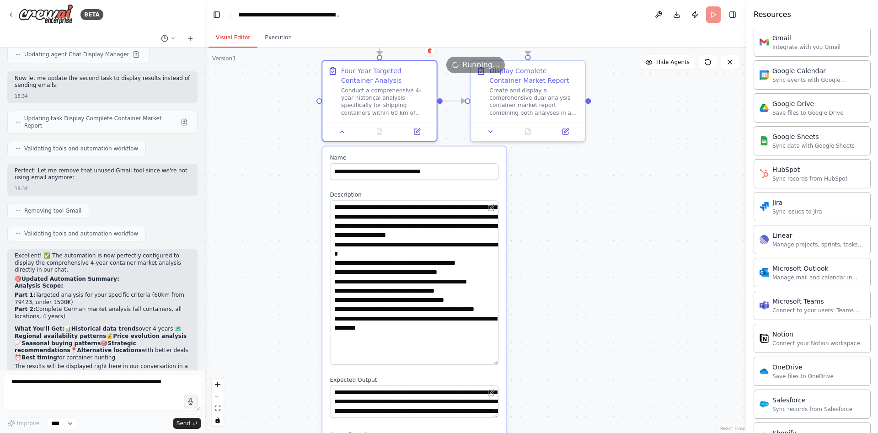
drag, startPoint x: 498, startPoint y: 230, endPoint x: 528, endPoint y: 362, distance: 135.6
click at [499, 362] on textarea "**********" at bounding box center [414, 282] width 169 height 165
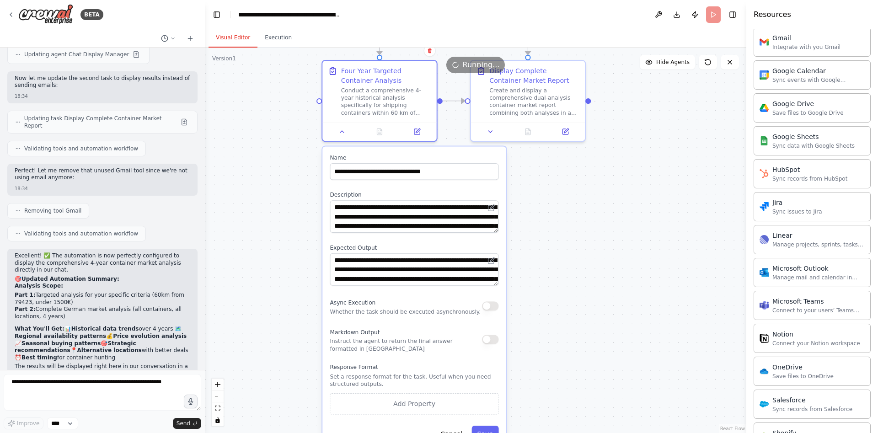
drag, startPoint x: 468, startPoint y: 286, endPoint x: 477, endPoint y: 285, distance: 8.9
click at [473, 285] on div "**********" at bounding box center [415, 298] width 184 height 303
drag, startPoint x: 485, startPoint y: 285, endPoint x: 495, endPoint y: 284, distance: 9.7
click at [489, 285] on textarea "**********" at bounding box center [414, 269] width 169 height 32
click at [495, 284] on textarea "**********" at bounding box center [414, 269] width 169 height 32
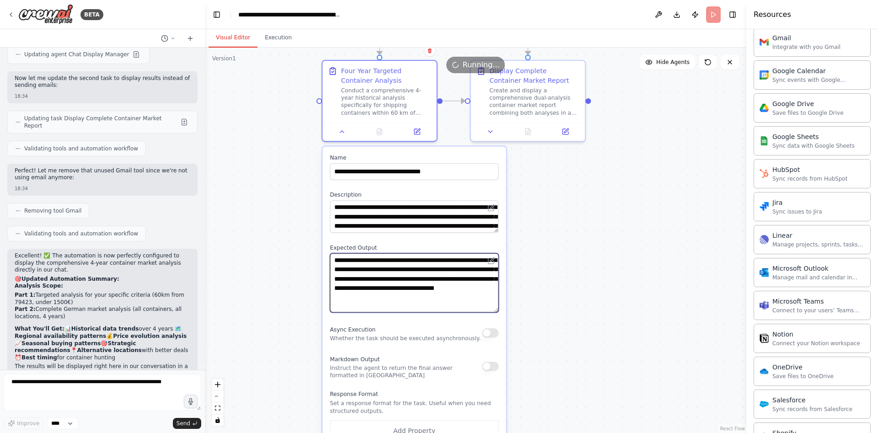
drag, startPoint x: 498, startPoint y: 283, endPoint x: 506, endPoint y: 302, distance: 20.9
click at [499, 302] on textarea "**********" at bounding box center [414, 282] width 169 height 59
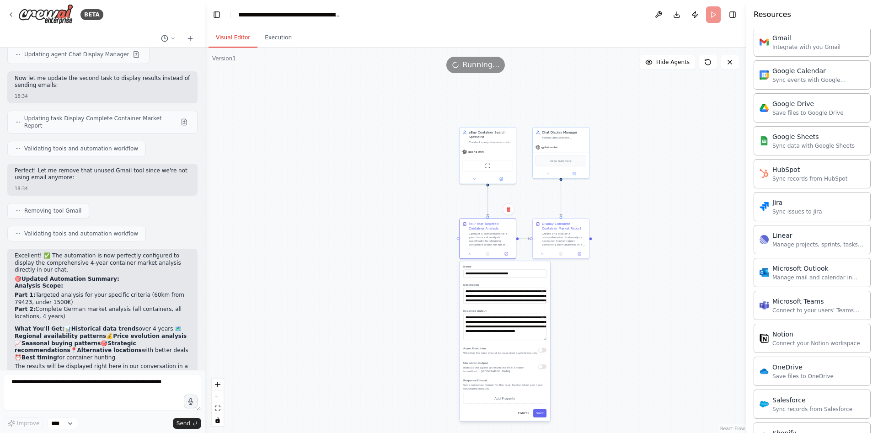
drag, startPoint x: 409, startPoint y: 196, endPoint x: 388, endPoint y: 243, distance: 51.4
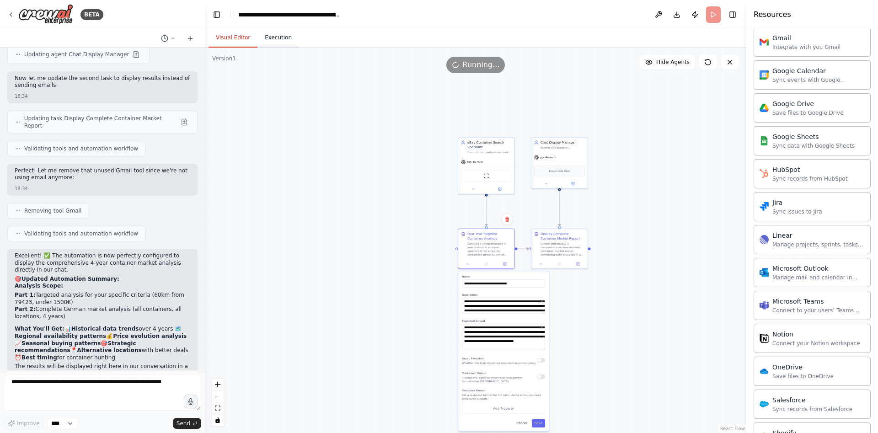
click at [273, 43] on button "Execution" at bounding box center [279, 37] width 42 height 19
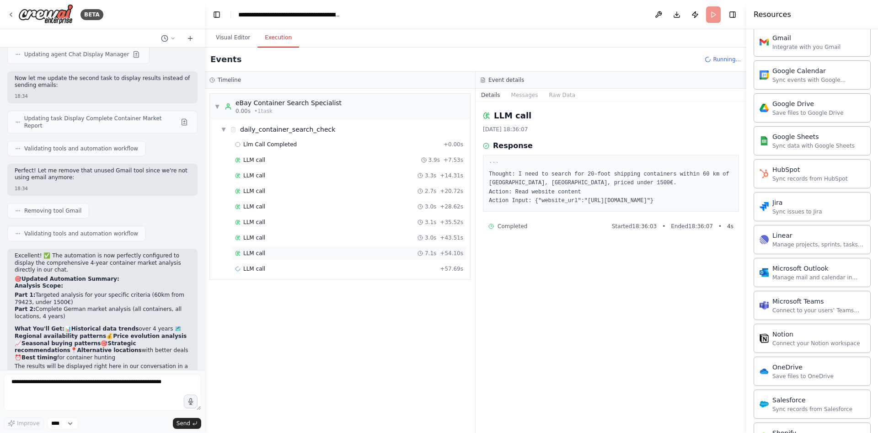
click at [330, 257] on div "LLM call 7.1s + 54.10s" at bounding box center [349, 253] width 228 height 7
drag, startPoint x: 579, startPoint y: 200, endPoint x: 516, endPoint y: 211, distance: 63.3
click at [516, 206] on pre "``` Thought: I need to search for 20-foot shipping containers within 60 km of […" at bounding box center [611, 183] width 244 height 45
copy pre "[URL][DOMAIN_NAME]"
click at [85, 396] on textarea at bounding box center [103, 392] width 198 height 37
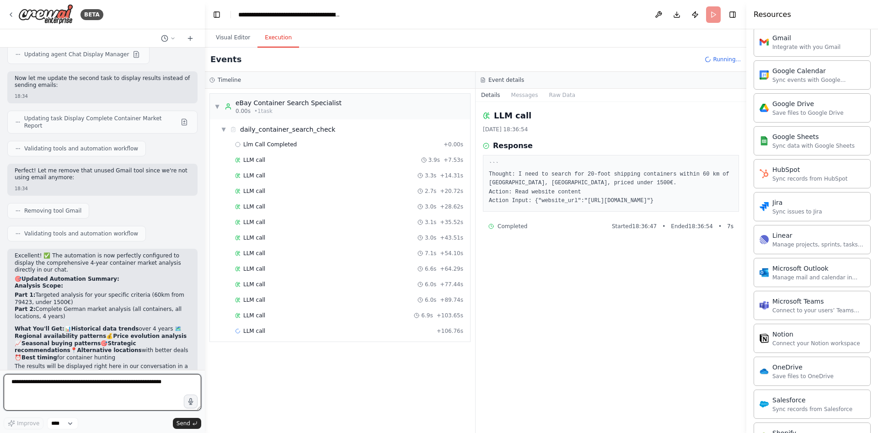
drag, startPoint x: 108, startPoint y: 397, endPoint x: 101, endPoint y: 391, distance: 9.7
click at [108, 397] on textarea at bounding box center [103, 392] width 198 height 37
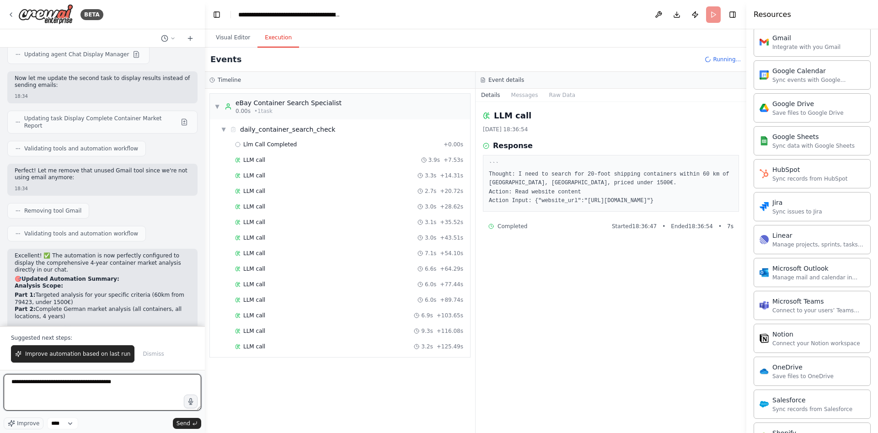
paste textarea "**********"
type textarea "**********"
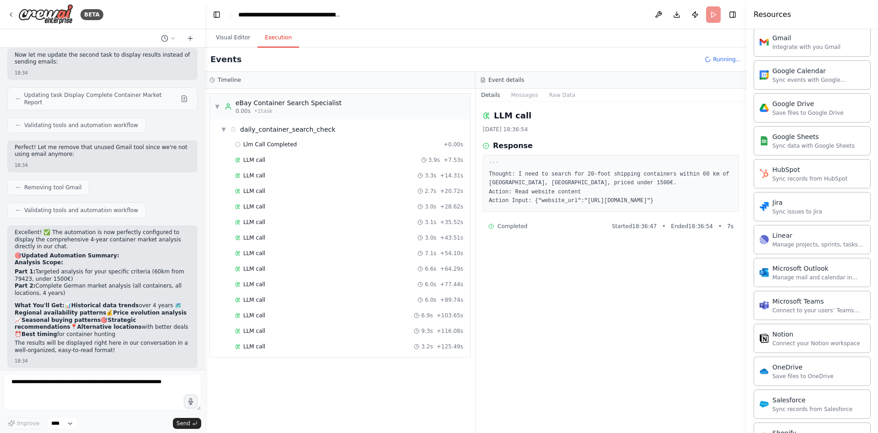
scroll to position [5398, 0]
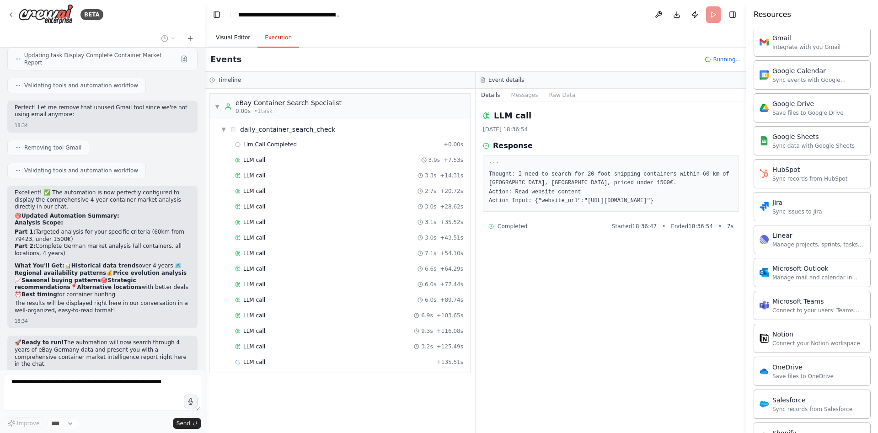
click at [234, 38] on button "Visual Editor" at bounding box center [233, 37] width 49 height 19
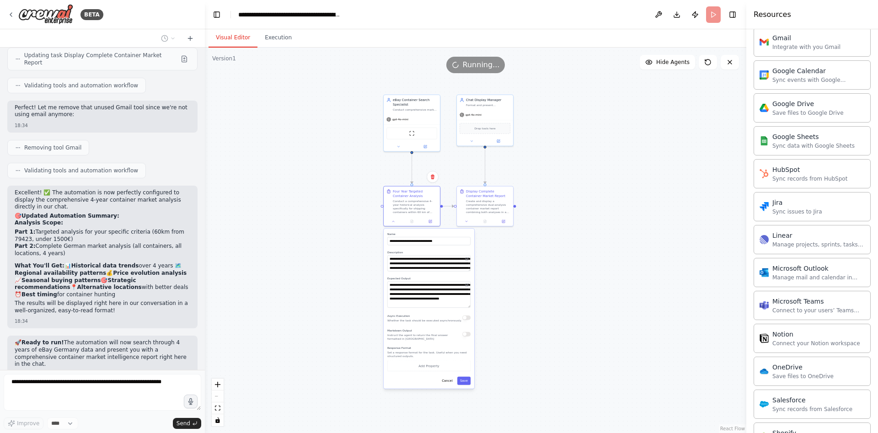
drag, startPoint x: 379, startPoint y: 311, endPoint x: 303, endPoint y: 269, distance: 86.4
click at [304, 268] on div ".deletable-edge-delete-btn { width: 20px; height: 20px; border: 0px solid #ffff…" at bounding box center [476, 241] width 542 height 386
click at [454, 383] on button "Cancel" at bounding box center [447, 381] width 16 height 8
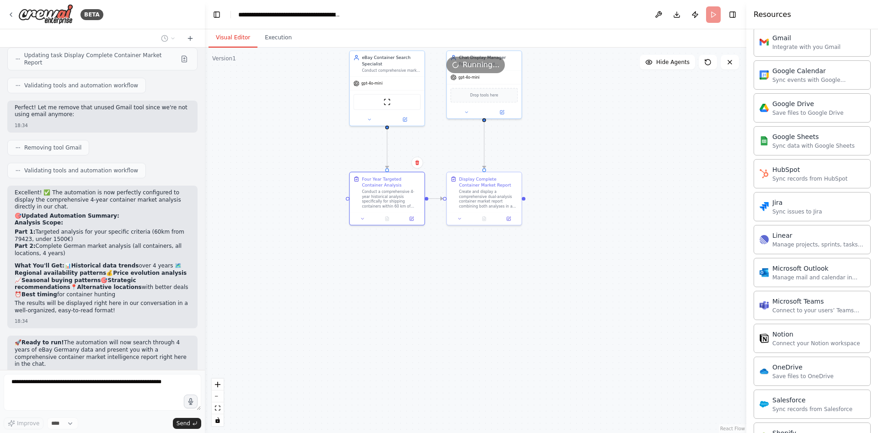
drag, startPoint x: 409, startPoint y: 327, endPoint x: 396, endPoint y: 350, distance: 26.8
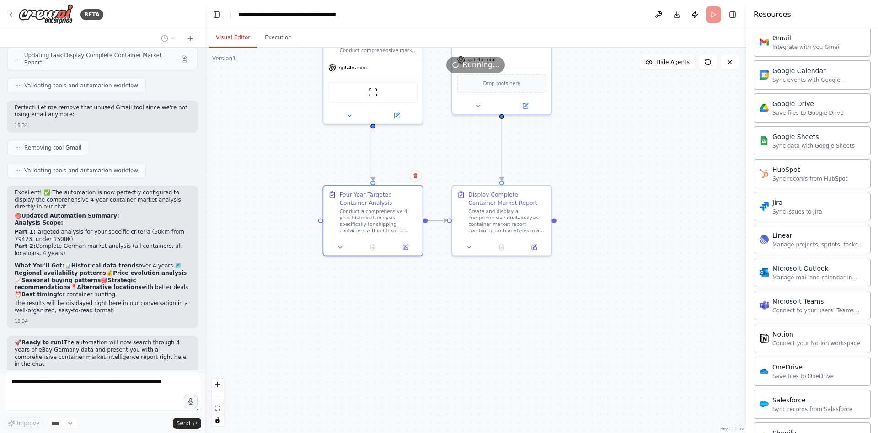
drag, startPoint x: 398, startPoint y: 324, endPoint x: 382, endPoint y: 425, distance: 102.8
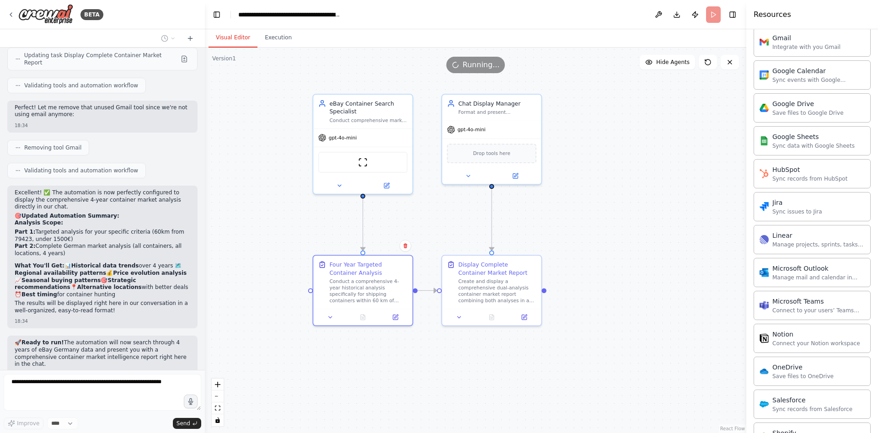
drag, startPoint x: 419, startPoint y: 321, endPoint x: 409, endPoint y: 363, distance: 43.6
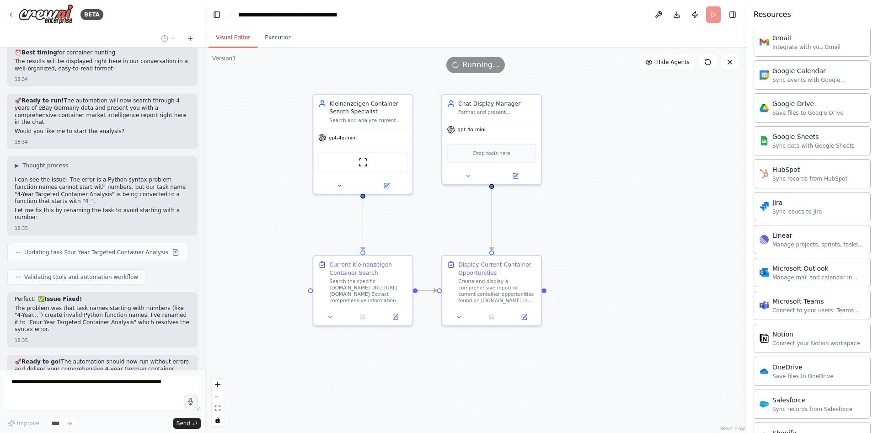
scroll to position [5662, 0]
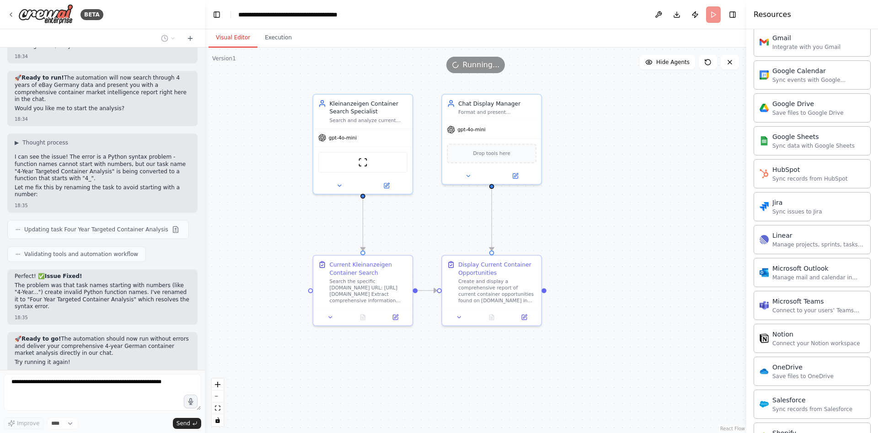
click at [250, 323] on div ".deletable-edge-delete-btn { width: 20px; height: 20px; border: 0px solid #ffff…" at bounding box center [476, 241] width 542 height 386
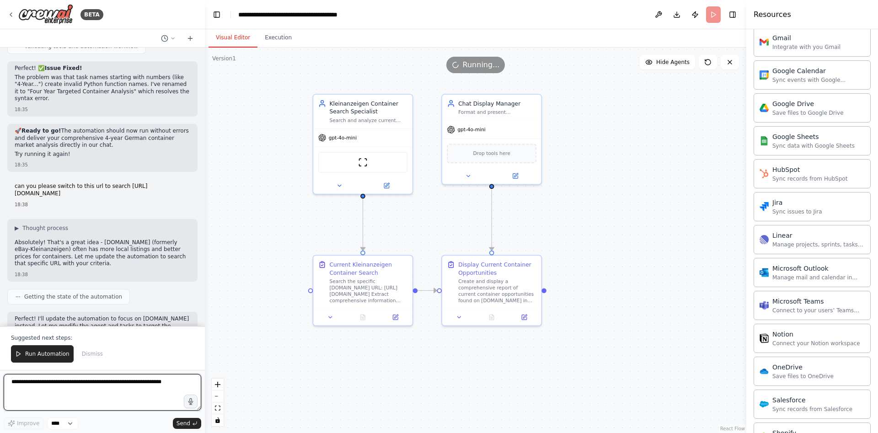
scroll to position [5880, 0]
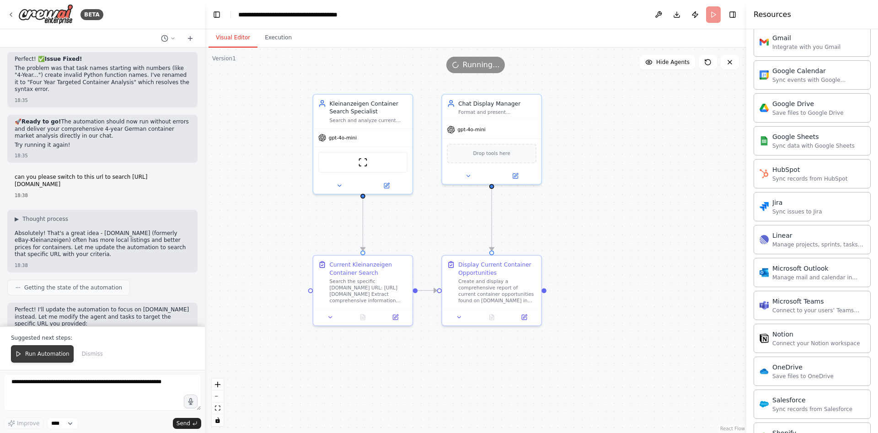
click at [45, 354] on span "Run Automation" at bounding box center [47, 353] width 44 height 7
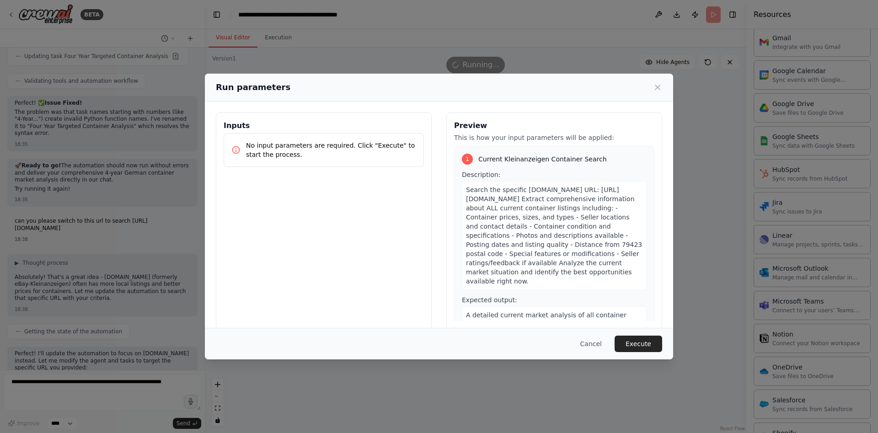
click at [654, 332] on div "Cancel Execute" at bounding box center [439, 344] width 468 height 32
click at [645, 345] on button "Execute" at bounding box center [639, 344] width 48 height 16
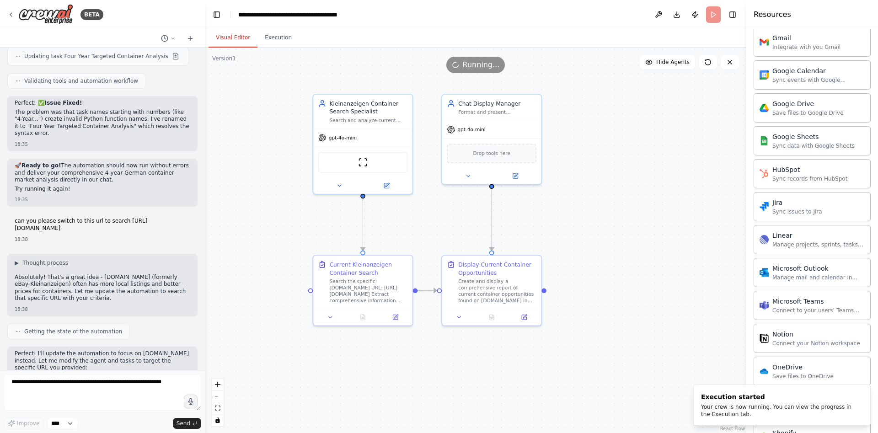
click at [233, 126] on div ".deletable-edge-delete-btn { width: 20px; height: 20px; border: 0px solid #ffff…" at bounding box center [476, 241] width 542 height 386
click at [285, 39] on button "Execution" at bounding box center [279, 37] width 42 height 19
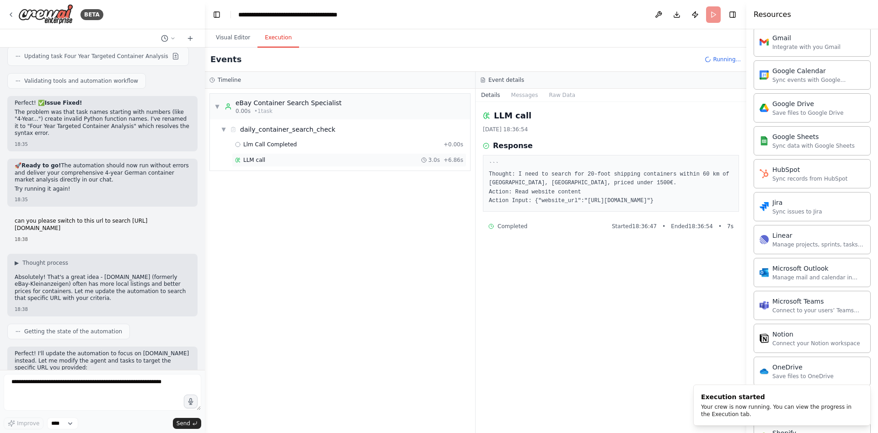
click at [264, 161] on div "LLM call 3.0s + 6.86s" at bounding box center [349, 159] width 228 height 7
click at [312, 186] on div "▼ daily_container_search_check Llm Call Completed + 0.00s LLM call 3.0s + 6.86s…" at bounding box center [340, 152] width 260 height 67
click at [310, 175] on div "LLM call + 10.97s" at bounding box center [349, 175] width 228 height 7
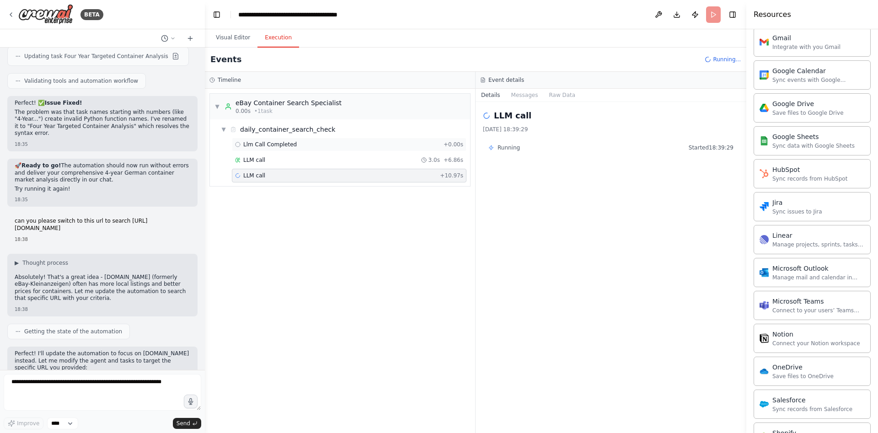
click at [301, 140] on div "Llm Call Completed + 0.00s" at bounding box center [349, 145] width 235 height 14
click at [308, 181] on div "LLM call 3.4s + 14.38s" at bounding box center [349, 176] width 235 height 14
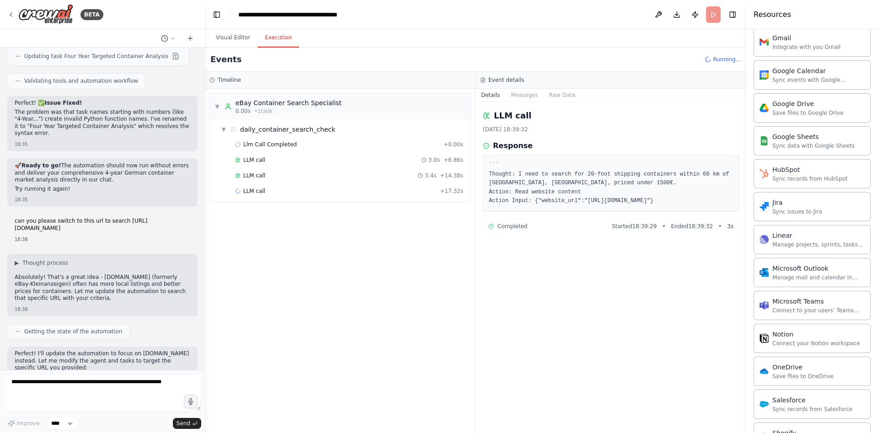
click at [316, 198] on div "LLM call + 17.32s" at bounding box center [349, 191] width 235 height 14
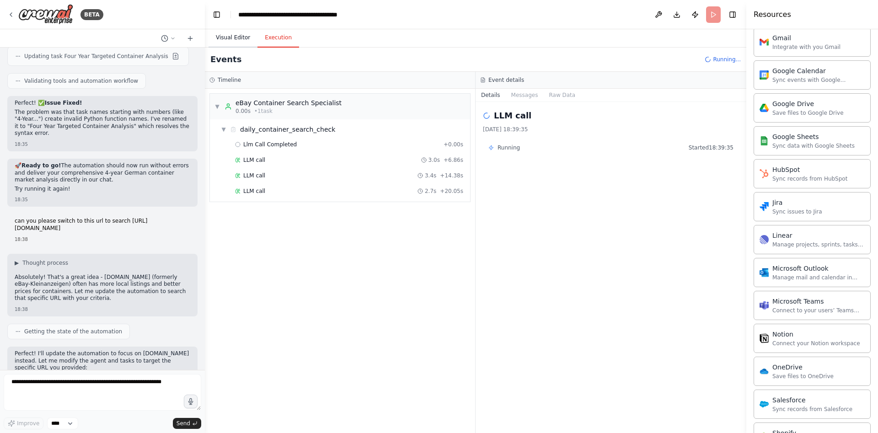
click at [235, 38] on button "Visual Editor" at bounding box center [233, 37] width 49 height 19
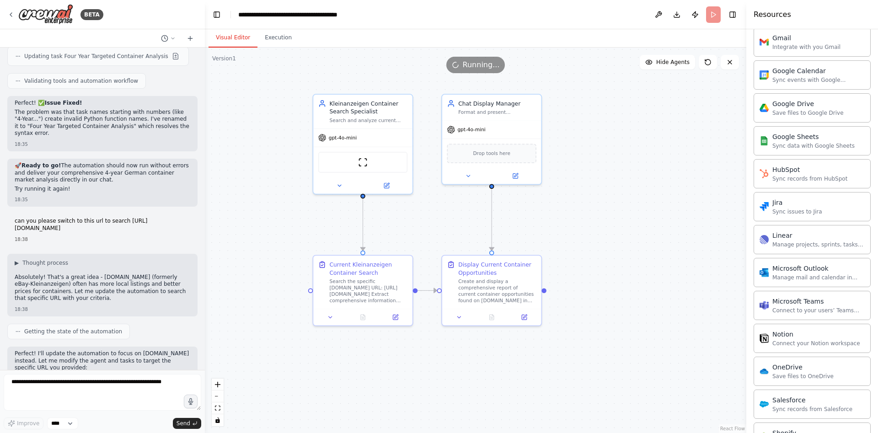
click at [161, 32] on div at bounding box center [102, 38] width 205 height 18
click at [168, 37] on icon at bounding box center [164, 38] width 7 height 7
click at [189, 36] on div at bounding box center [102, 216] width 205 height 433
click at [189, 36] on icon at bounding box center [190, 38] width 7 height 7
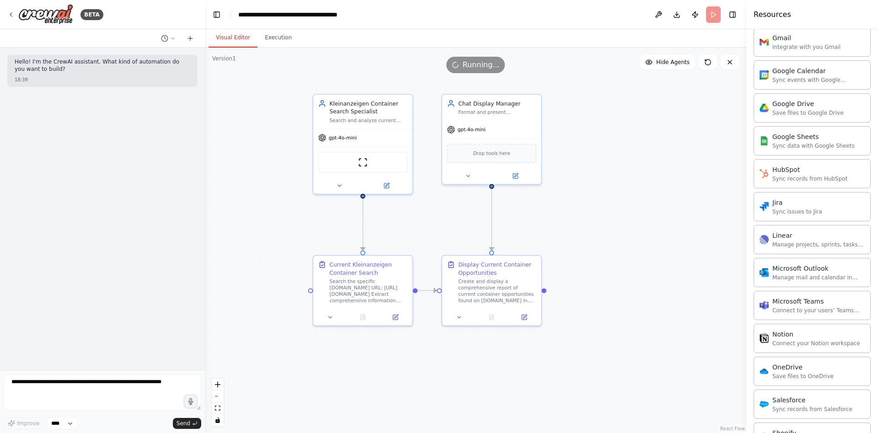
click at [181, 38] on div at bounding box center [177, 38] width 40 height 11
click at [172, 37] on icon at bounding box center [172, 38] width 5 height 5
click at [146, 72] on span "can you please switch to this url to search [URL][DOMAIN_NAME]" at bounding box center [133, 71] width 68 height 7
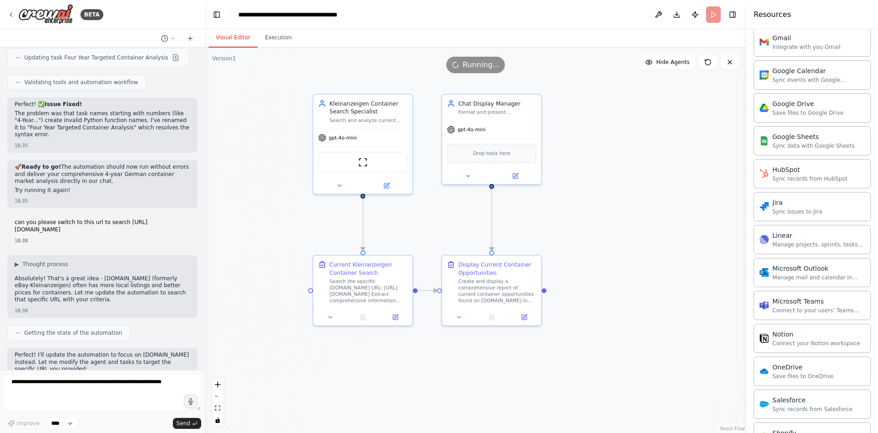
scroll to position [5836, 0]
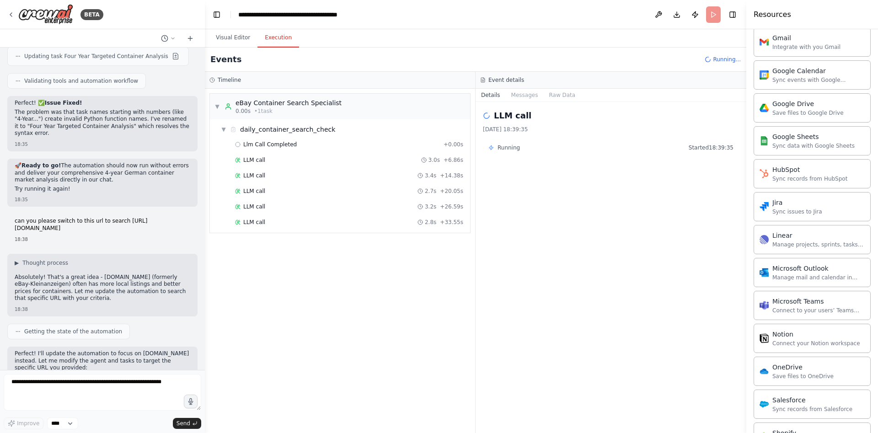
click at [268, 42] on button "Execution" at bounding box center [279, 37] width 42 height 19
click at [312, 232] on div "▼ eBay Container Search Specialist 0.00s • 1 task ▼ daily_container_search_chec…" at bounding box center [340, 163] width 261 height 140
click at [306, 221] on div "LLM call 2.8s + 33.55s" at bounding box center [349, 222] width 228 height 7
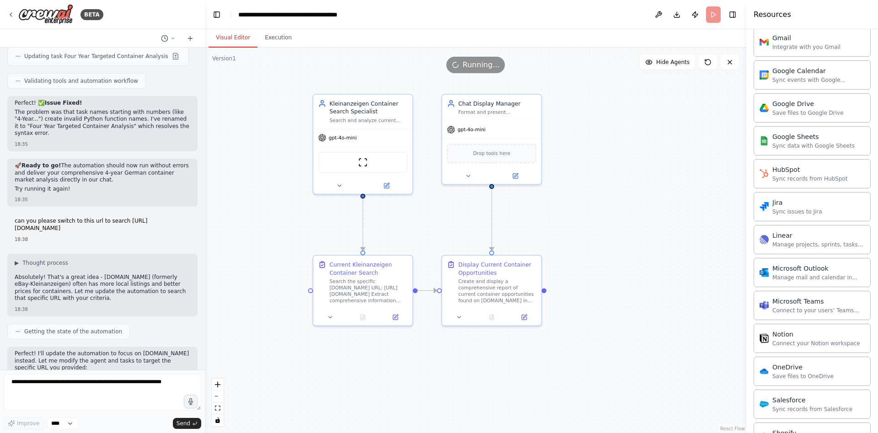
click at [220, 34] on button "Visual Editor" at bounding box center [233, 37] width 49 height 19
click at [697, 12] on button "Publish" at bounding box center [695, 14] width 15 height 16
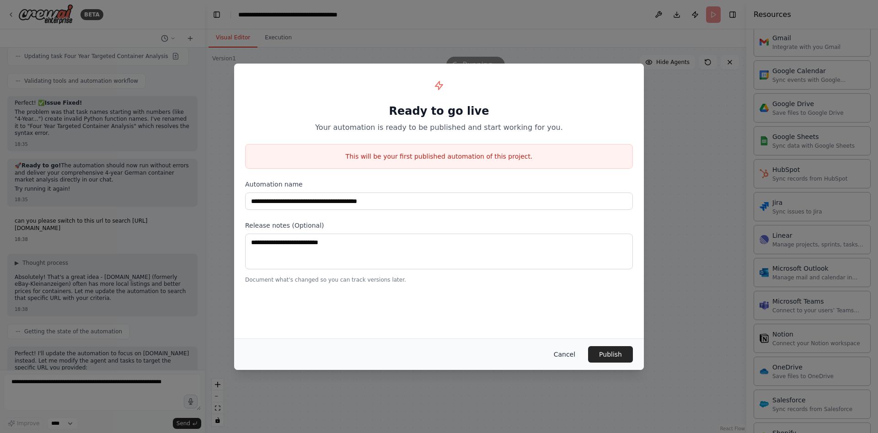
click at [573, 353] on button "Cancel" at bounding box center [565, 354] width 36 height 16
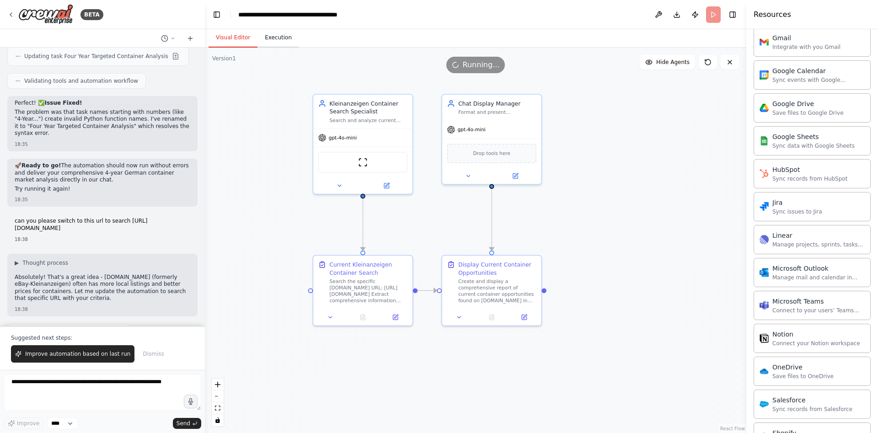
click at [278, 35] on button "Execution" at bounding box center [279, 37] width 42 height 19
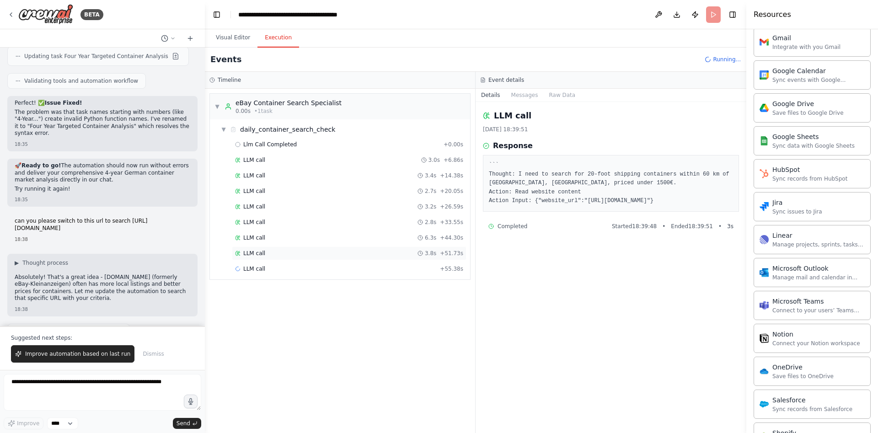
click at [270, 257] on div "LLM call 3.8s + 51.73s" at bounding box center [349, 253] width 228 height 7
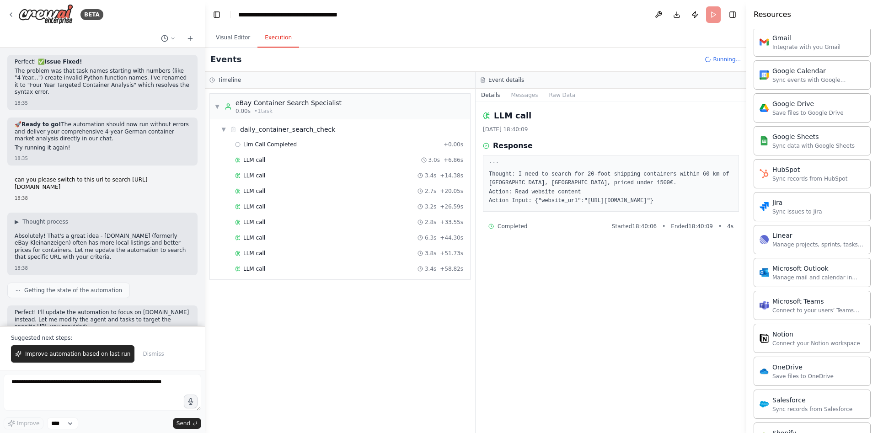
scroll to position [5880, 0]
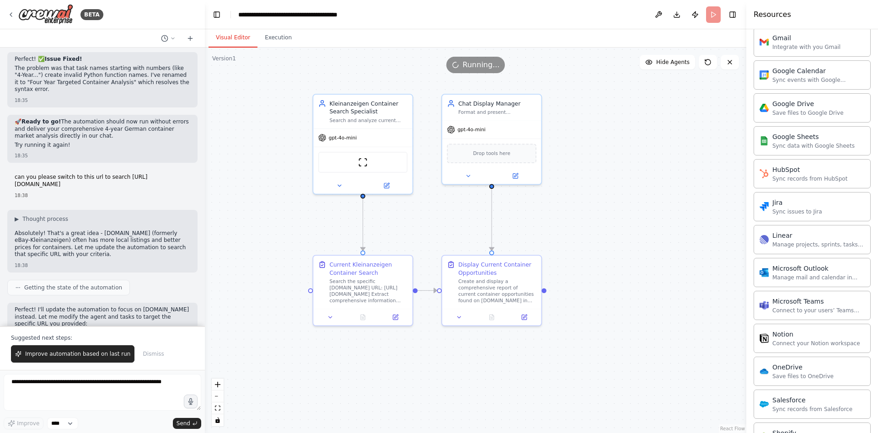
click at [237, 39] on button "Visual Editor" at bounding box center [233, 37] width 49 height 19
click at [83, 392] on textarea at bounding box center [103, 392] width 198 height 37
paste textarea "**********"
type textarea "**********"
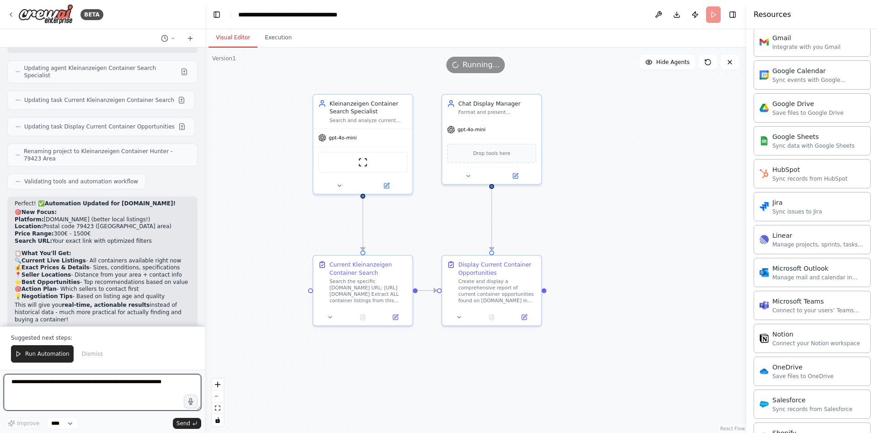
scroll to position [6177, 0]
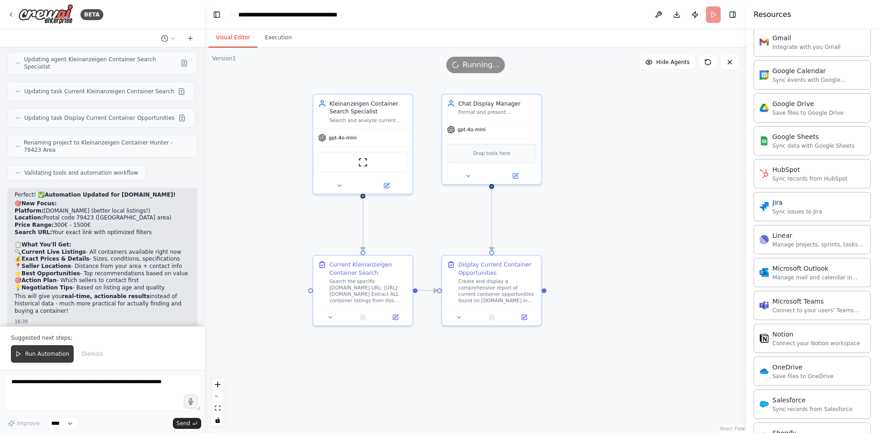
click at [36, 353] on span "Run Automation" at bounding box center [47, 353] width 44 height 7
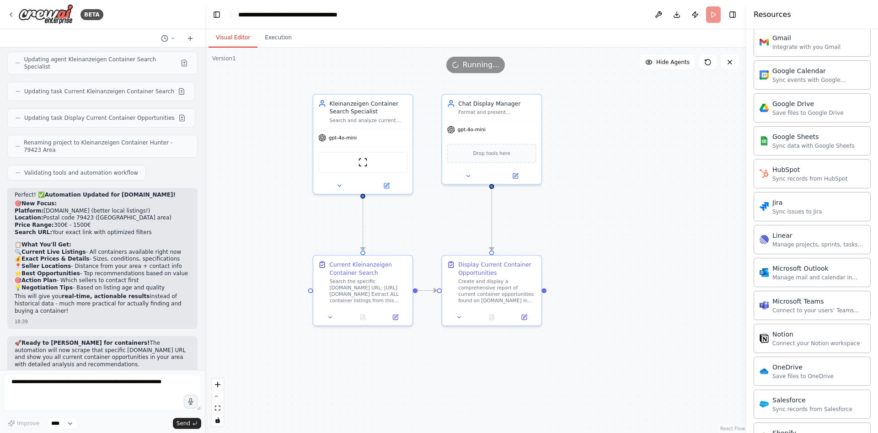
scroll to position [6134, 0]
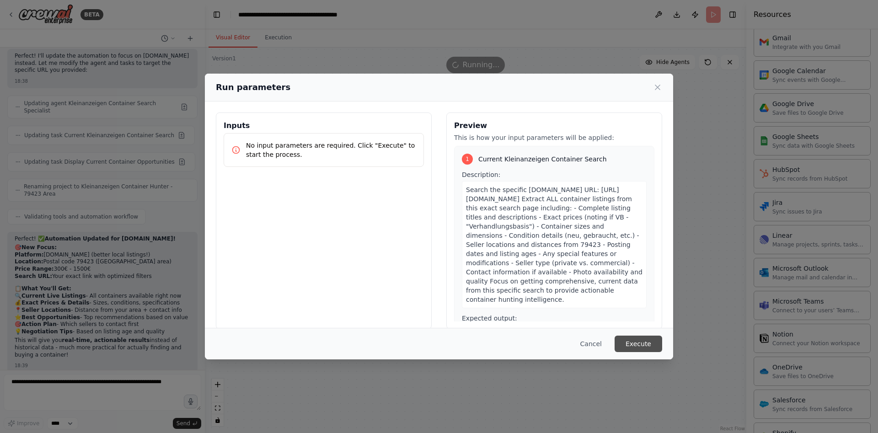
click at [645, 348] on button "Execute" at bounding box center [639, 344] width 48 height 16
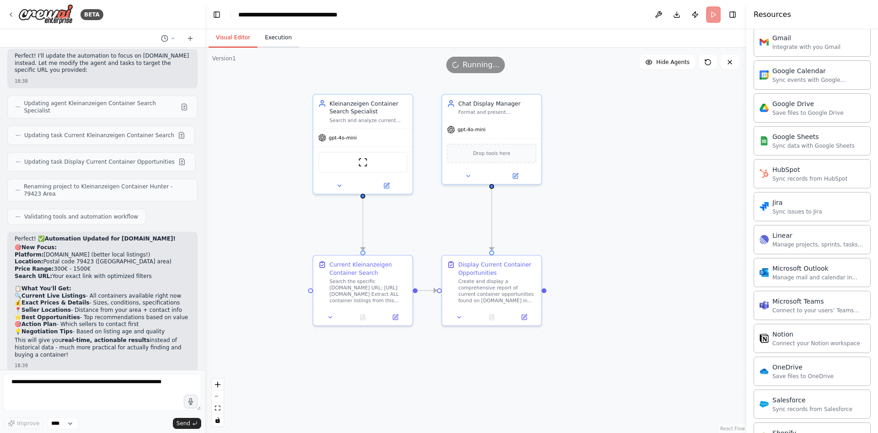
click at [271, 38] on button "Execution" at bounding box center [279, 37] width 42 height 19
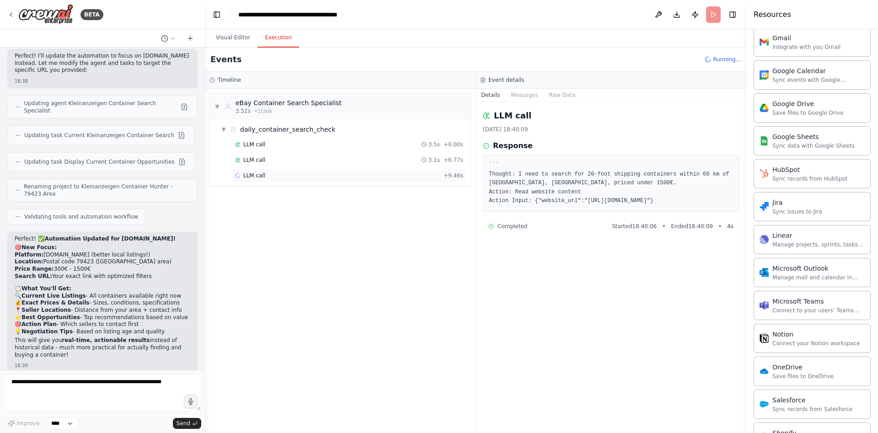
click at [315, 175] on div "LLM call + 9.46s" at bounding box center [349, 175] width 228 height 7
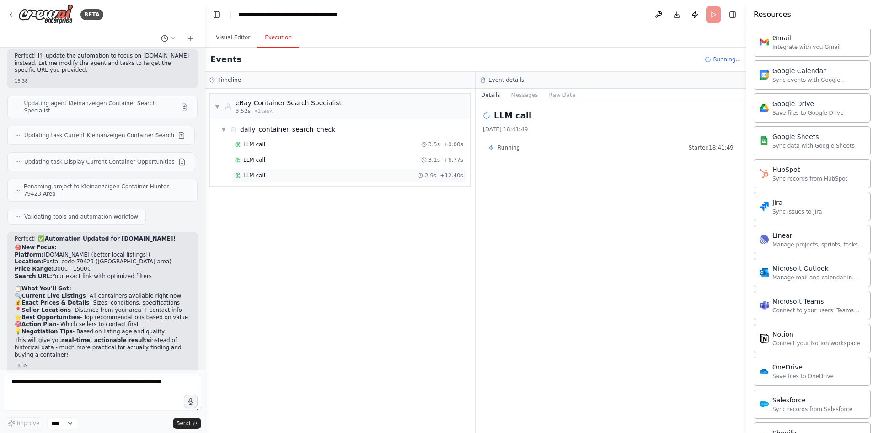
click at [333, 176] on div "LLM call 2.9s + 12.40s" at bounding box center [349, 175] width 228 height 7
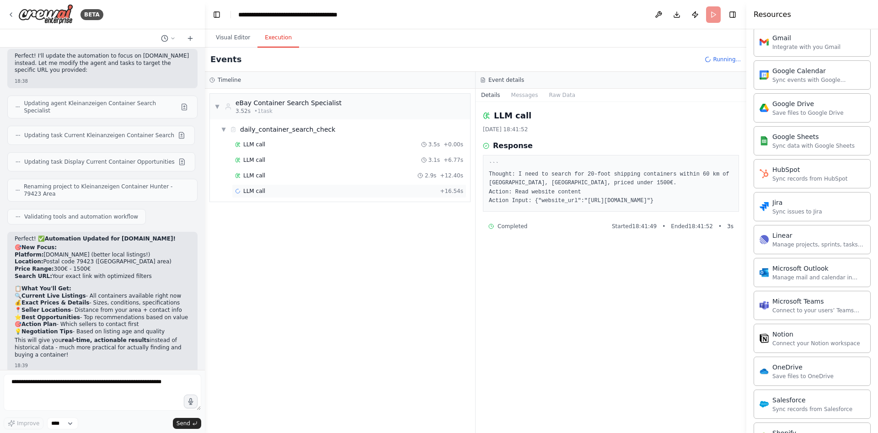
click at [359, 184] on div "LLM call + 16.54s" at bounding box center [349, 191] width 235 height 14
